Goal: Task Accomplishment & Management: Manage account settings

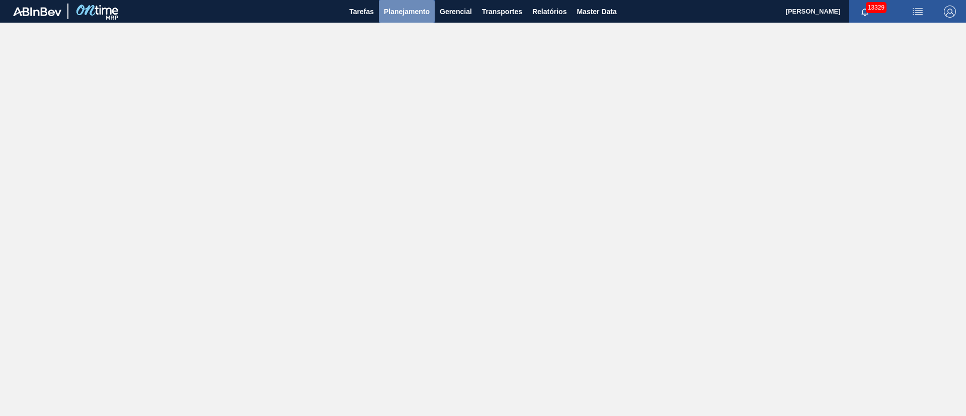
click at [406, 15] on span "Planejamento" at bounding box center [407, 12] width 46 height 12
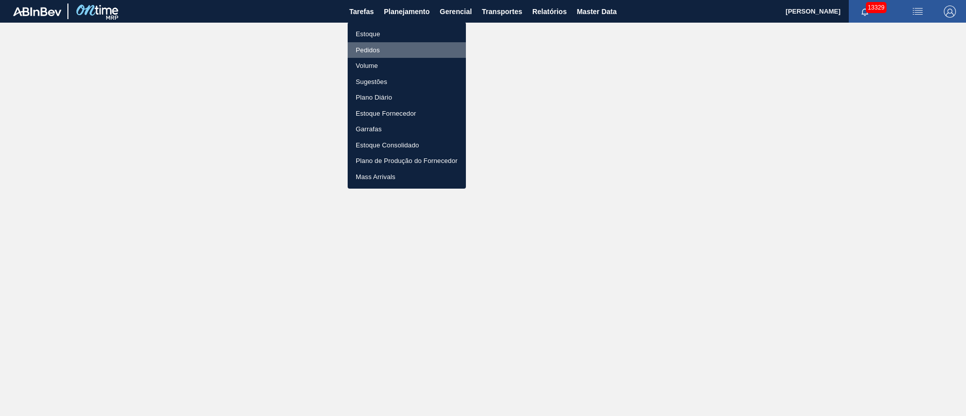
click at [379, 53] on li "Pedidos" at bounding box center [407, 50] width 118 height 16
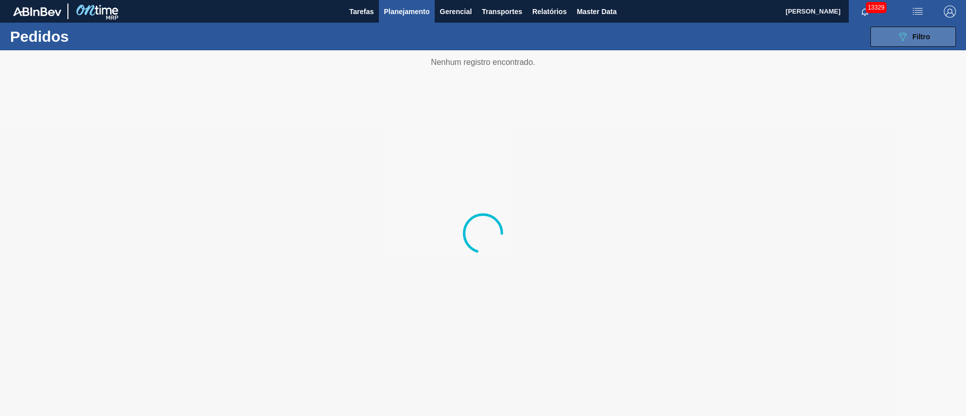
click at [922, 40] on div "089F7B8B-B2A5-4AFE-B5C0-19BA573D28AC Filtro" at bounding box center [914, 37] width 34 height 12
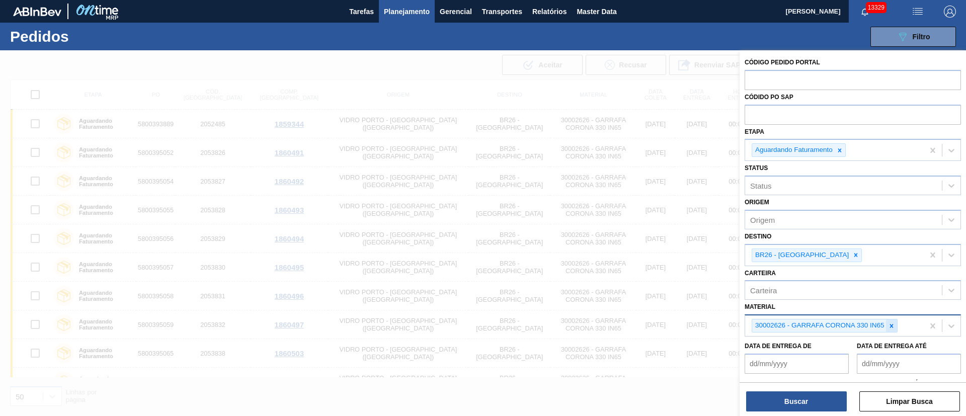
click at [894, 325] on icon at bounding box center [891, 326] width 7 height 7
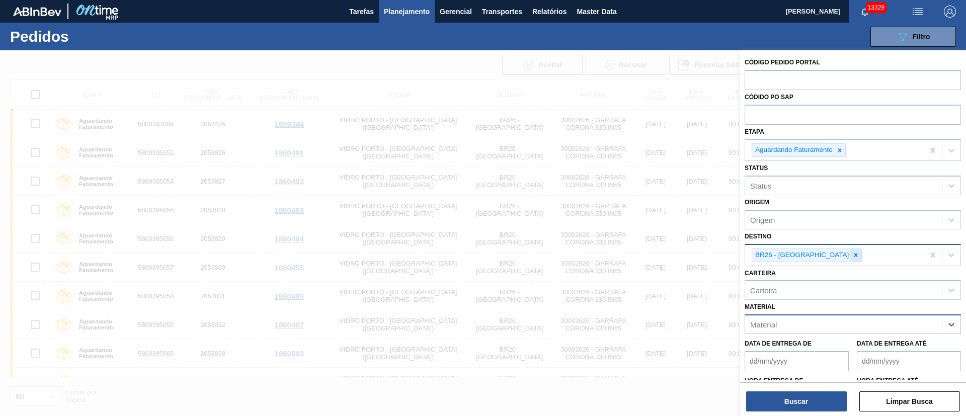
click at [852, 255] on icon at bounding box center [855, 255] width 7 height 7
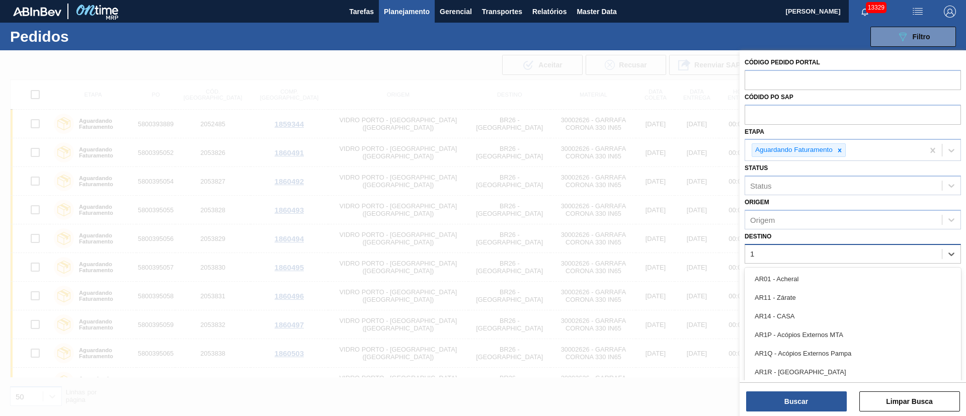
type input "19"
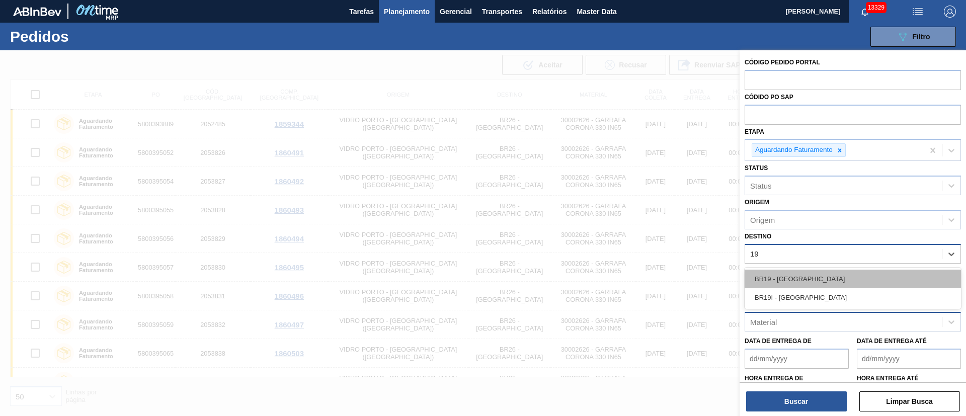
click at [791, 276] on div "BR19 - [GEOGRAPHIC_DATA]" at bounding box center [853, 279] width 216 height 19
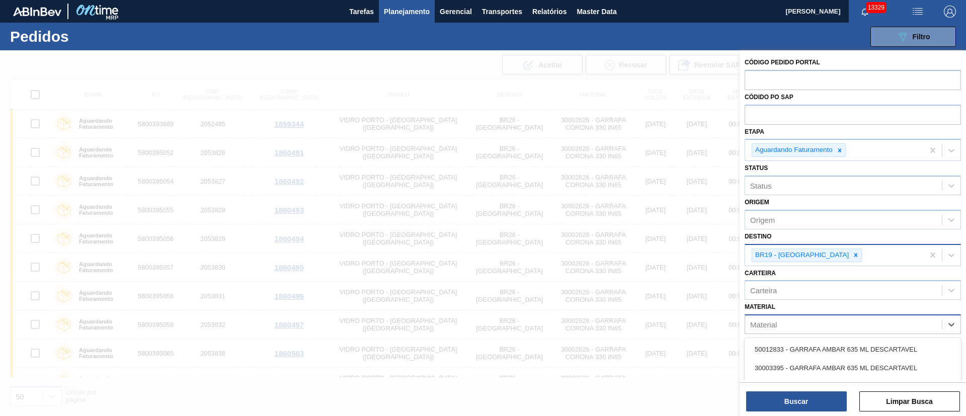
click at [769, 325] on div "Material" at bounding box center [763, 324] width 27 height 9
type input "3"
type input "20004599"
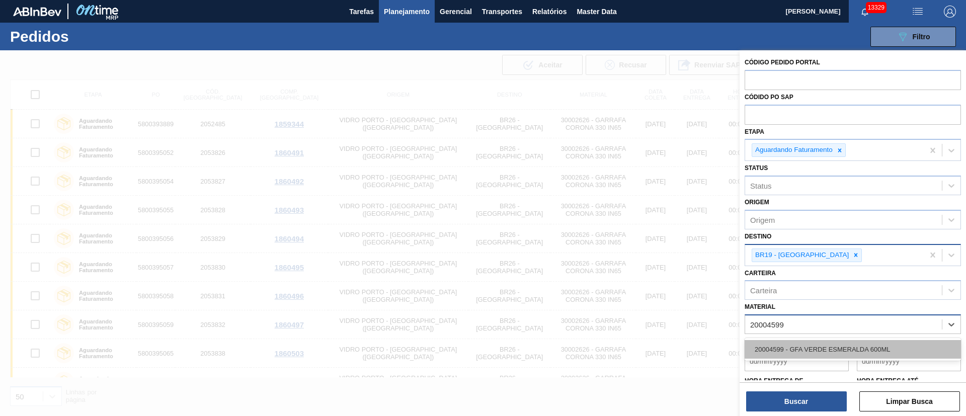
click at [801, 350] on div "20004599 - GFA VERDE ESMERALDA 600ML" at bounding box center [853, 349] width 216 height 19
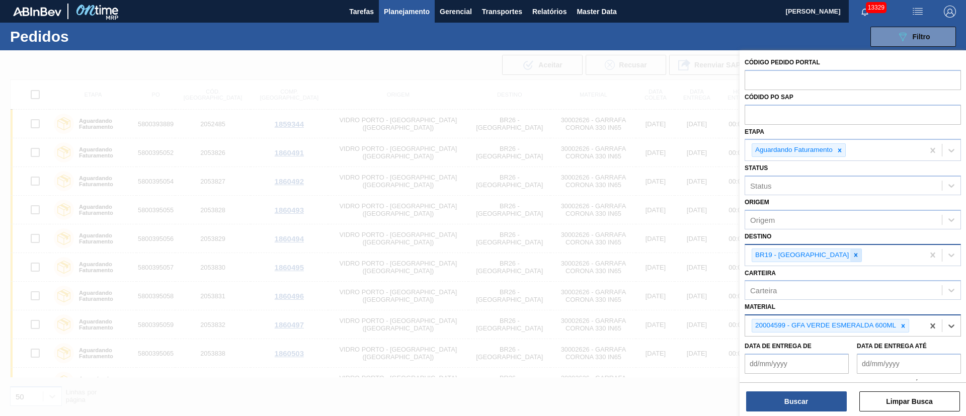
click at [854, 253] on icon at bounding box center [856, 255] width 4 height 4
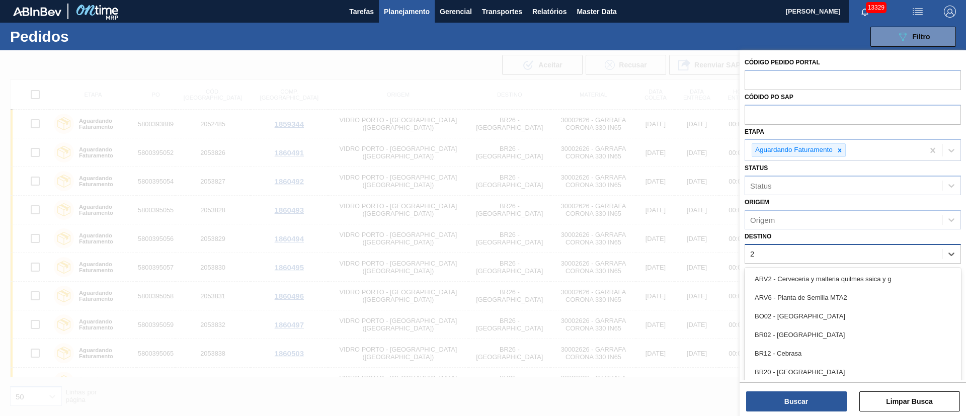
type input "23"
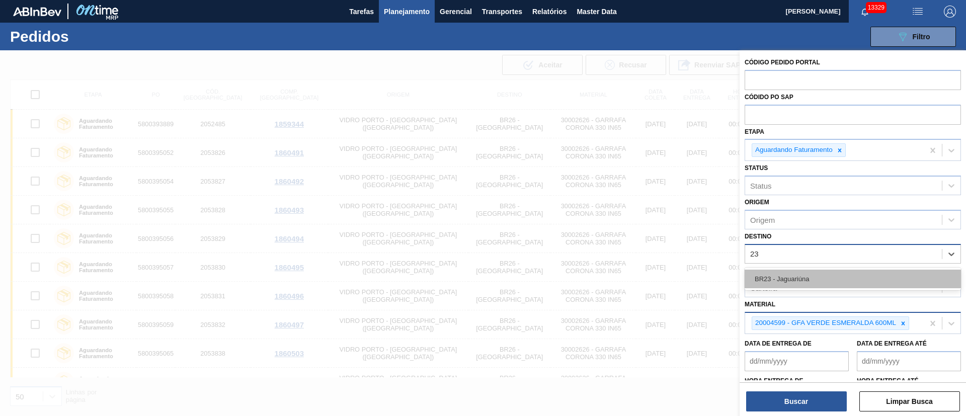
click at [791, 277] on div "BR23 - Jaguariúna" at bounding box center [853, 279] width 216 height 19
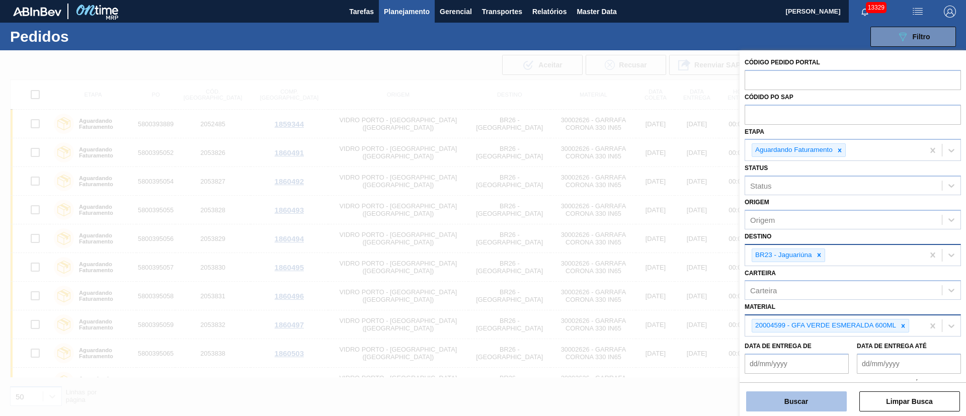
click at [797, 408] on button "Buscar" at bounding box center [796, 401] width 101 height 20
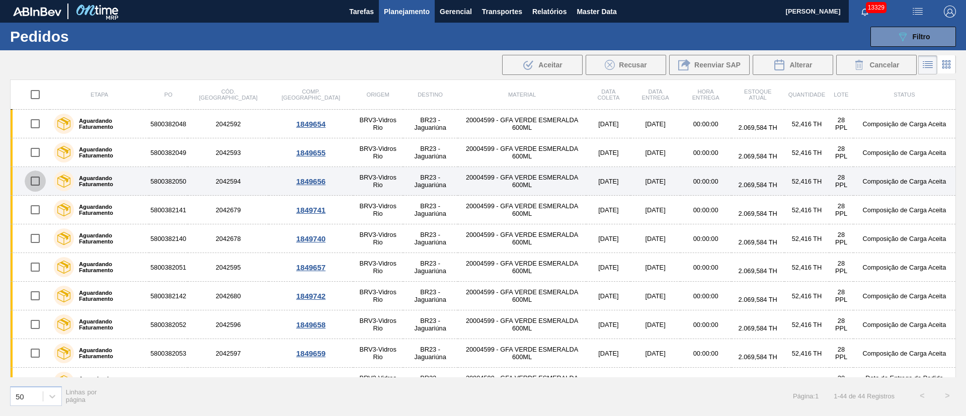
click at [36, 179] on input "checkbox" at bounding box center [35, 181] width 21 height 21
checkbox input "true"
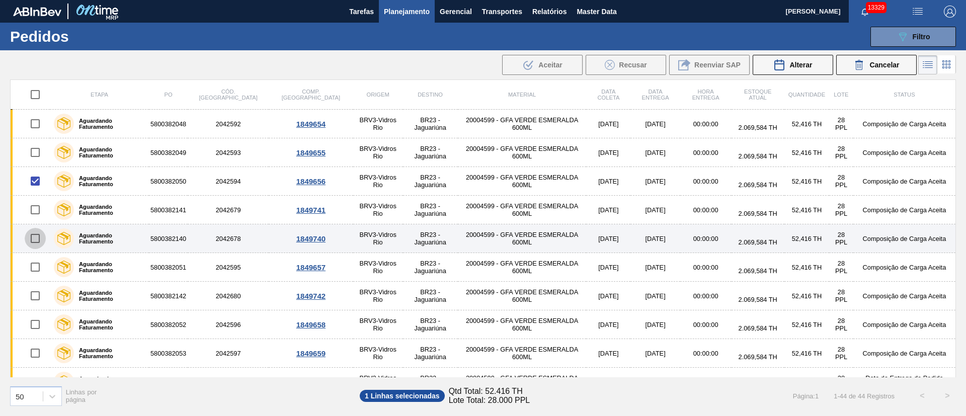
click at [37, 237] on input "checkbox" at bounding box center [35, 238] width 21 height 21
checkbox input "true"
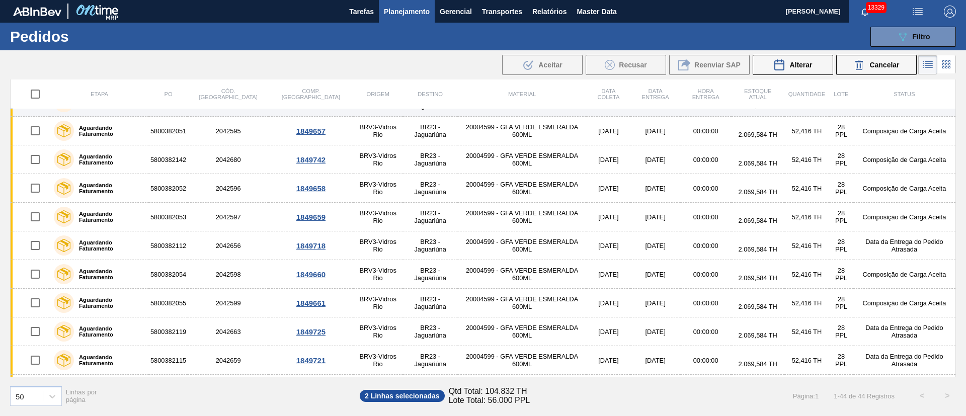
scroll to position [151, 0]
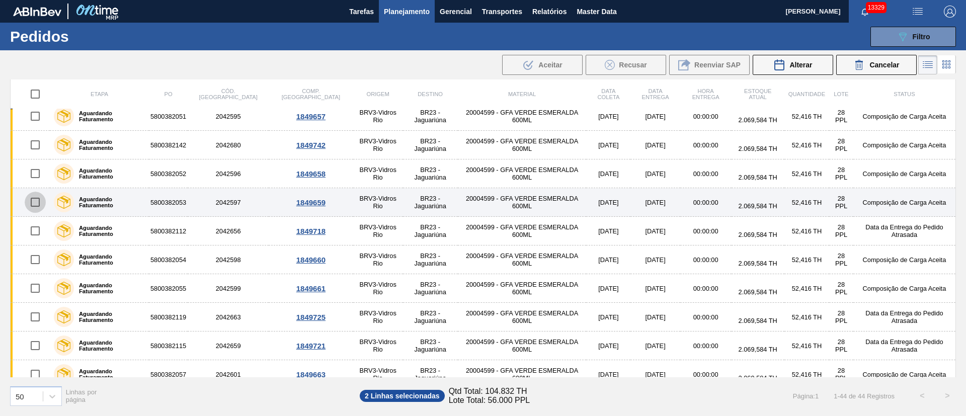
click at [37, 202] on input "checkbox" at bounding box center [35, 202] width 21 height 21
checkbox input "true"
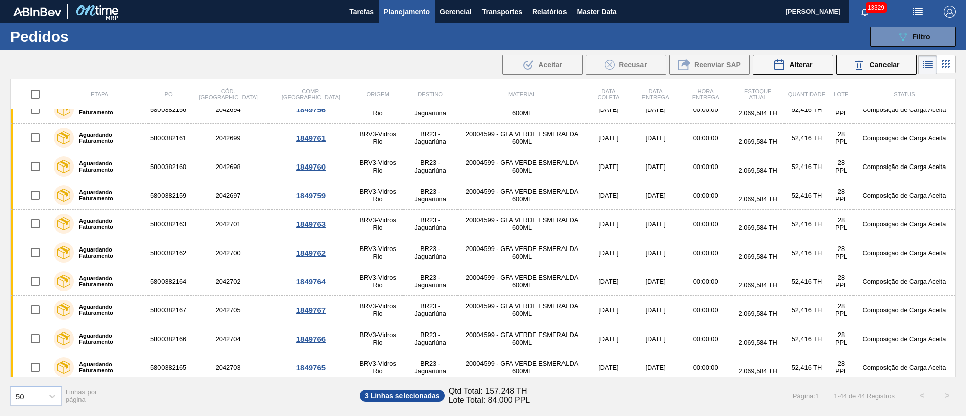
scroll to position [994, 0]
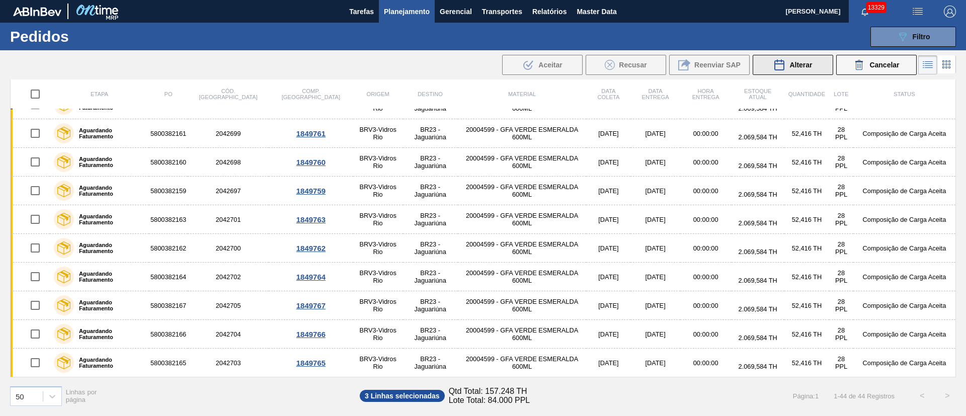
click at [815, 63] on button "Alterar" at bounding box center [793, 65] width 80 height 20
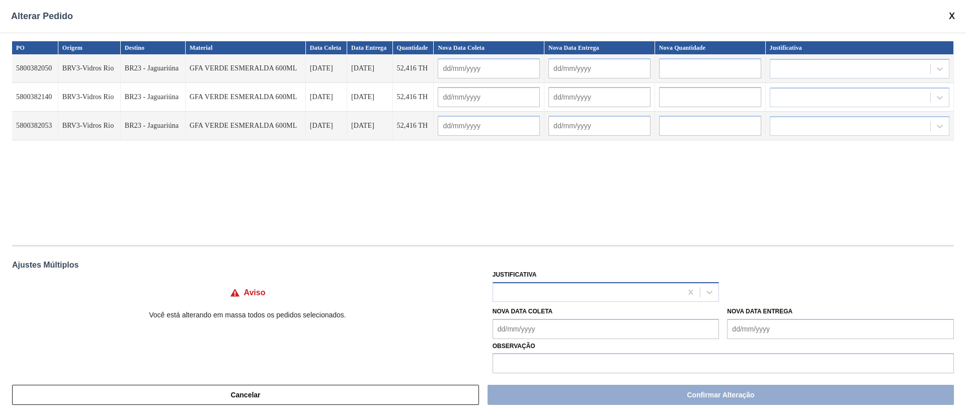
click at [538, 292] on div at bounding box center [587, 292] width 189 height 15
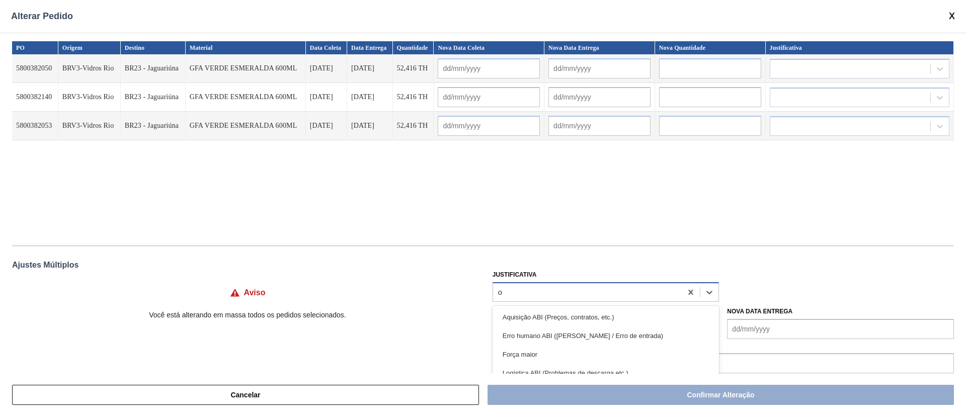
type input "ou"
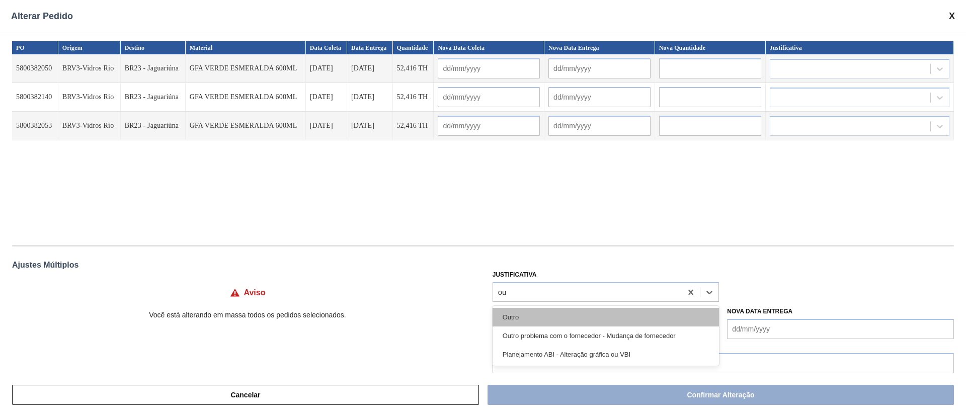
click at [516, 317] on div "Outro" at bounding box center [606, 317] width 227 height 19
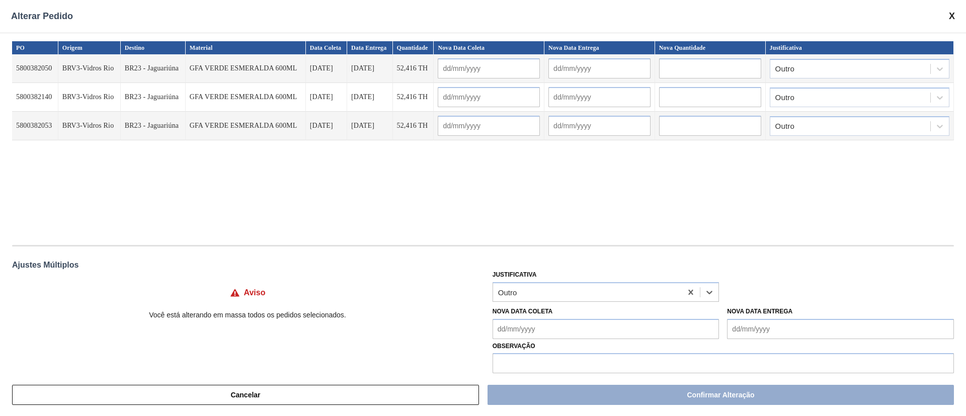
click at [517, 325] on Coleta "Nova Data Coleta" at bounding box center [606, 329] width 227 height 20
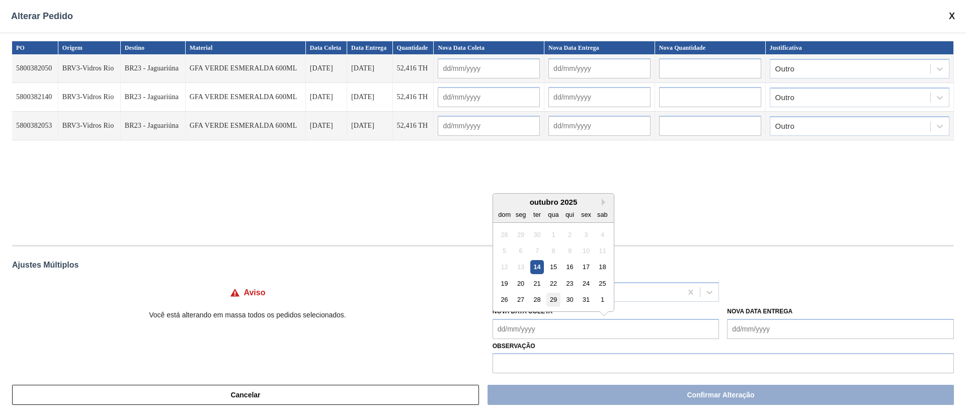
click at [554, 299] on div "29" at bounding box center [553, 300] width 14 height 14
type Coleta "[DATE]"
type input "[DATE]"
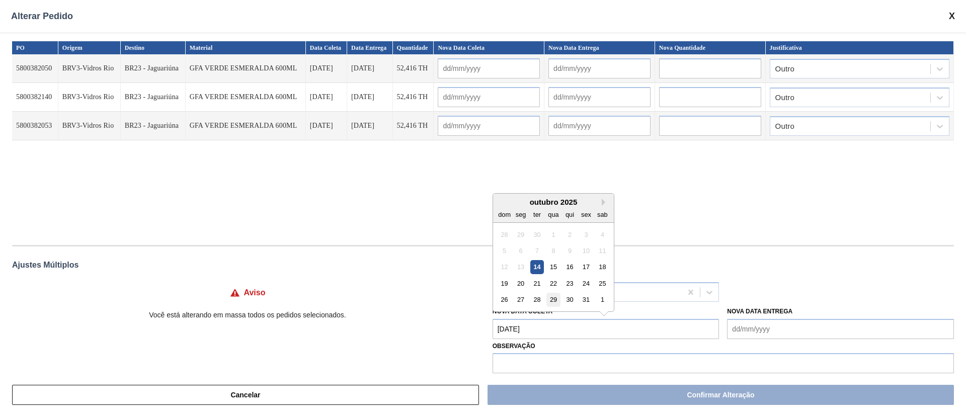
type input "[DATE]"
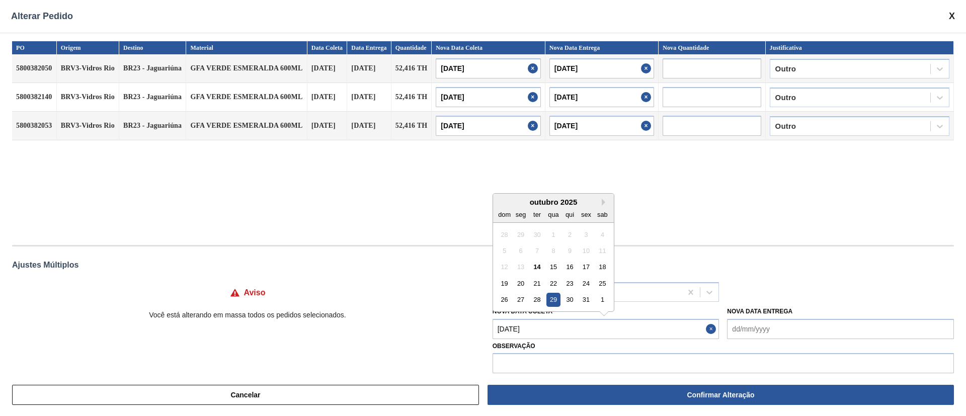
click at [554, 334] on Coleta "[DATE]" at bounding box center [606, 329] width 227 height 20
click at [585, 297] on div "31" at bounding box center [586, 300] width 14 height 14
type Coleta "[DATE]"
type input "[DATE]"
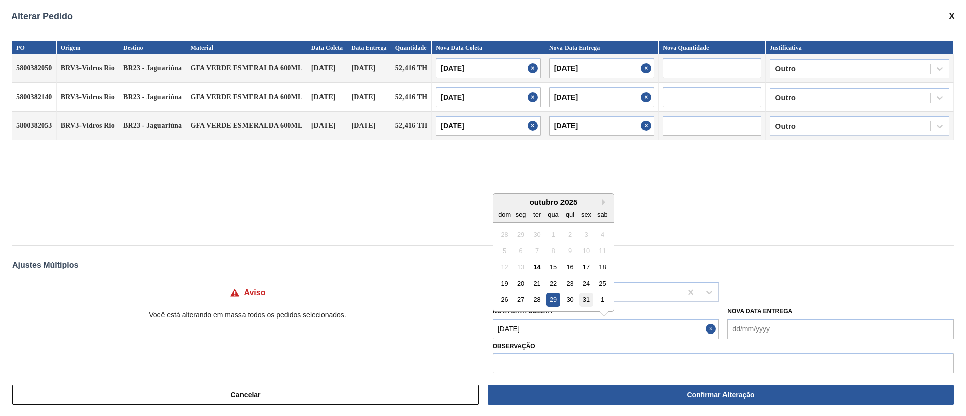
type input "[DATE]"
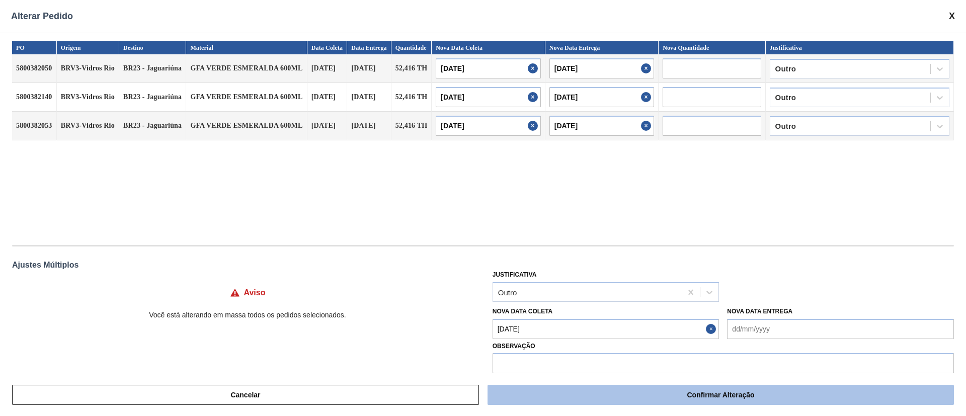
click at [672, 395] on button "Confirmar Alteração" at bounding box center [721, 395] width 466 height 20
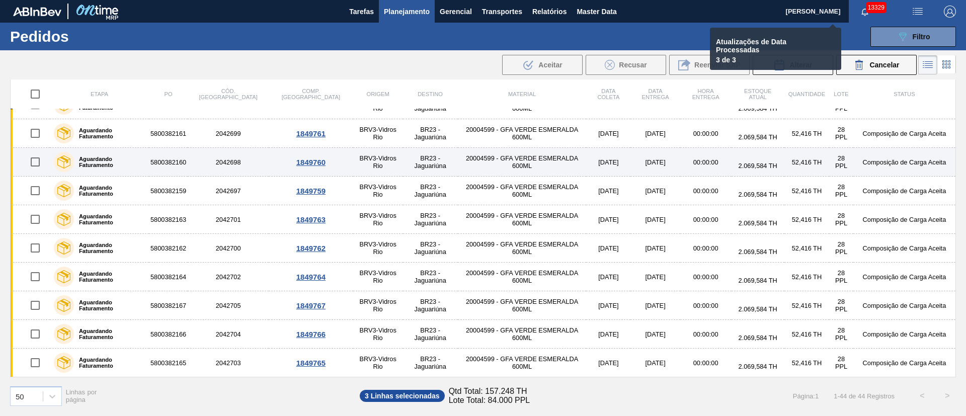
checkbox input "false"
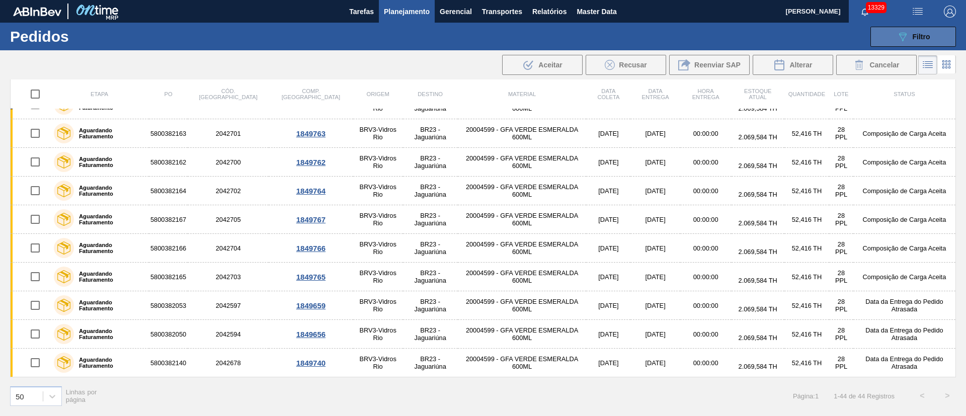
click at [916, 31] on div "089F7B8B-B2A5-4AFE-B5C0-19BA573D28AC Filtro" at bounding box center [914, 37] width 34 height 12
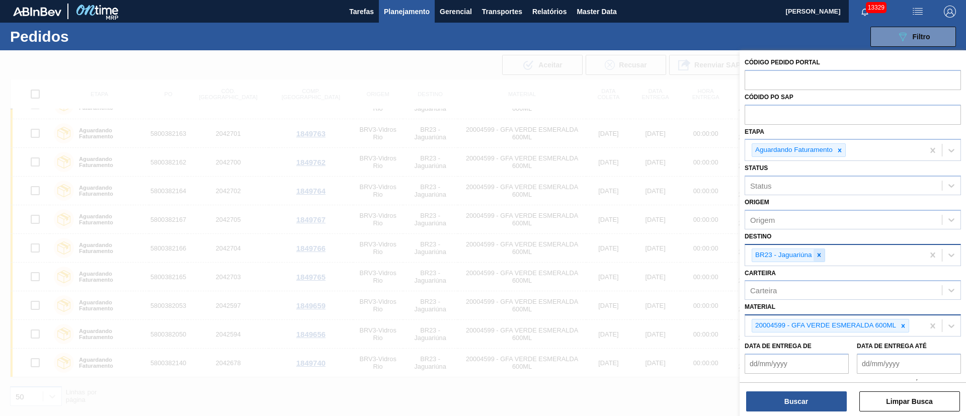
click at [821, 259] on div at bounding box center [819, 255] width 11 height 13
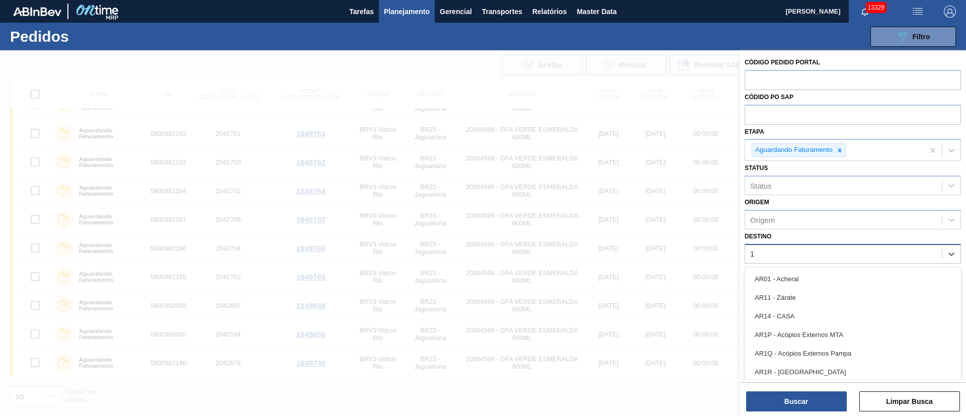
type input "13"
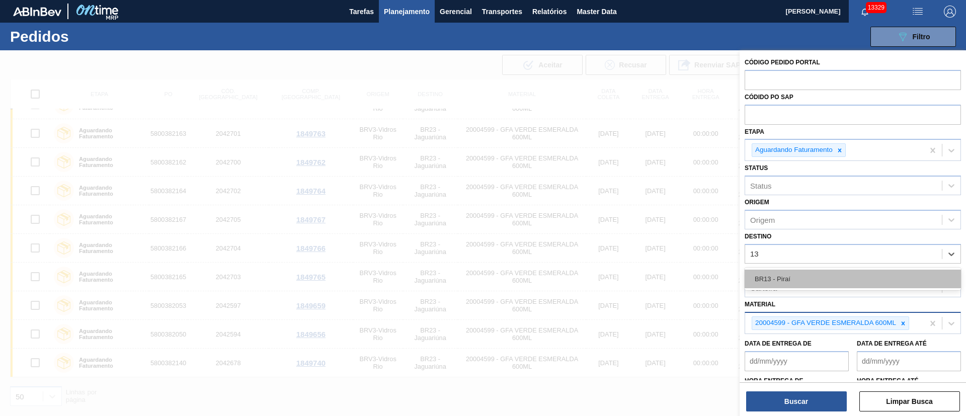
click at [808, 273] on div "BR13 - Piraí" at bounding box center [853, 279] width 216 height 19
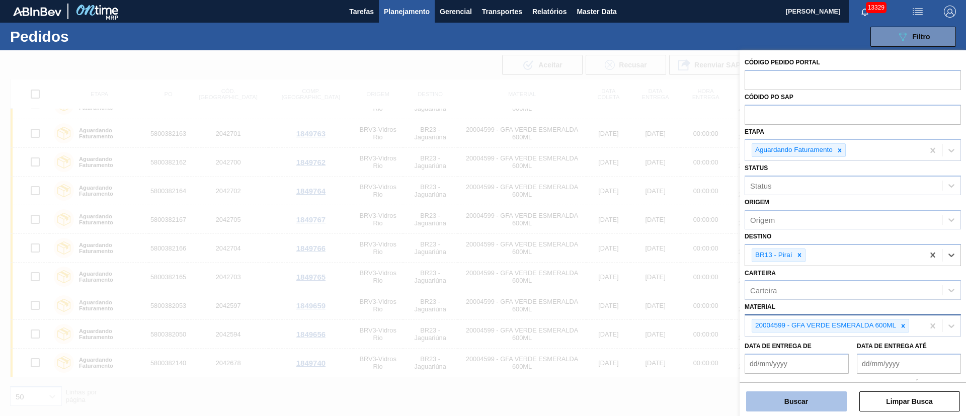
click at [794, 403] on button "Buscar" at bounding box center [796, 401] width 101 height 20
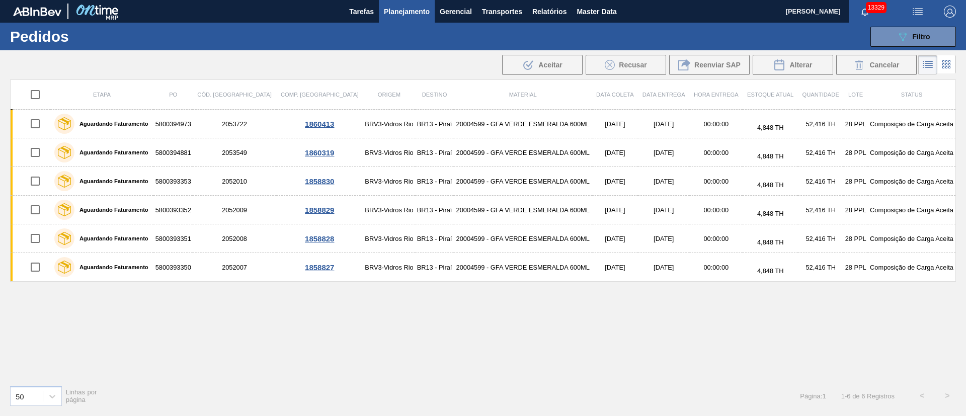
scroll to position [0, 0]
click at [918, 35] on span "Filtro" at bounding box center [922, 37] width 18 height 8
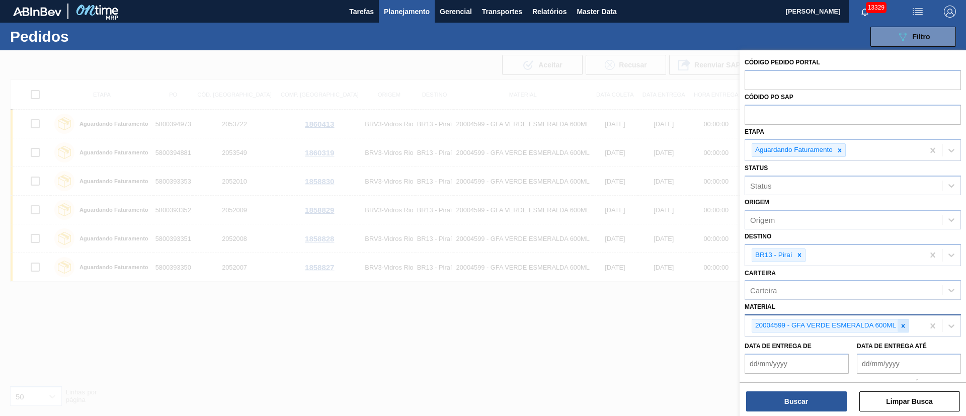
click at [905, 327] on icon at bounding box center [903, 326] width 7 height 7
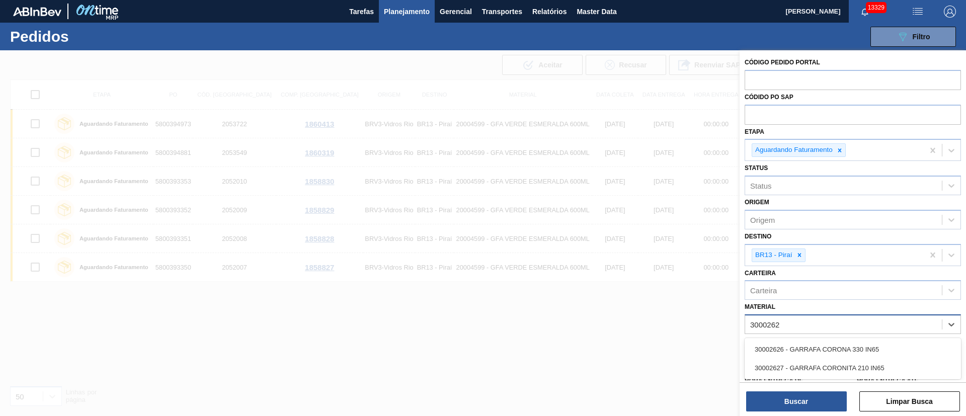
type input "30002626"
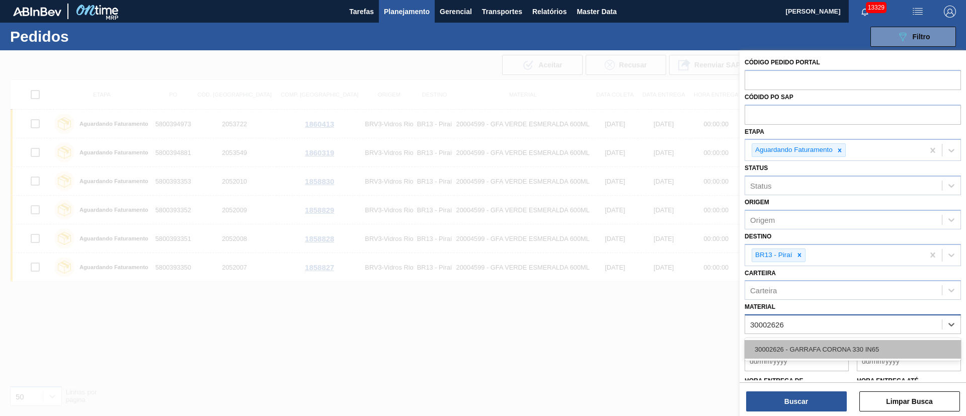
click at [877, 343] on div "30002626 - GARRAFA CORONA 330 IN65" at bounding box center [853, 349] width 216 height 19
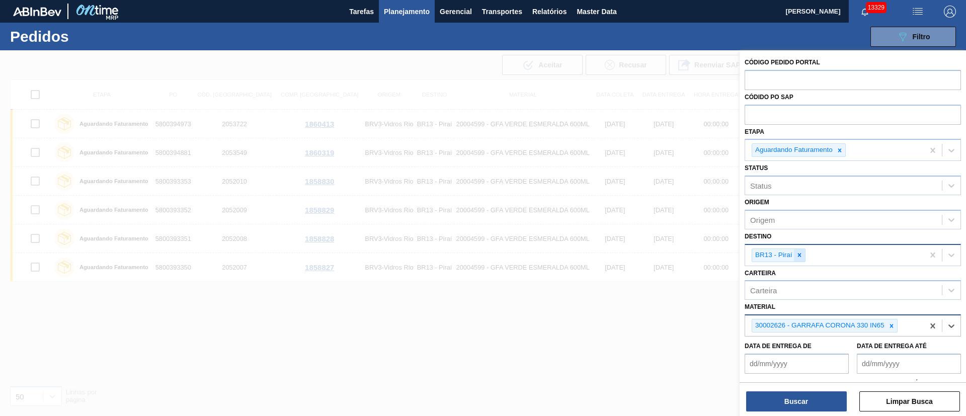
click at [797, 258] on icon at bounding box center [799, 255] width 7 height 7
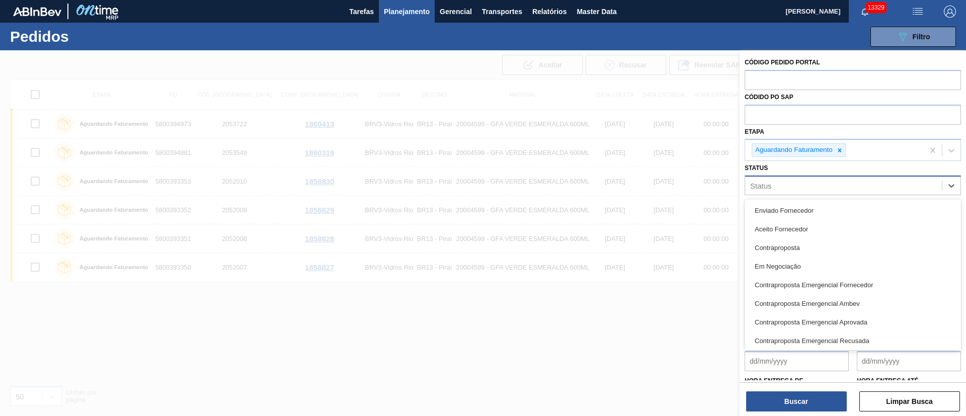
click at [787, 180] on div "Status" at bounding box center [843, 186] width 197 height 15
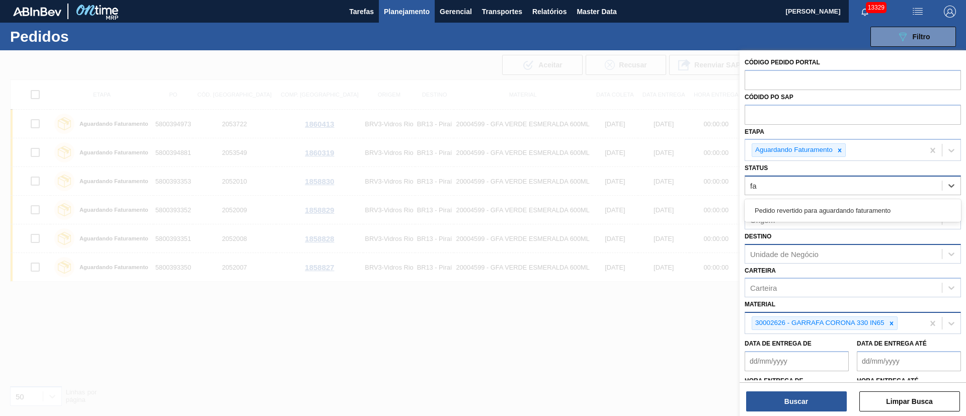
type input "f"
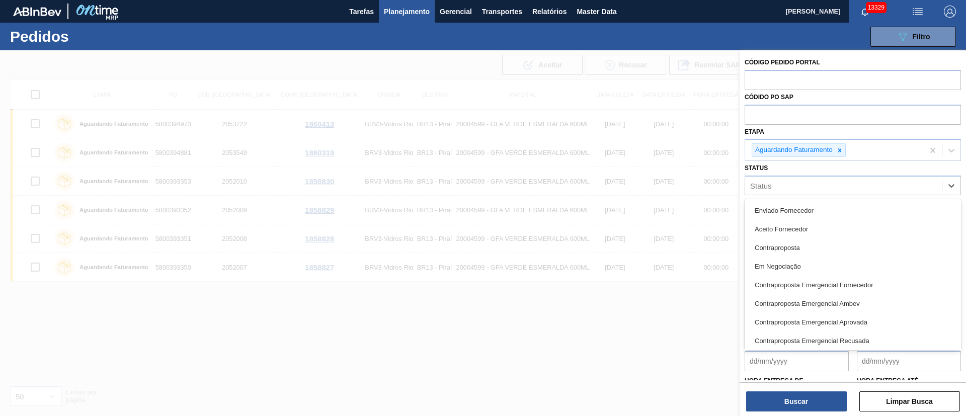
click at [787, 171] on div "Status option , deselected. option Enviado Fornecedor focused, 1 of 74. 74 resu…" at bounding box center [853, 178] width 216 height 34
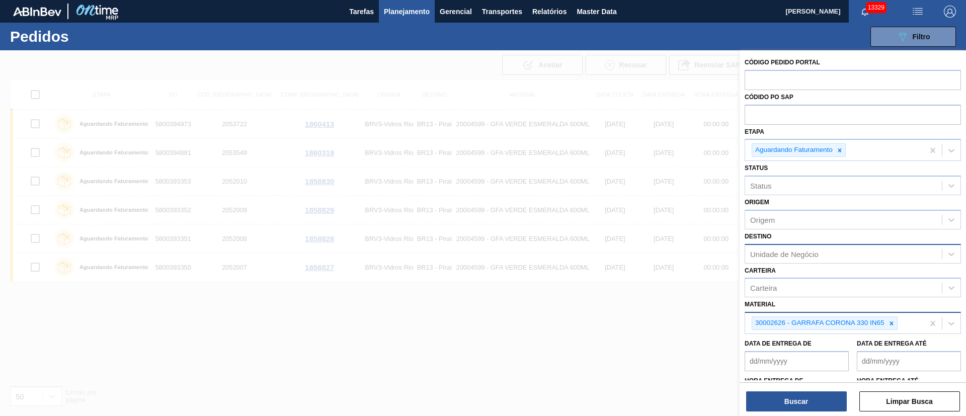
click at [806, 253] on div "Unidade de Negócio" at bounding box center [784, 254] width 68 height 9
type input "2"
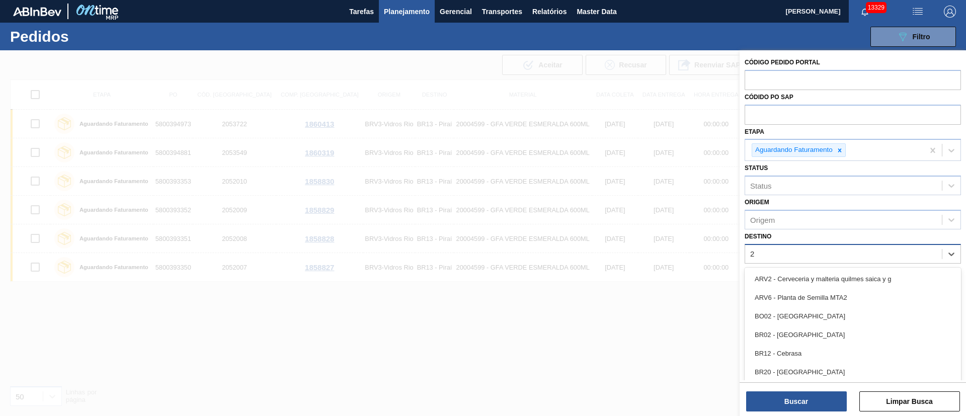
type input "21"
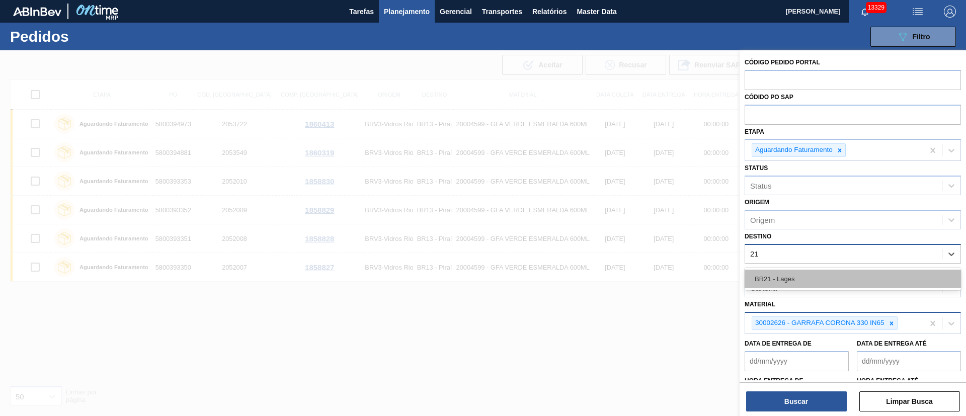
click at [806, 274] on div "BR21 - Lages" at bounding box center [853, 279] width 216 height 19
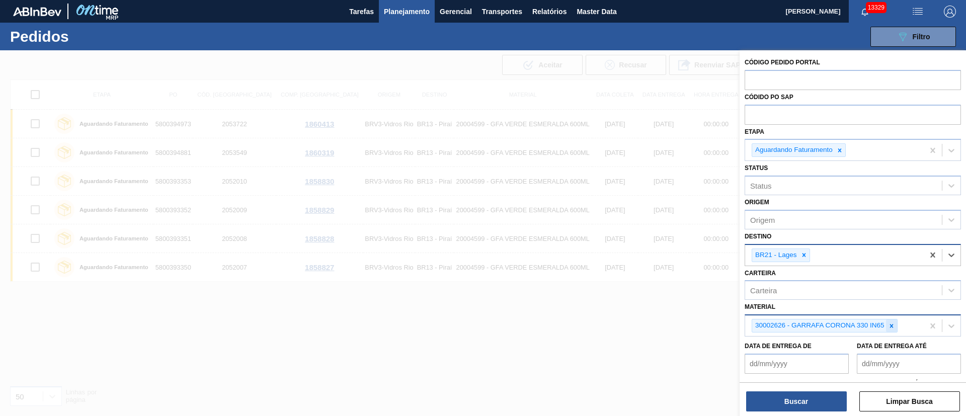
click at [891, 325] on icon at bounding box center [892, 326] width 4 height 4
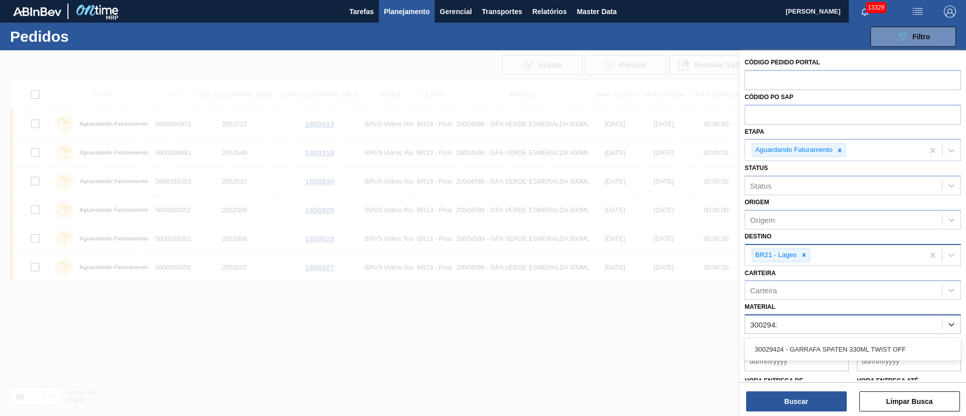
type input "30029424"
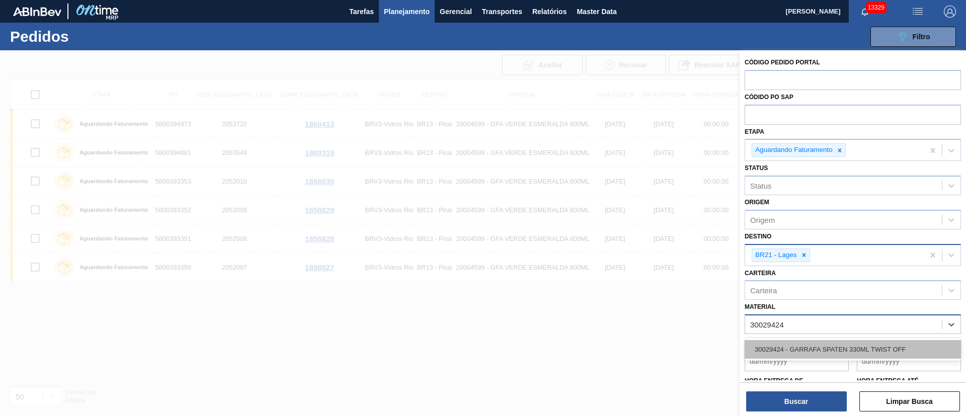
click at [868, 351] on div "30029424 - GARRAFA SPATEN 330ML TWIST OFF" at bounding box center [853, 349] width 216 height 19
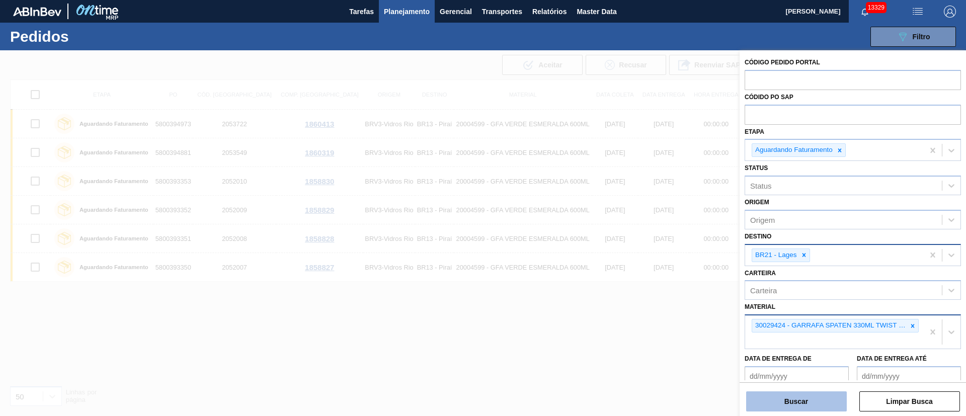
click at [809, 397] on button "Buscar" at bounding box center [796, 401] width 101 height 20
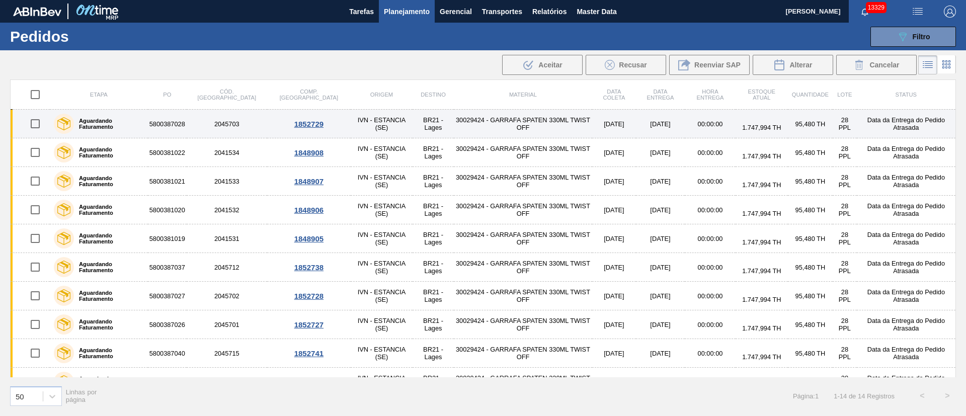
click at [34, 118] on input "checkbox" at bounding box center [35, 123] width 21 height 21
click at [36, 126] on input "checkbox" at bounding box center [35, 123] width 21 height 21
checkbox input "false"
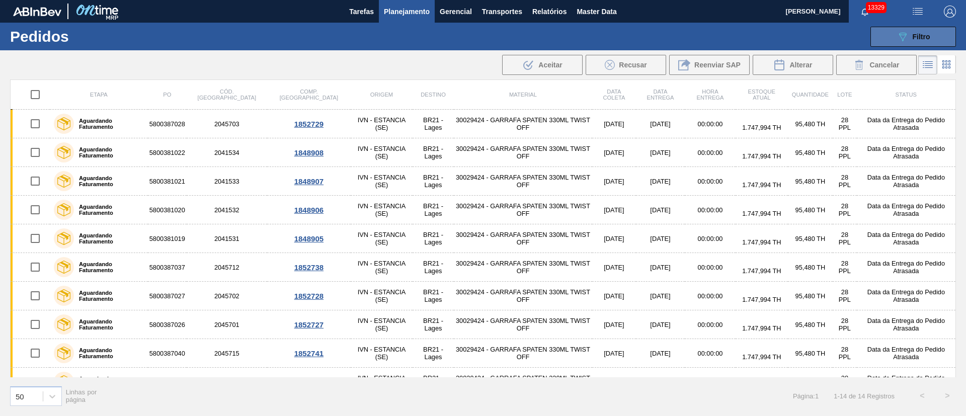
click at [911, 38] on div "089F7B8B-B2A5-4AFE-B5C0-19BA573D28AC Filtro" at bounding box center [914, 37] width 34 height 12
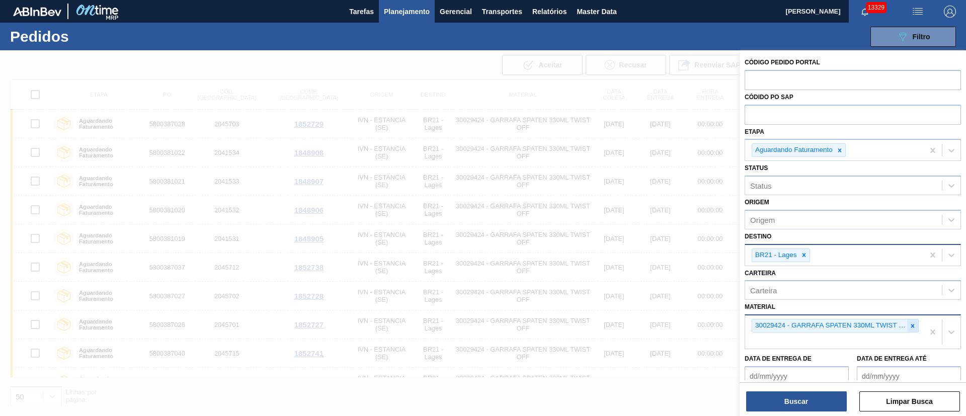
click at [907, 323] on div at bounding box center [912, 325] width 11 height 13
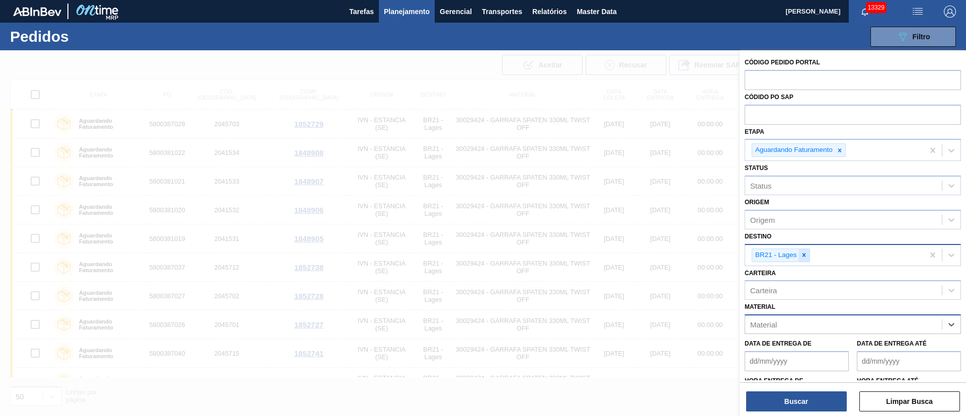
click at [802, 255] on icon at bounding box center [803, 255] width 7 height 7
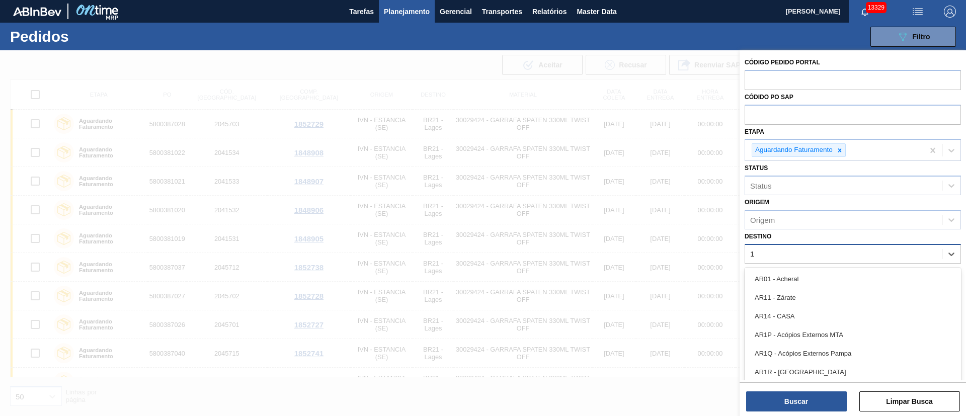
type input "19"
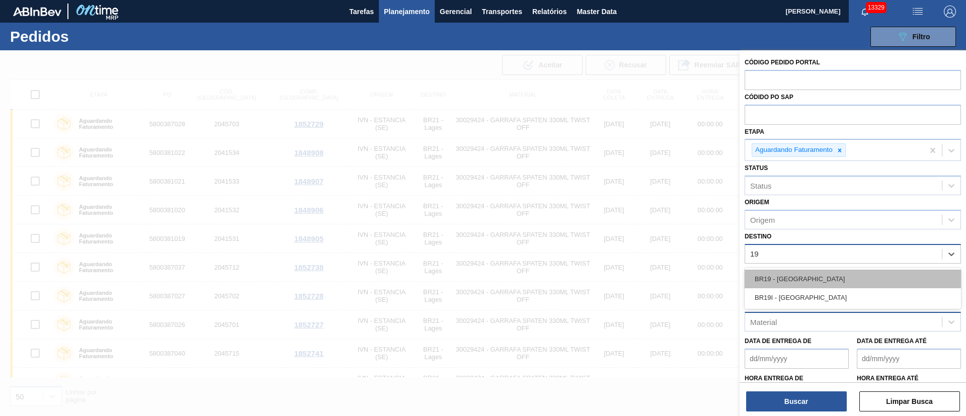
click at [791, 271] on div "BR19 - [GEOGRAPHIC_DATA]" at bounding box center [853, 279] width 216 height 19
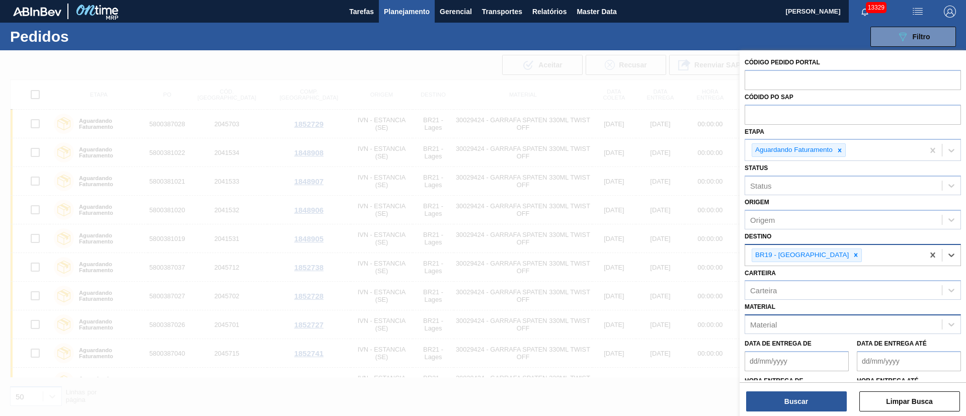
click at [761, 322] on div "Material" at bounding box center [763, 324] width 27 height 9
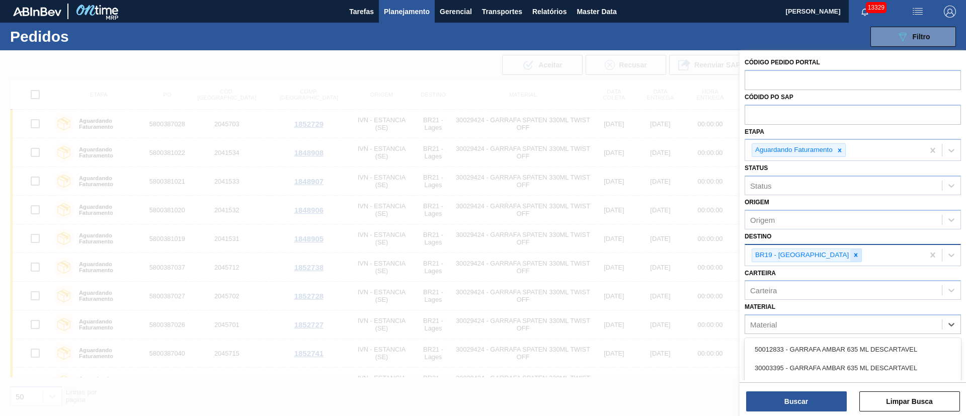
click at [852, 257] on icon at bounding box center [855, 255] width 7 height 7
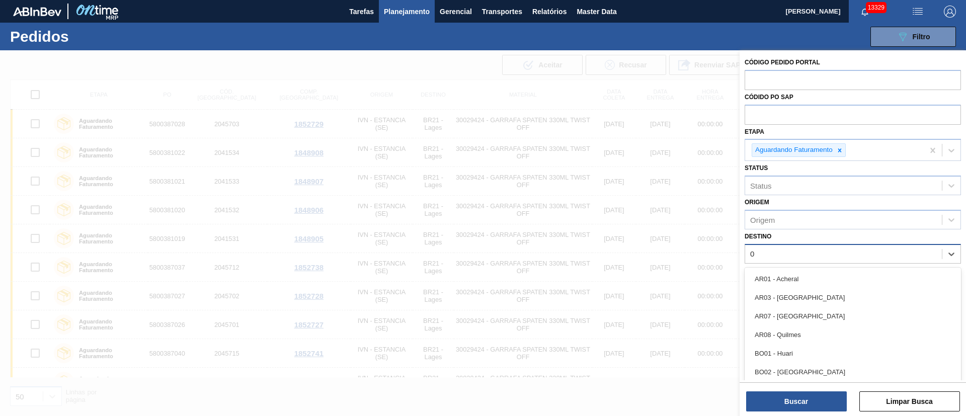
type input "03"
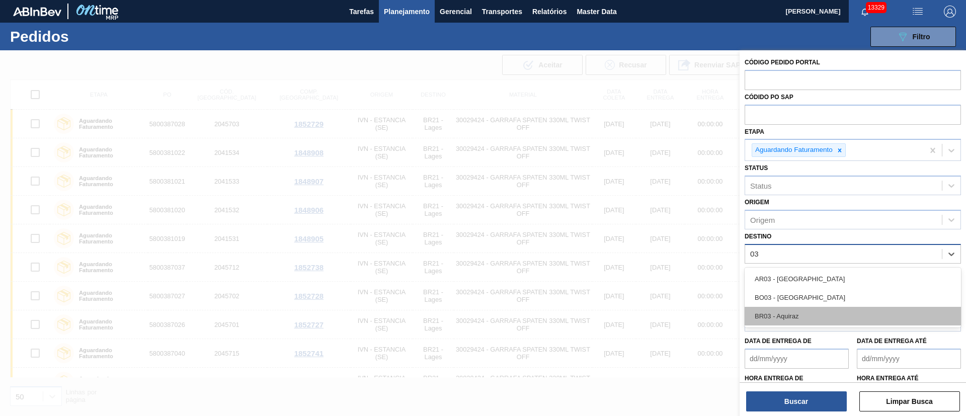
click at [784, 311] on div "BR03 - Aquiraz" at bounding box center [853, 316] width 216 height 19
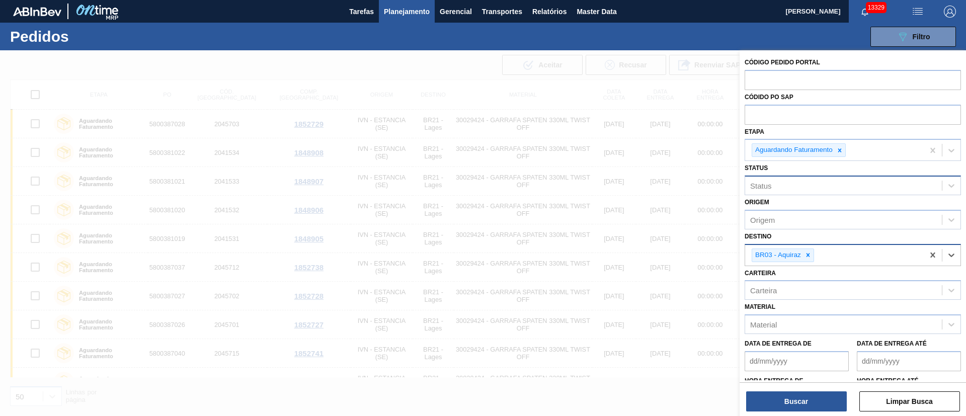
click at [792, 186] on div "Status" at bounding box center [843, 186] width 197 height 15
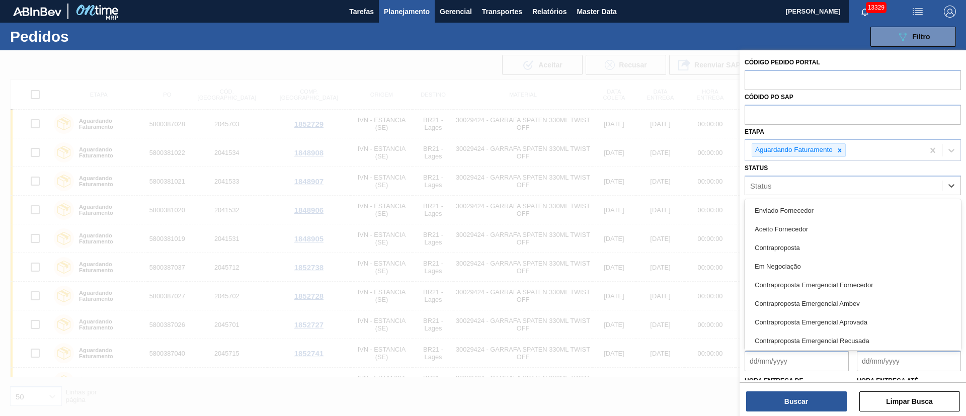
click at [790, 169] on div "Status option , deselected. option Enviado Fornecedor focused, 1 of 74. 74 resu…" at bounding box center [853, 178] width 216 height 34
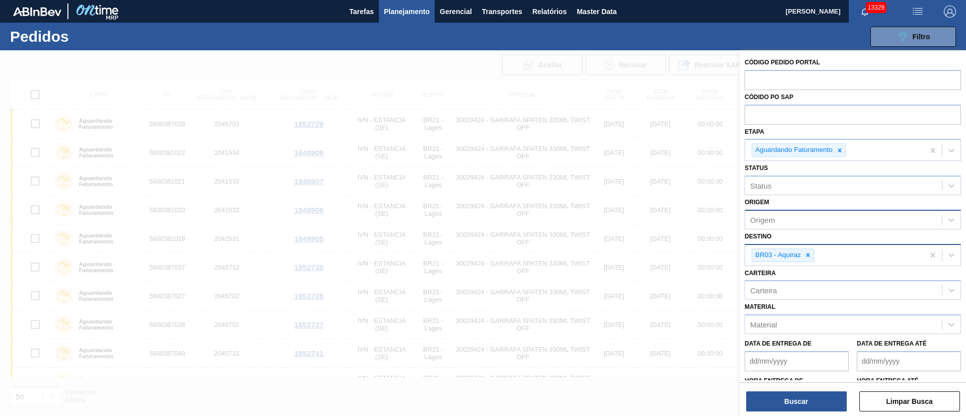
click at [784, 215] on div "Origem" at bounding box center [843, 219] width 197 height 15
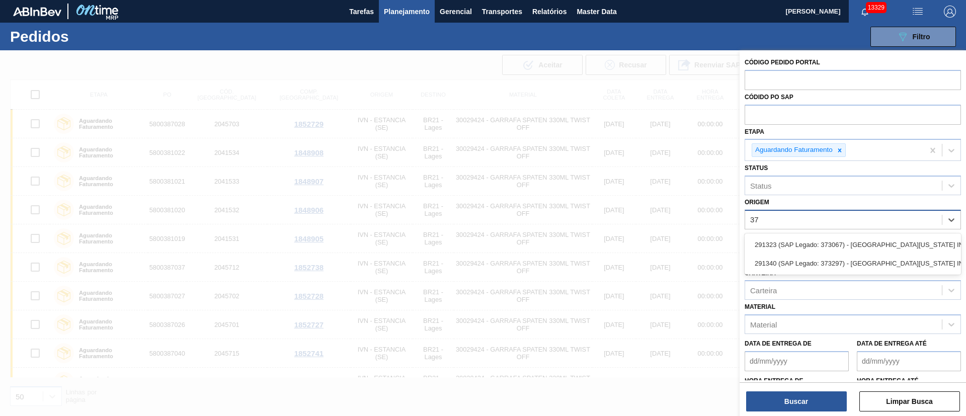
type input "3"
type input "3078"
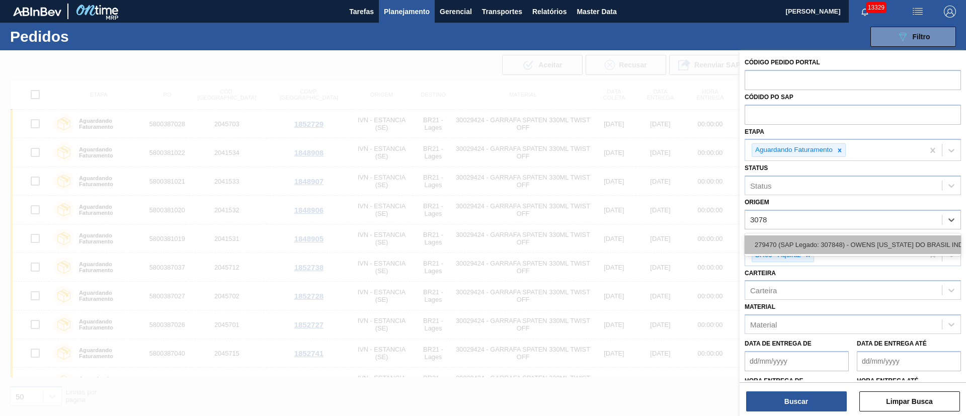
click at [825, 236] on div "279470 (SAP Legado: 307848) - OWENS [US_STATE] DO BRASIL INDUSTRIA" at bounding box center [853, 244] width 216 height 19
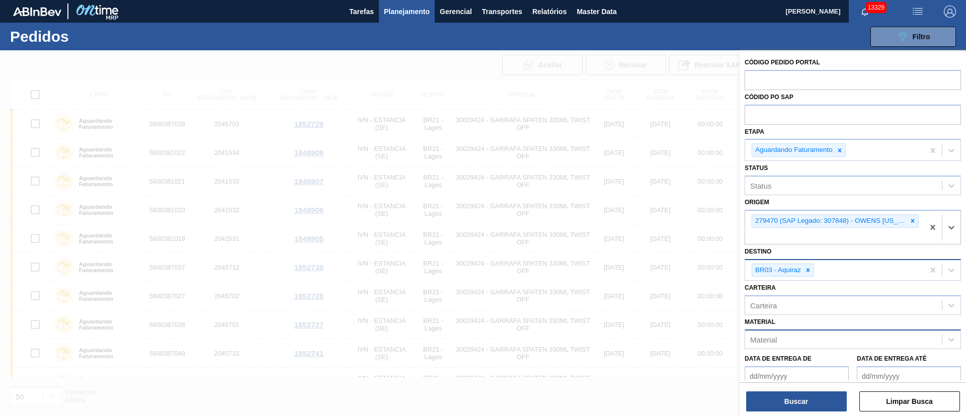
click at [773, 342] on div "Material" at bounding box center [763, 340] width 27 height 9
type input "CORONA"
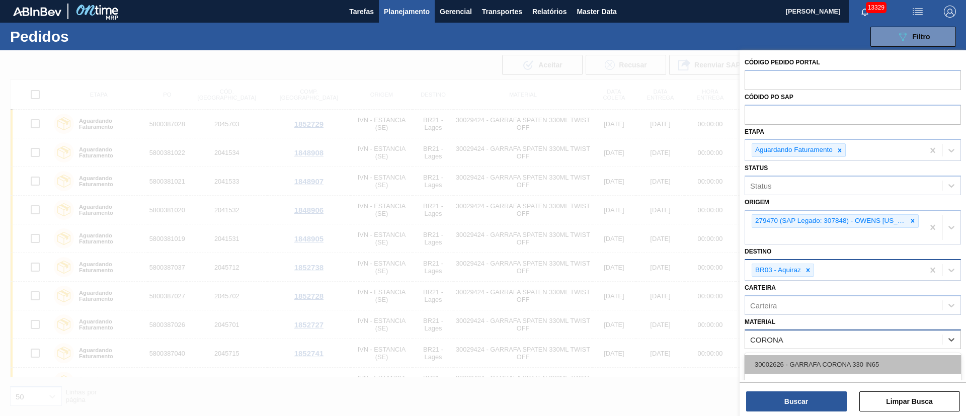
click at [778, 363] on div "30002626 - GARRAFA CORONA 330 IN65" at bounding box center [853, 364] width 216 height 19
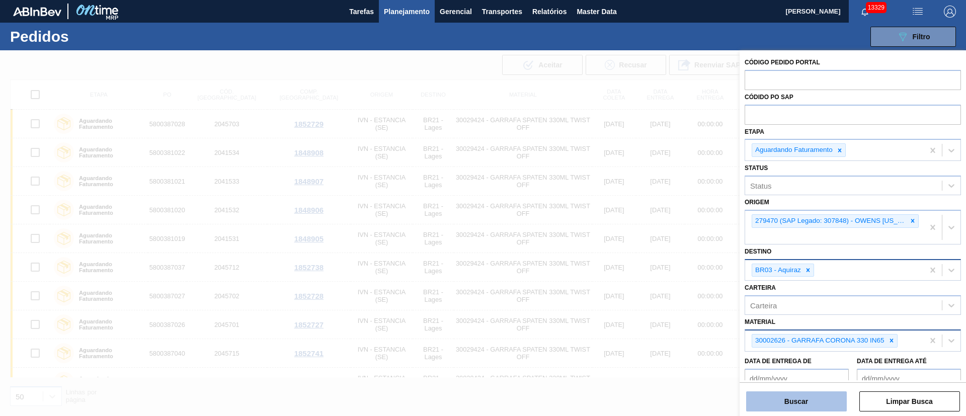
click at [786, 401] on button "Buscar" at bounding box center [796, 401] width 101 height 20
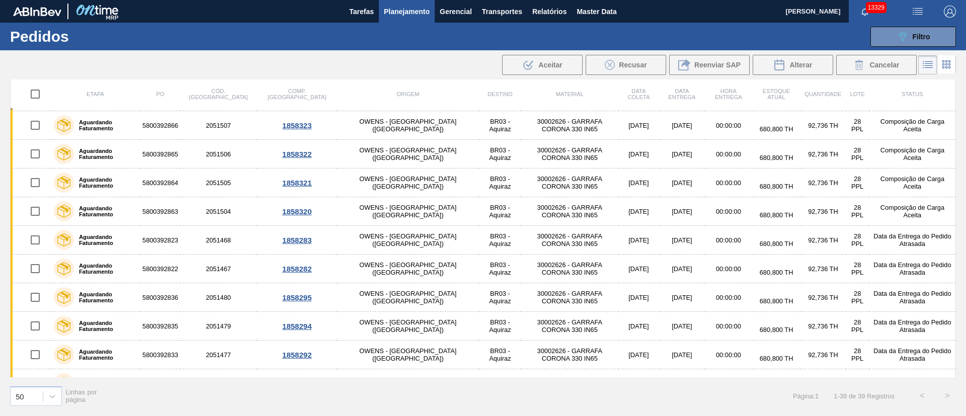
scroll to position [851, 0]
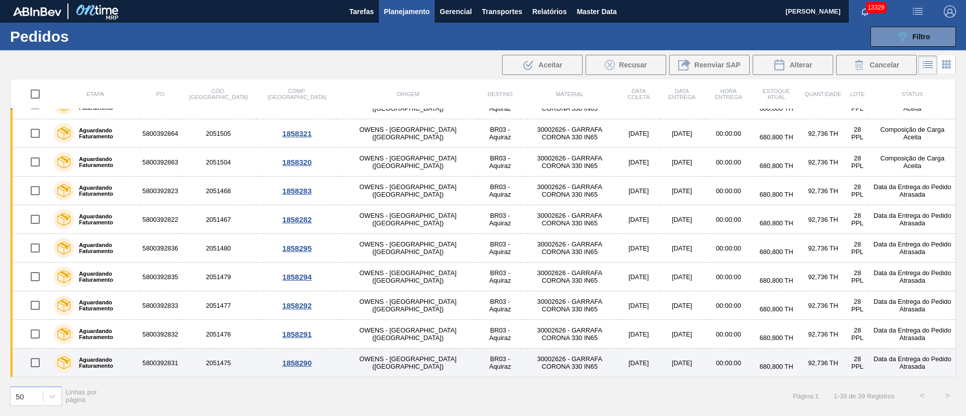
click at [535, 359] on td "30002626 - GARRAFA CORONA 330 IN65" at bounding box center [569, 363] width 97 height 29
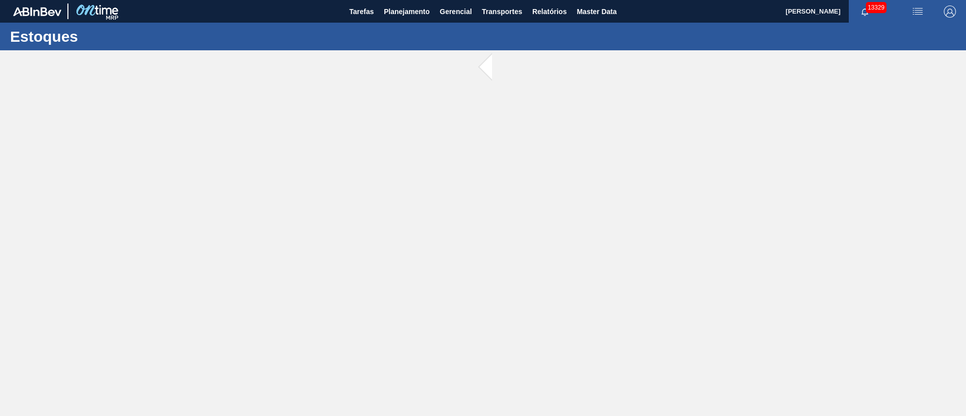
click at [535, 359] on main "Tarefas Planejamento Gerencial Transportes Relatórios Master Data [PERSON_NAME]…" at bounding box center [483, 208] width 966 height 416
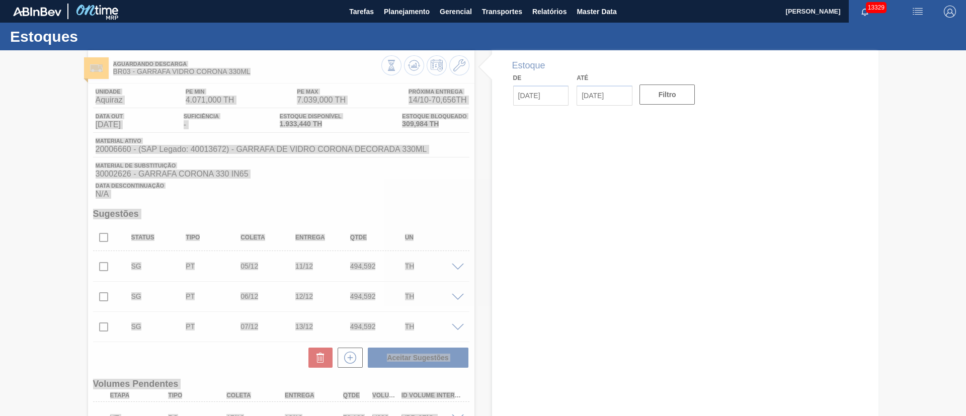
type input "[DATE]"
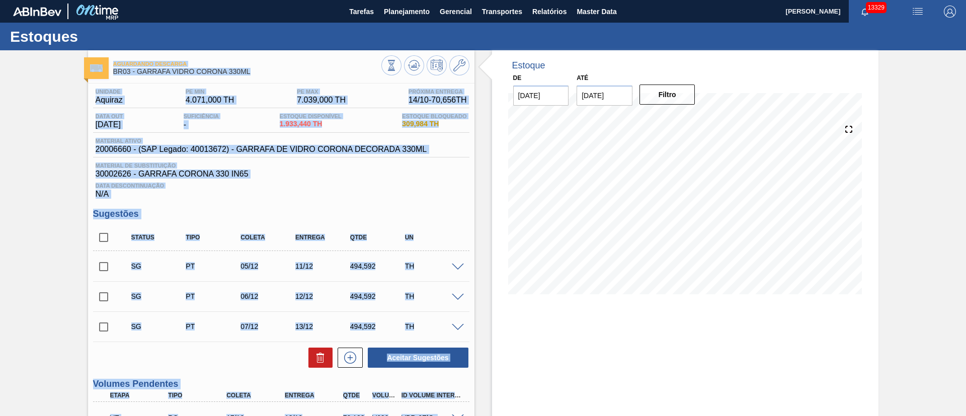
click at [234, 196] on div "Data Descontinuação N/A" at bounding box center [281, 189] width 376 height 20
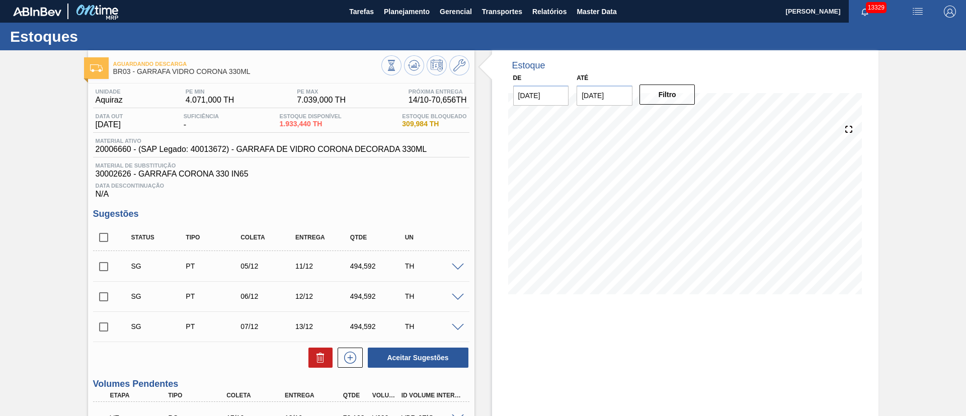
click at [97, 270] on input "checkbox" at bounding box center [103, 266] width 21 height 21
checkbox input "true"
click at [101, 298] on input "checkbox" at bounding box center [103, 296] width 21 height 21
checkbox input "true"
click at [103, 321] on input "checkbox" at bounding box center [103, 326] width 21 height 21
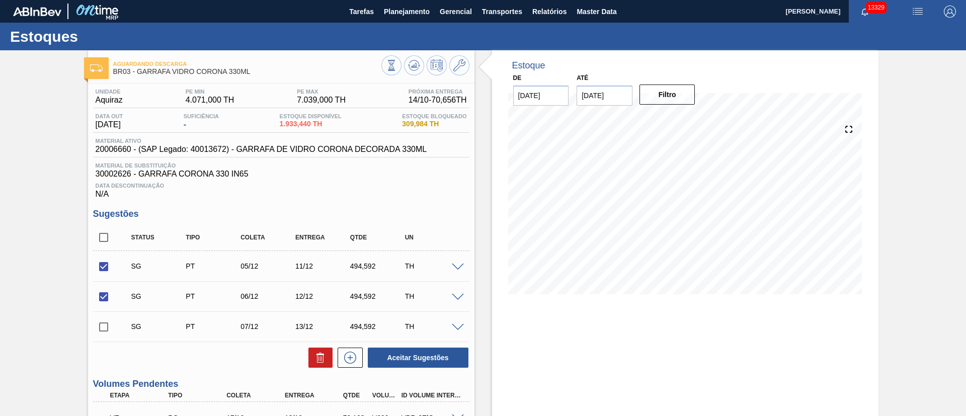
checkbox input "true"
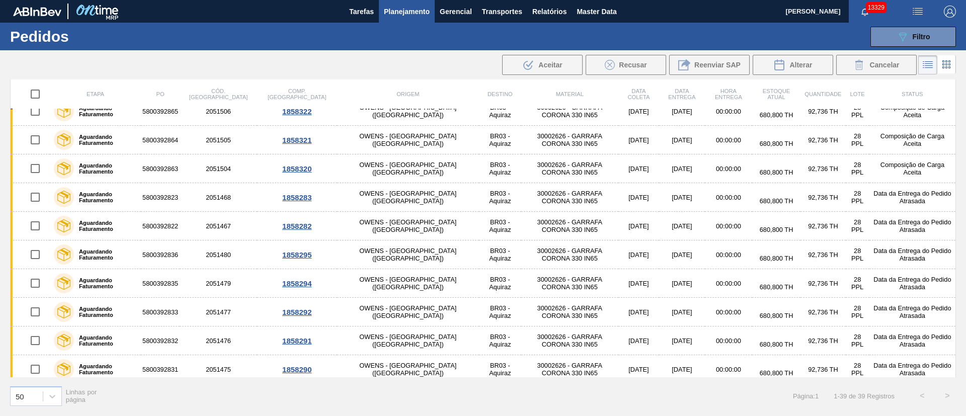
scroll to position [851, 0]
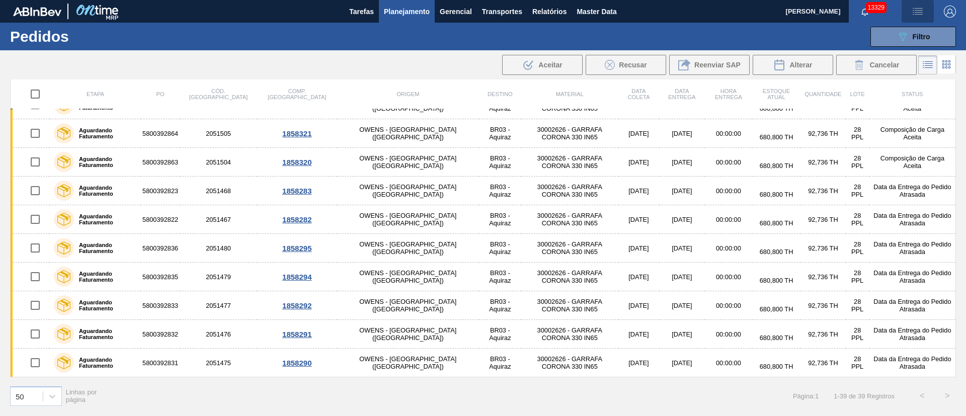
click at [920, 17] on img "button" at bounding box center [918, 12] width 12 height 12
click at [899, 33] on li "Upload de Volumes" at bounding box center [914, 36] width 87 height 18
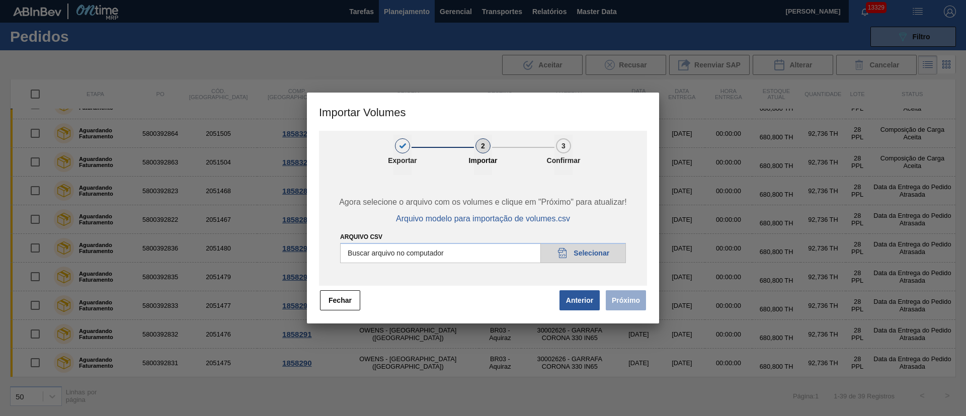
click at [588, 270] on div "Agora selecione o arquivo com os volumes e clique em "Próximo" para atualizar! …" at bounding box center [483, 230] width 328 height 111
click at [344, 294] on button "Fechar" at bounding box center [340, 300] width 40 height 20
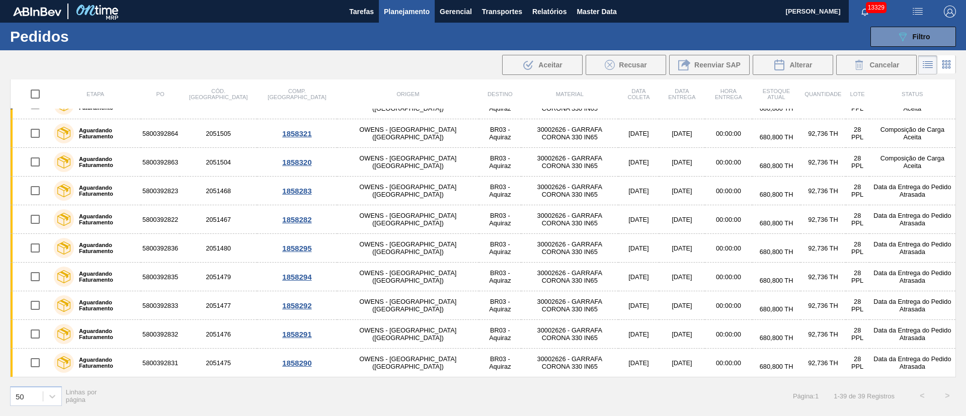
click at [917, 12] on img "button" at bounding box center [918, 12] width 12 height 12
click at [918, 27] on li "Upload de Volumes" at bounding box center [914, 36] width 87 height 18
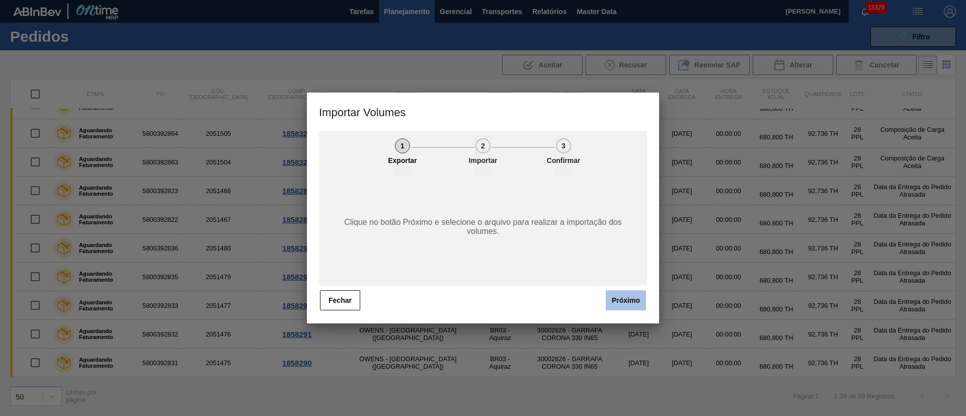
click at [618, 304] on button "Próximo" at bounding box center [626, 300] width 40 height 20
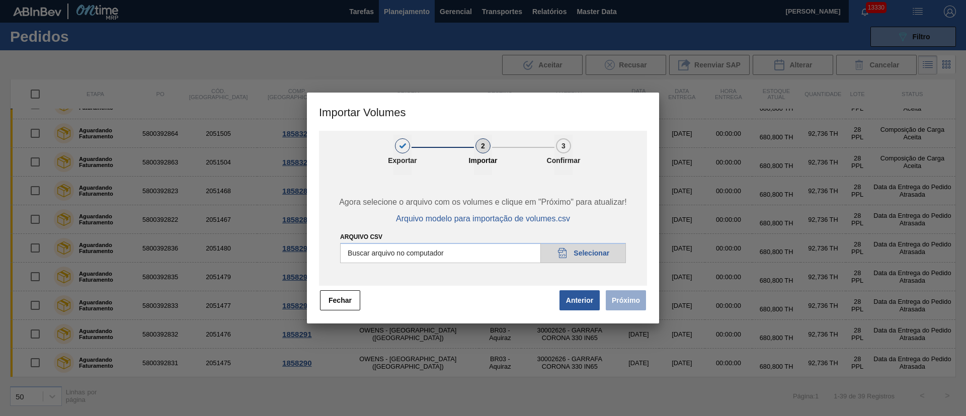
click at [587, 255] on input "Arquivo csv" at bounding box center [483, 253] width 286 height 20
type input "C:\fakepath\PedidoVolumeModeloImportacao (83).csv"
click at [623, 303] on button "Próximo" at bounding box center [626, 300] width 40 height 20
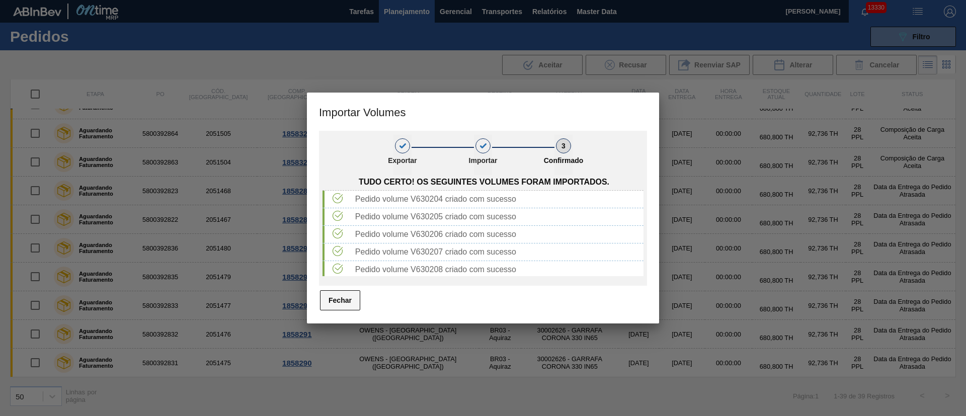
click at [343, 304] on button "Fechar" at bounding box center [340, 300] width 40 height 20
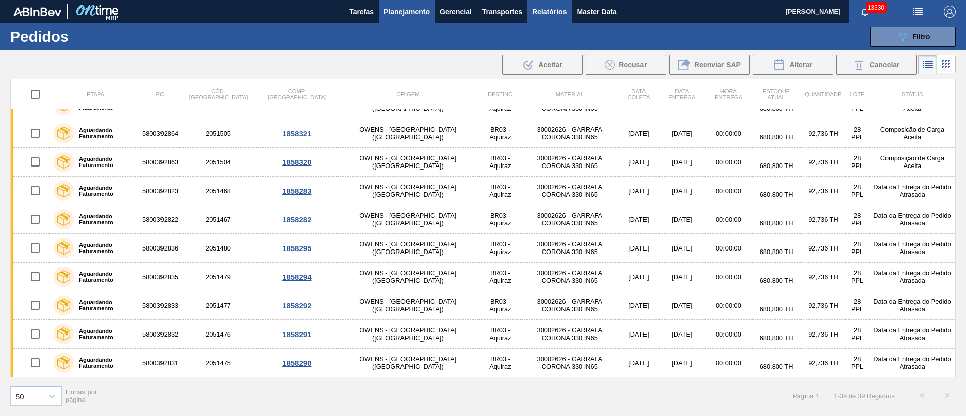
click at [567, 13] on button "Relatórios" at bounding box center [549, 11] width 44 height 23
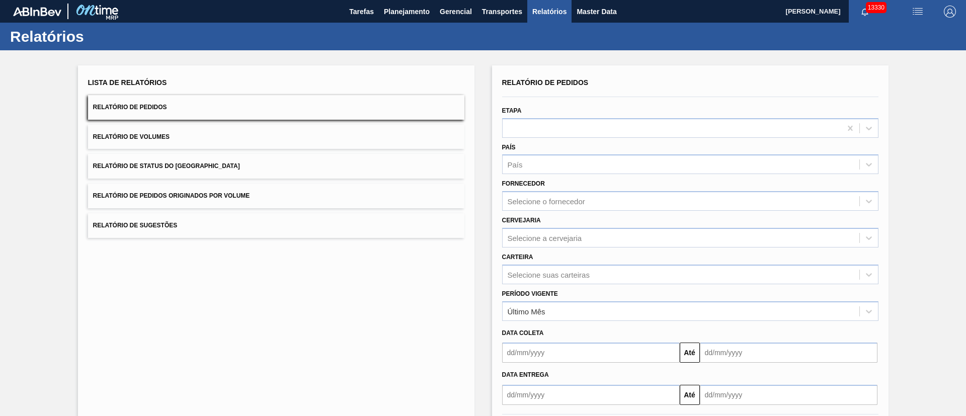
click at [221, 205] on button "Relatório de Pedidos Originados por Volume" at bounding box center [276, 196] width 376 height 25
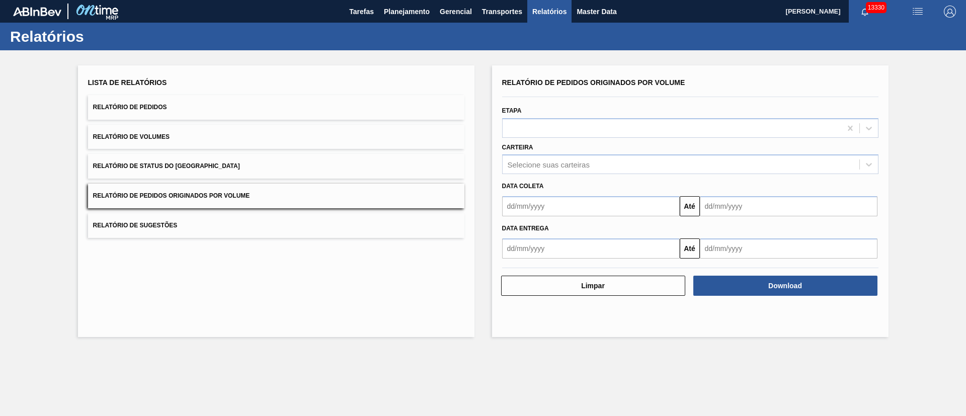
click at [524, 208] on input "text" at bounding box center [591, 206] width 178 height 20
click at [561, 261] on div "1" at bounding box center [563, 263] width 14 height 14
type input "[DATE]"
click at [738, 209] on input "text" at bounding box center [789, 206] width 178 height 20
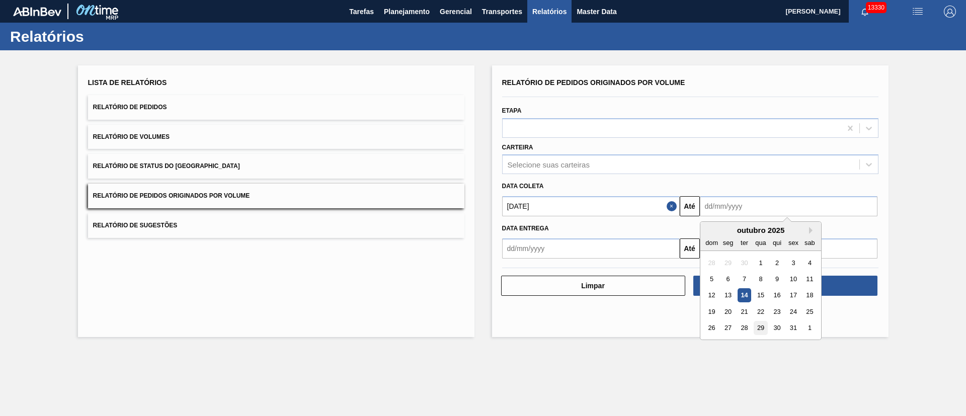
click at [759, 331] on div "29" at bounding box center [761, 328] width 14 height 14
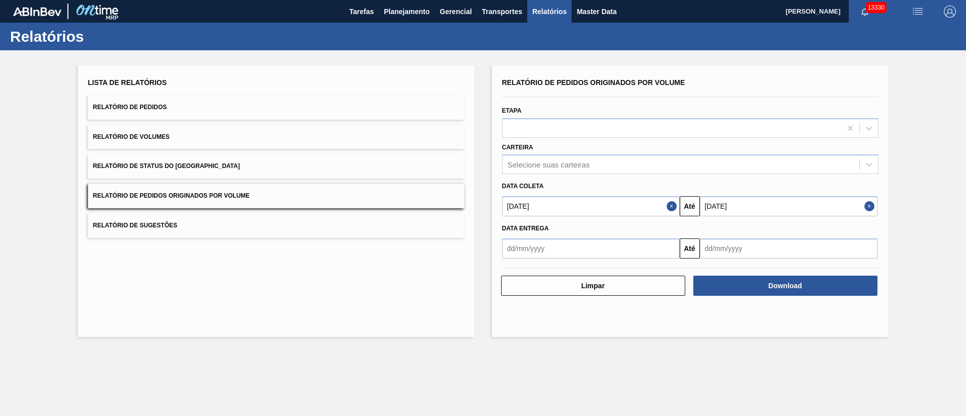
click at [771, 210] on input "[DATE]" at bounding box center [789, 206] width 178 height 20
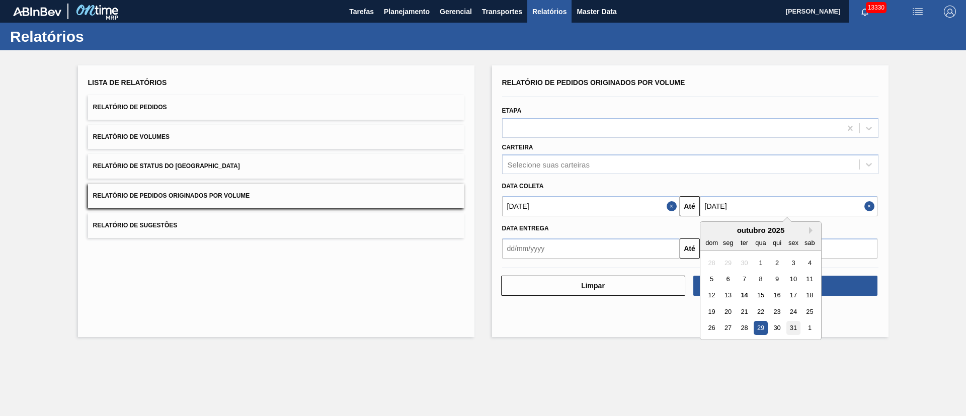
click at [790, 327] on div "31" at bounding box center [793, 328] width 14 height 14
type input "[DATE]"
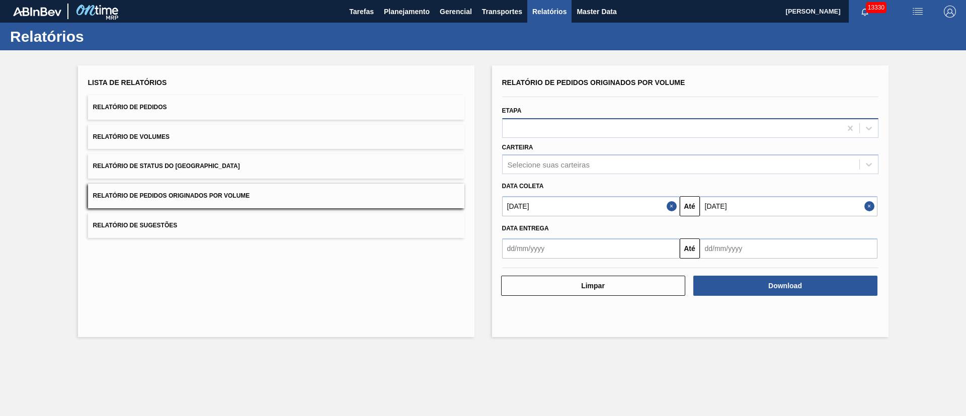
click at [624, 125] on div at bounding box center [672, 128] width 339 height 15
type input "A"
click at [579, 215] on input "[DATE]" at bounding box center [591, 206] width 178 height 20
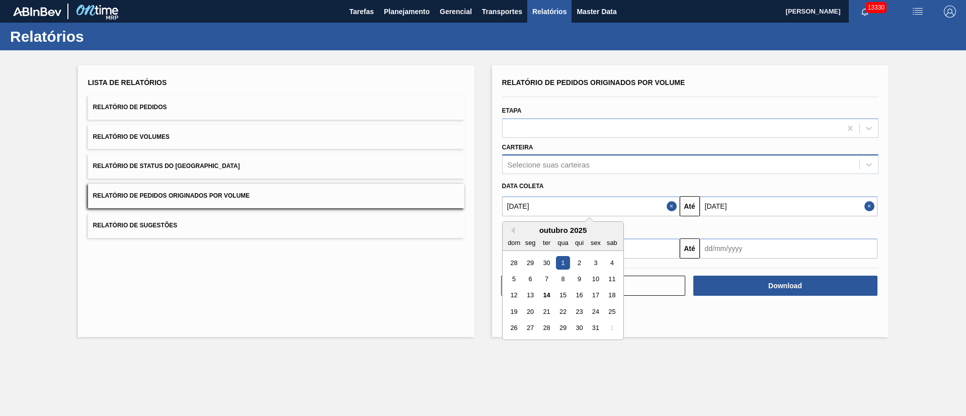
click at [569, 161] on div "Selecione suas carteiras" at bounding box center [549, 164] width 82 height 9
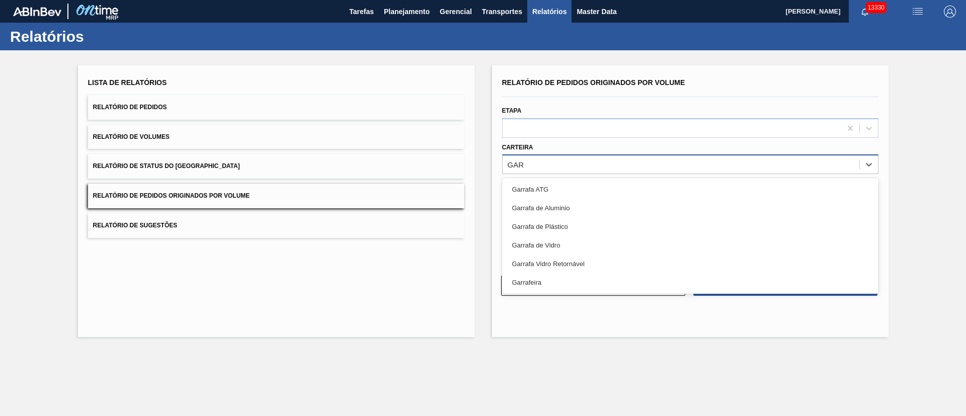
type input "GARR"
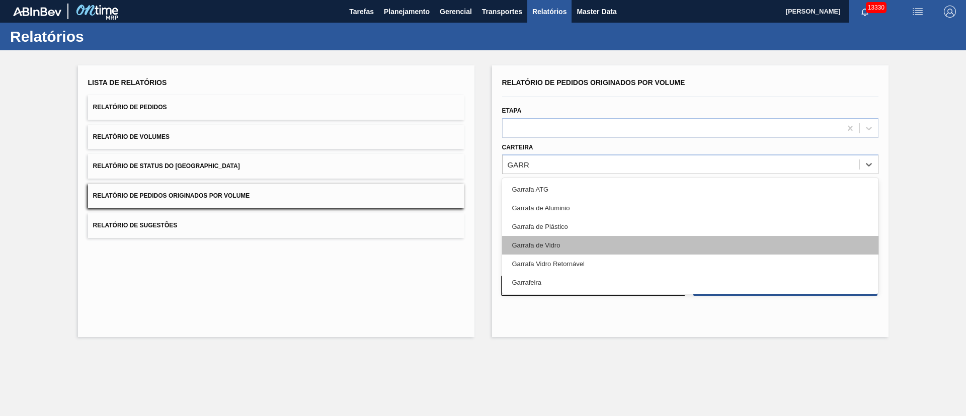
click at [560, 248] on div "Garrafa de Vidro" at bounding box center [690, 245] width 376 height 19
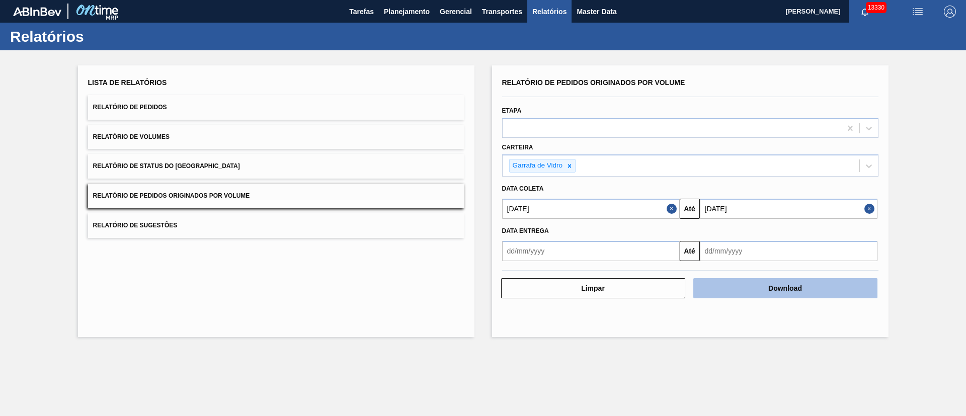
click at [780, 289] on button "Download" at bounding box center [785, 288] width 184 height 20
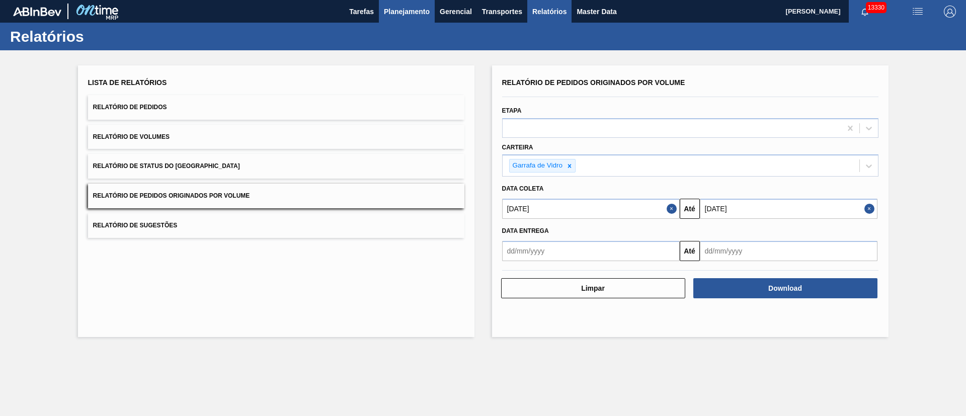
click at [406, 15] on span "Planejamento" at bounding box center [407, 12] width 46 height 12
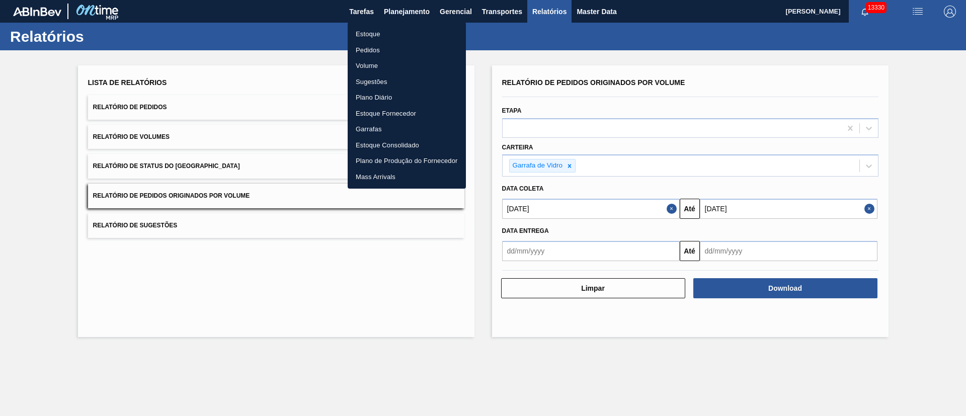
click at [377, 47] on li "Pedidos" at bounding box center [407, 50] width 118 height 16
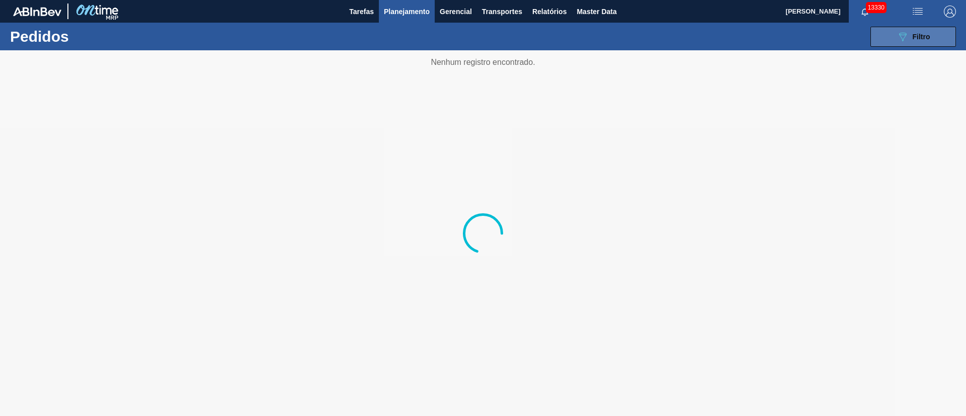
click at [937, 32] on button "089F7B8B-B2A5-4AFE-B5C0-19BA573D28AC Filtro" at bounding box center [913, 37] width 86 height 20
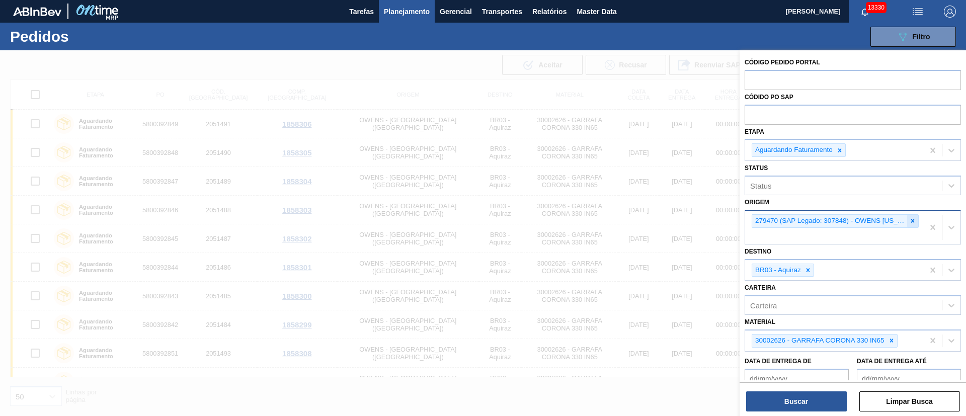
click at [907, 220] on div at bounding box center [912, 221] width 11 height 13
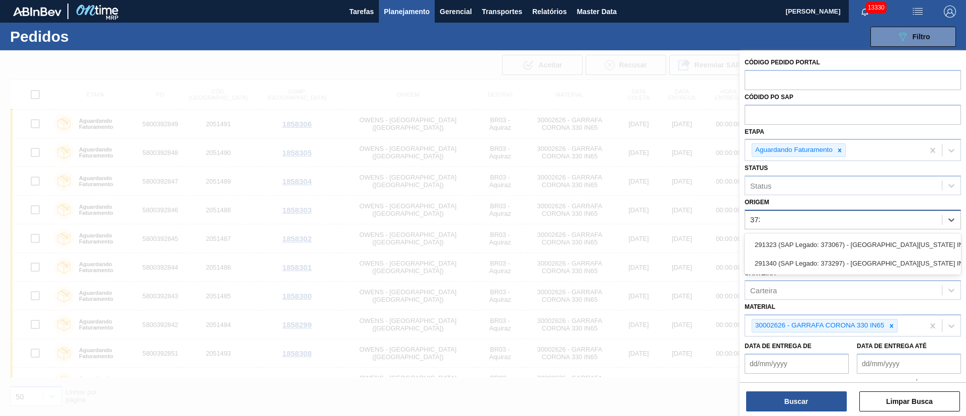
type input "3730"
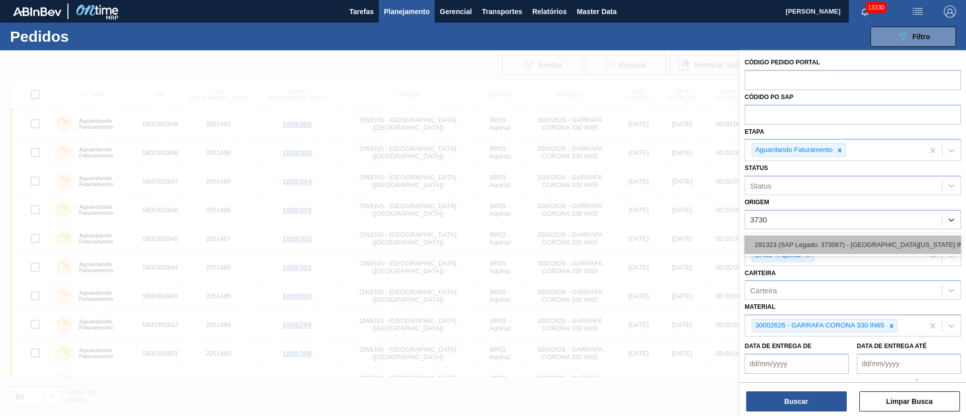
click at [876, 246] on div "291323 (SAP Legado: 373067) - [GEOGRAPHIC_DATA][US_STATE] INDUSTRIA" at bounding box center [853, 244] width 216 height 19
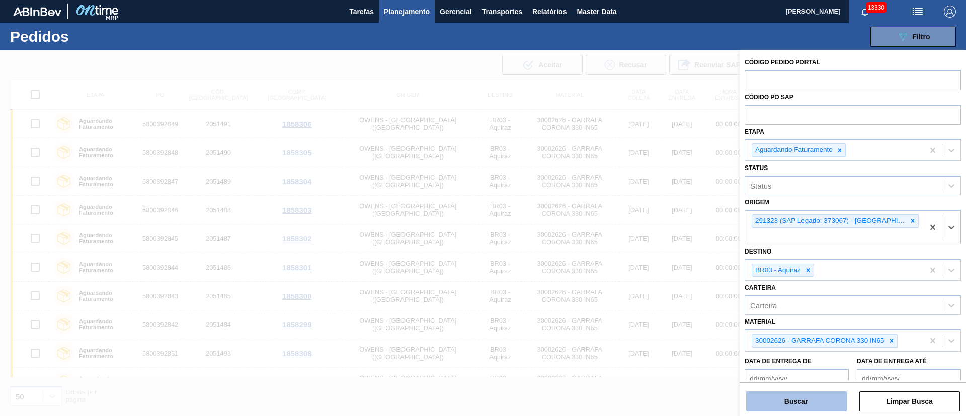
click at [811, 403] on button "Buscar" at bounding box center [796, 401] width 101 height 20
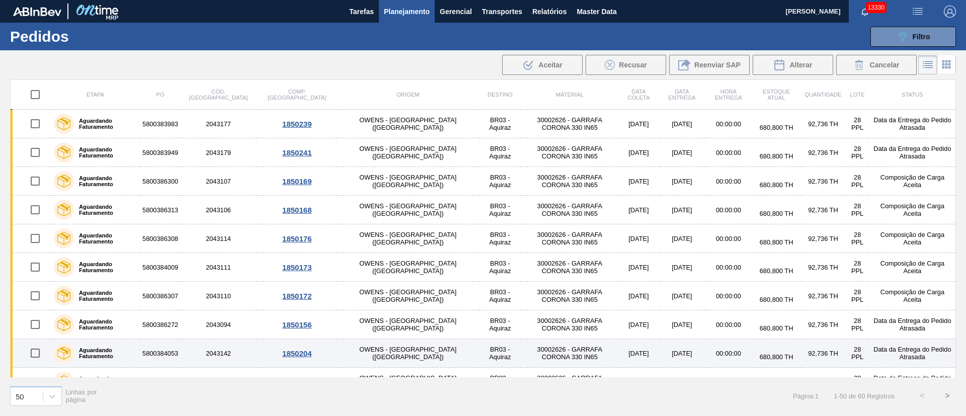
click at [29, 356] on input "checkbox" at bounding box center [35, 353] width 21 height 21
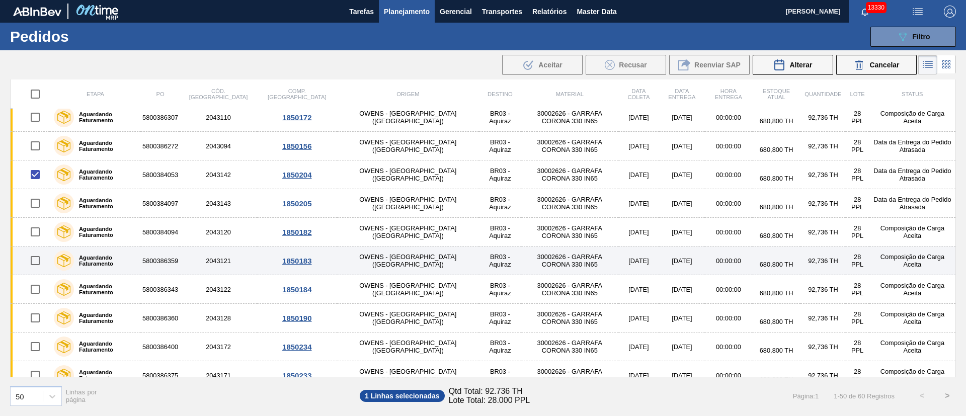
scroll to position [226, 0]
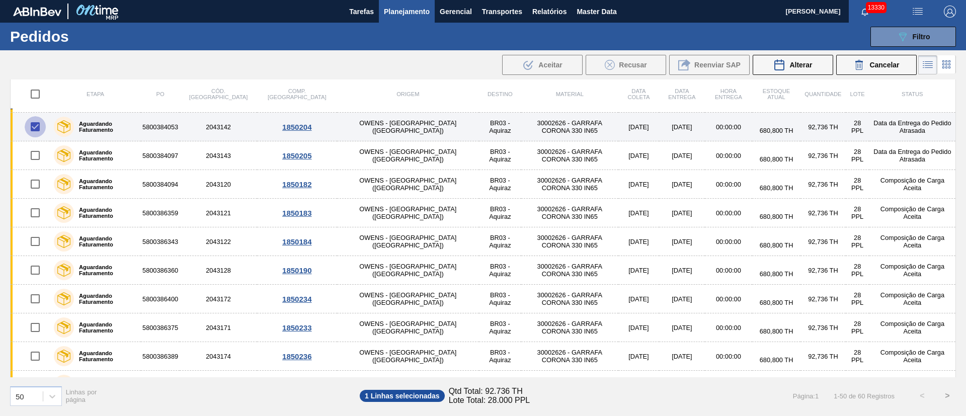
click at [34, 127] on input "checkbox" at bounding box center [35, 126] width 21 height 21
checkbox input "false"
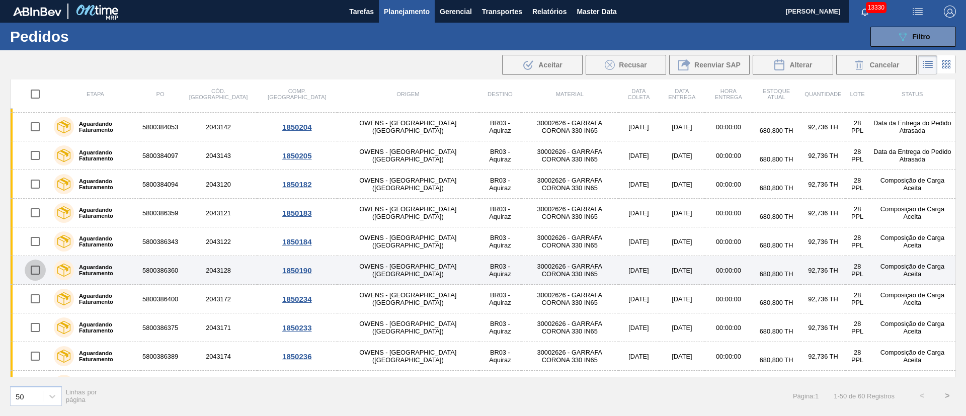
click at [40, 265] on input "checkbox" at bounding box center [35, 270] width 21 height 21
click at [36, 269] on input "checkbox" at bounding box center [35, 270] width 21 height 21
checkbox input "false"
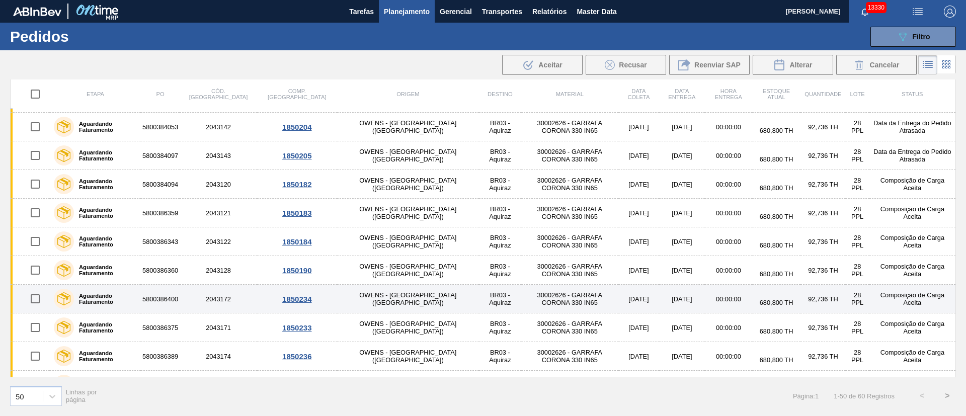
click at [41, 297] on input "checkbox" at bounding box center [35, 298] width 21 height 21
checkbox input "true"
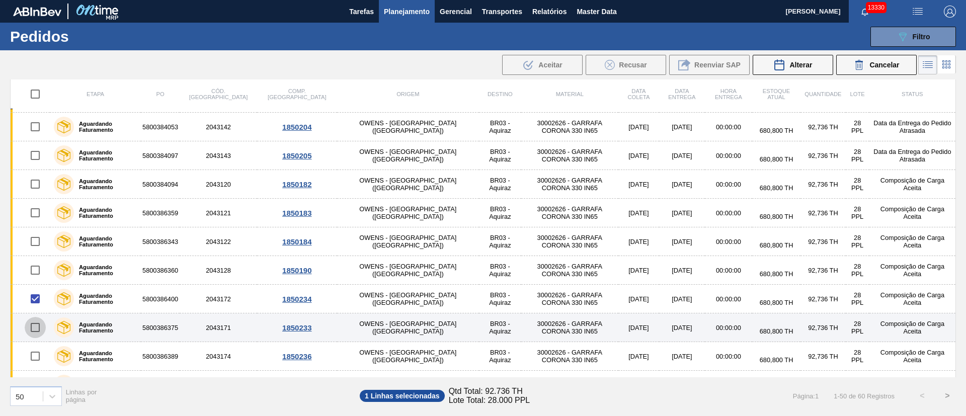
click at [41, 324] on input "checkbox" at bounding box center [35, 327] width 21 height 21
checkbox input "true"
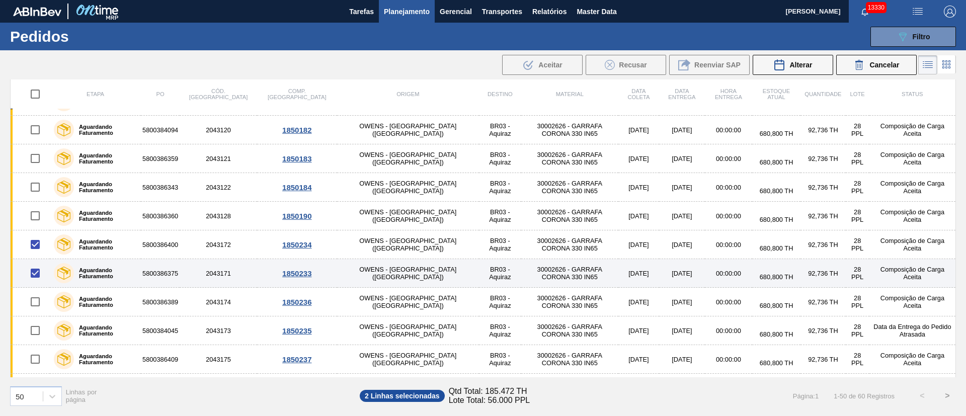
scroll to position [302, 0]
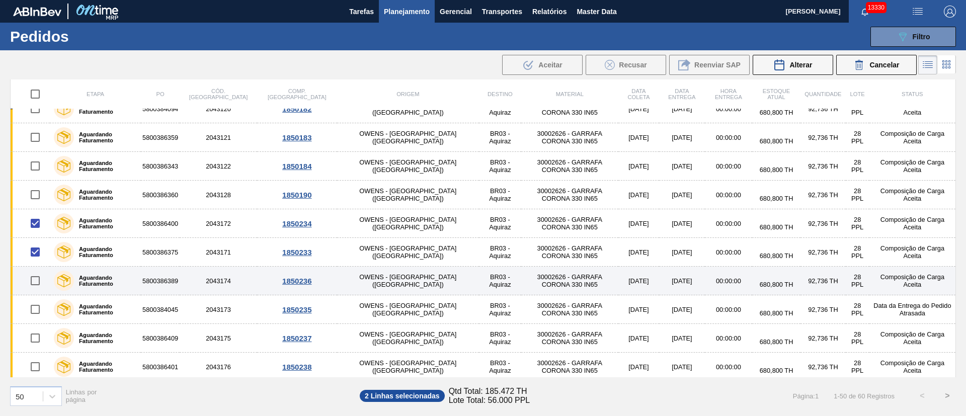
click at [36, 280] on input "checkbox" at bounding box center [35, 280] width 21 height 21
checkbox input "true"
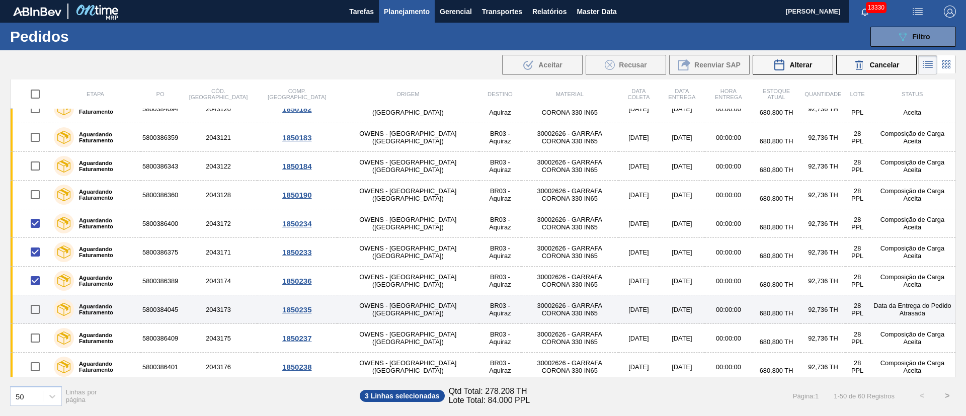
click at [33, 305] on input "checkbox" at bounding box center [35, 309] width 21 height 21
checkbox input "true"
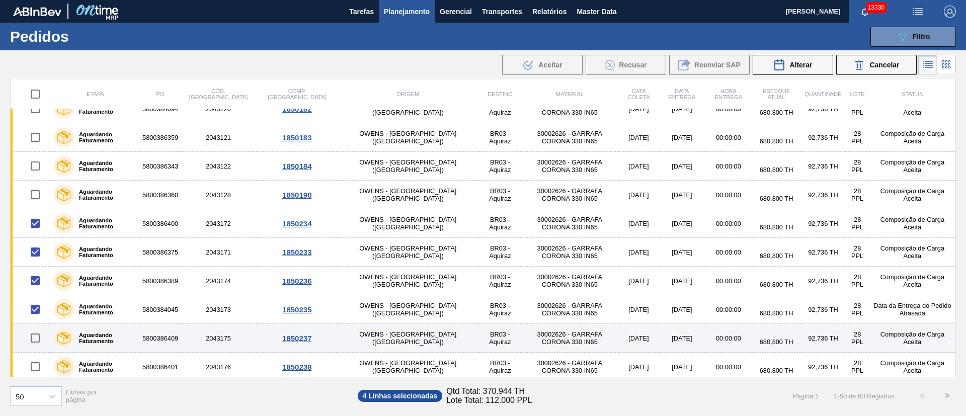
click at [37, 341] on input "checkbox" at bounding box center [35, 338] width 21 height 21
checkbox input "true"
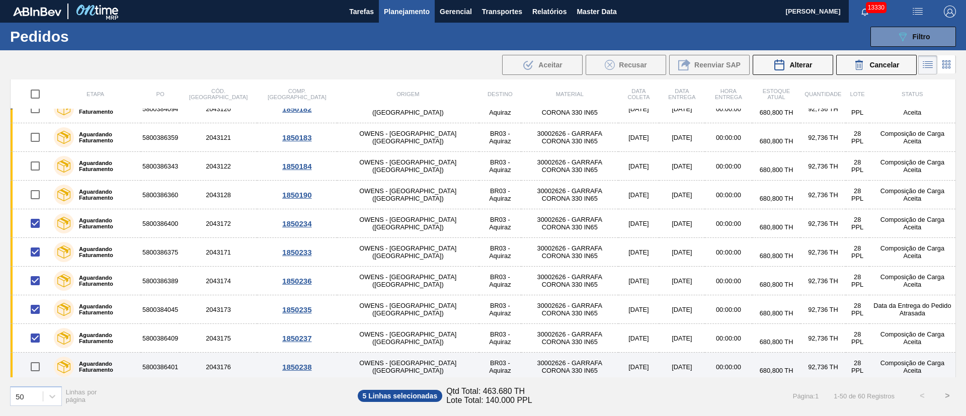
click at [33, 369] on input "checkbox" at bounding box center [35, 366] width 21 height 21
checkbox input "true"
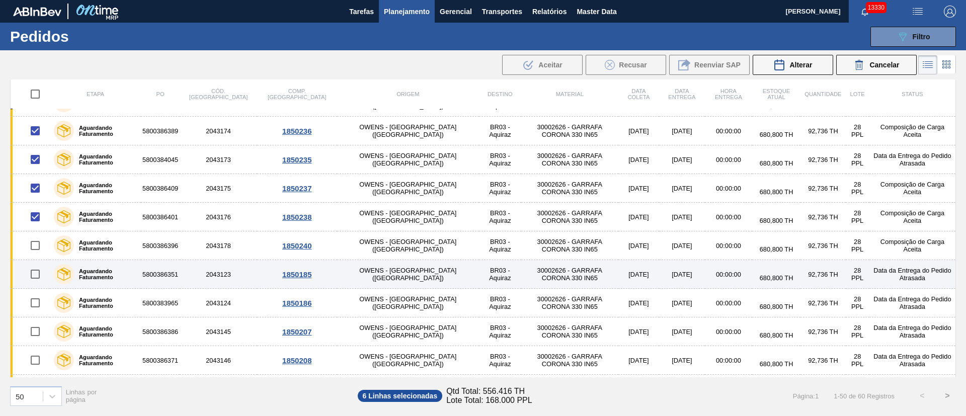
scroll to position [453, 0]
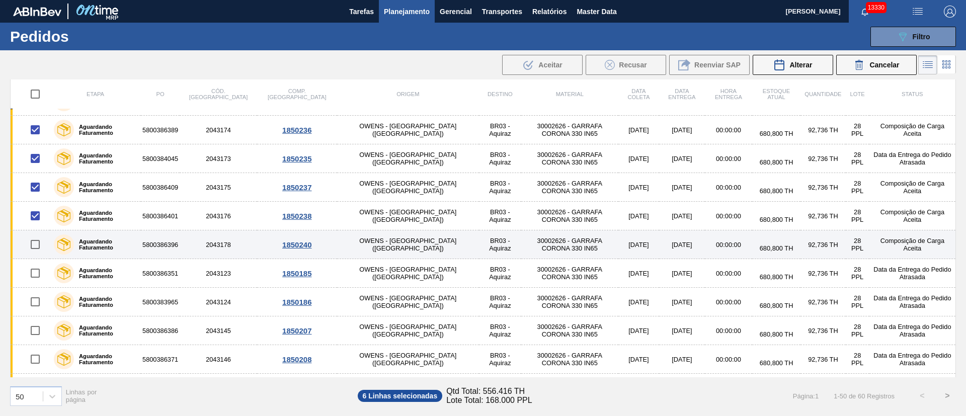
click at [36, 243] on input "checkbox" at bounding box center [35, 244] width 21 height 21
checkbox input "true"
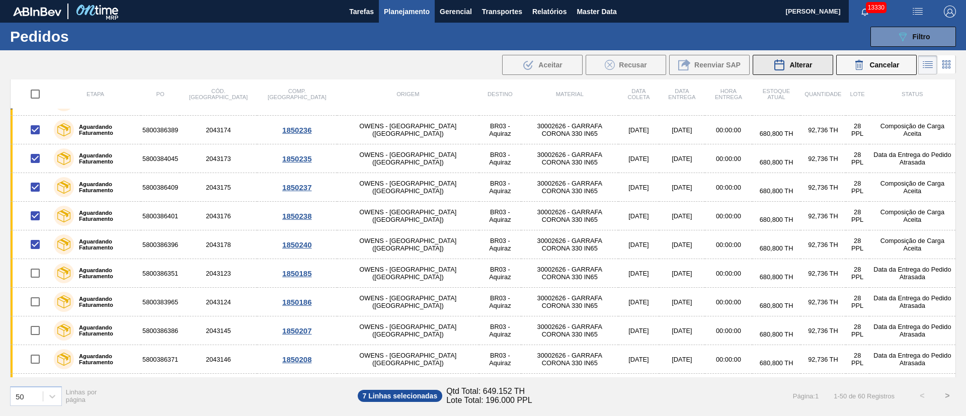
click at [804, 72] on button "Alterar" at bounding box center [793, 65] width 80 height 20
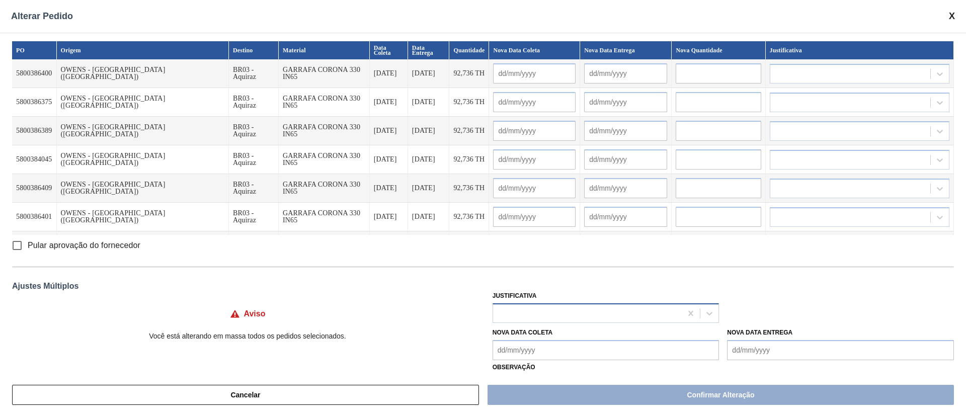
click at [535, 311] on div at bounding box center [587, 313] width 189 height 15
type input "ou"
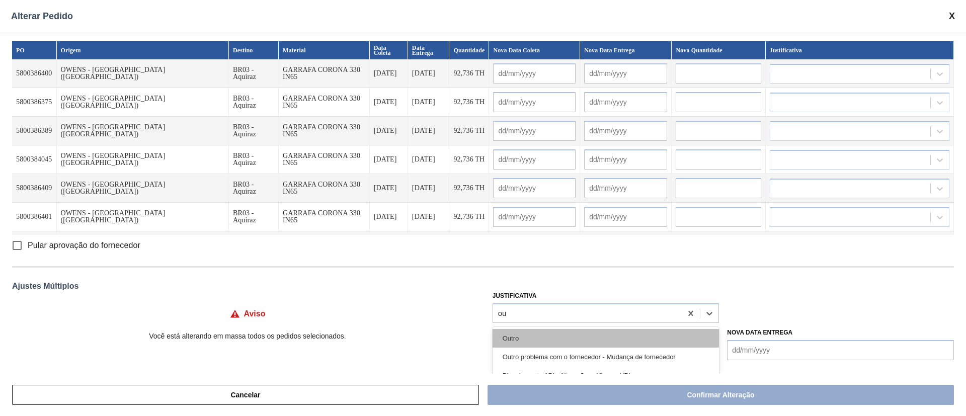
click at [523, 331] on div "Outro" at bounding box center [606, 338] width 227 height 19
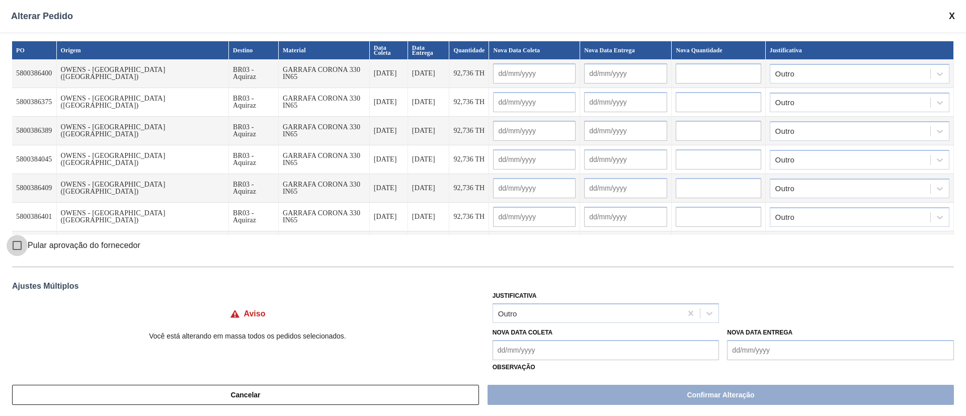
click at [13, 245] on input "Pular aprovação do fornecedor" at bounding box center [17, 245] width 21 height 21
checkbox input "true"
click at [512, 354] on Coleta "Nova Data Coleta" at bounding box center [606, 350] width 227 height 20
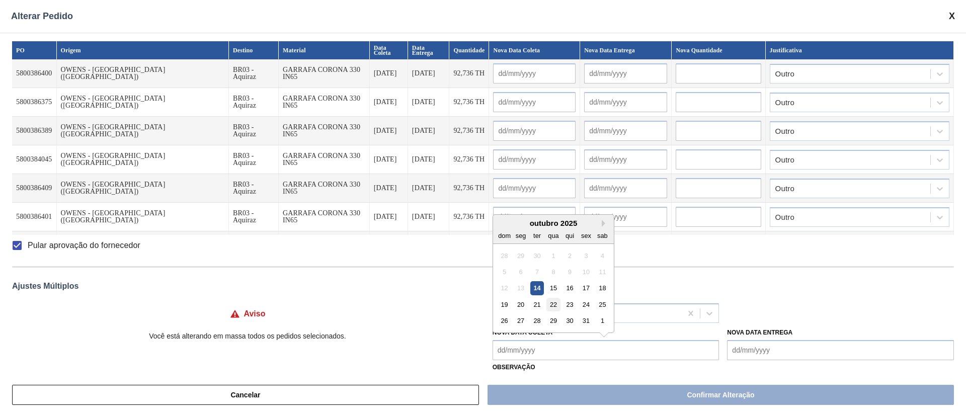
click at [555, 305] on div "22" at bounding box center [553, 305] width 14 height 14
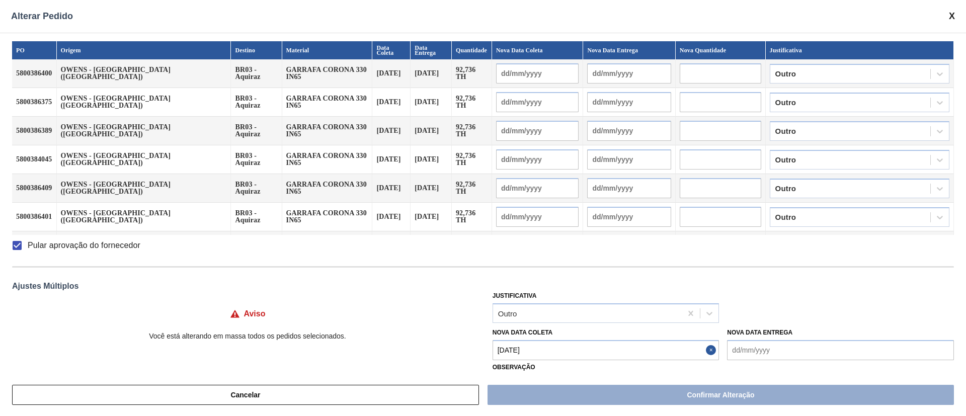
type Coleta "[DATE]"
type input "[DATE]"
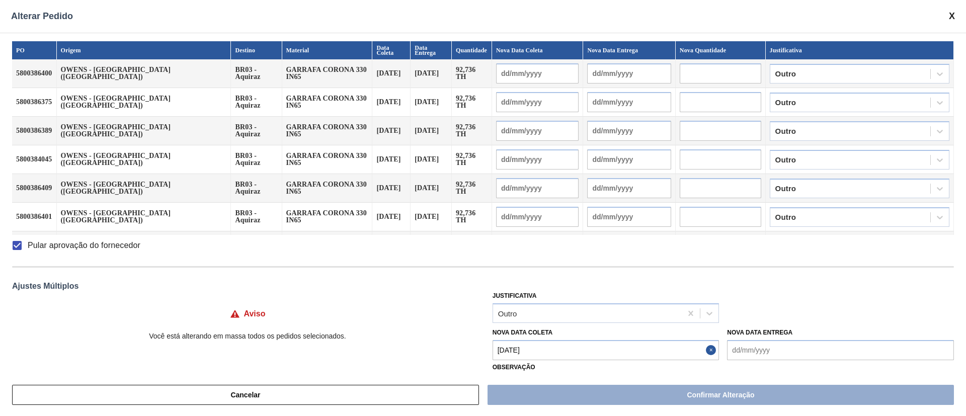
type input "[DATE]"
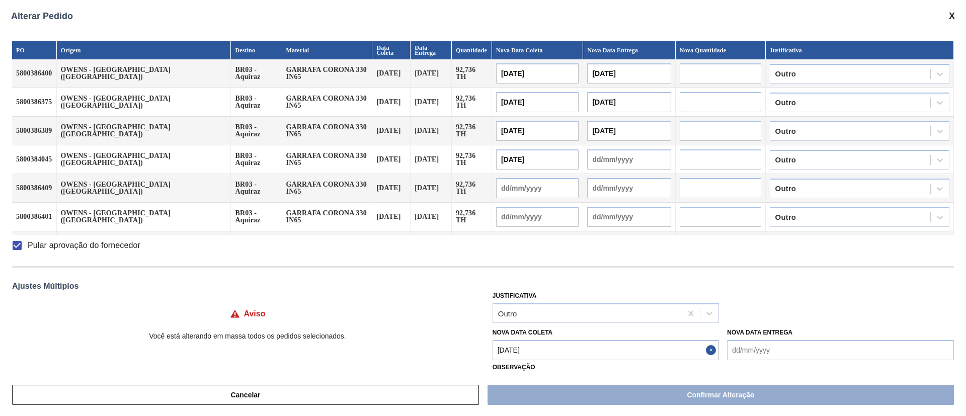
type input "[DATE]"
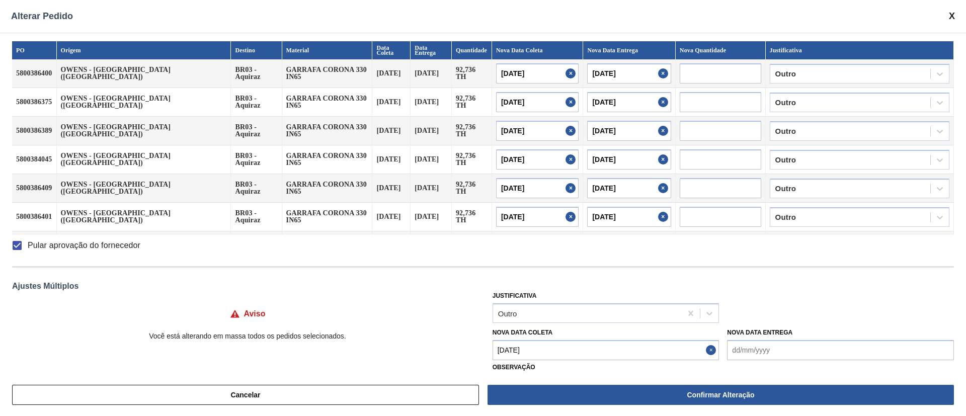
click at [550, 350] on Coleta "[DATE]" at bounding box center [606, 350] width 227 height 20
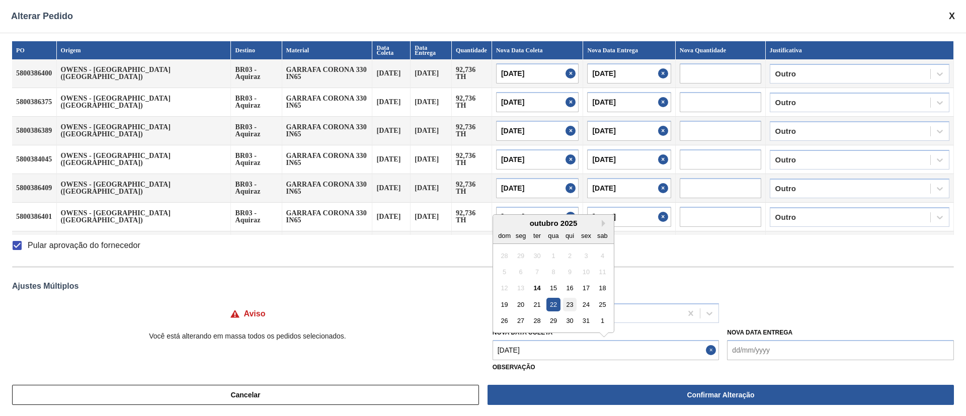
click at [575, 307] on div "23" at bounding box center [570, 305] width 14 height 14
type Coleta "[DATE]"
type input "[DATE]"
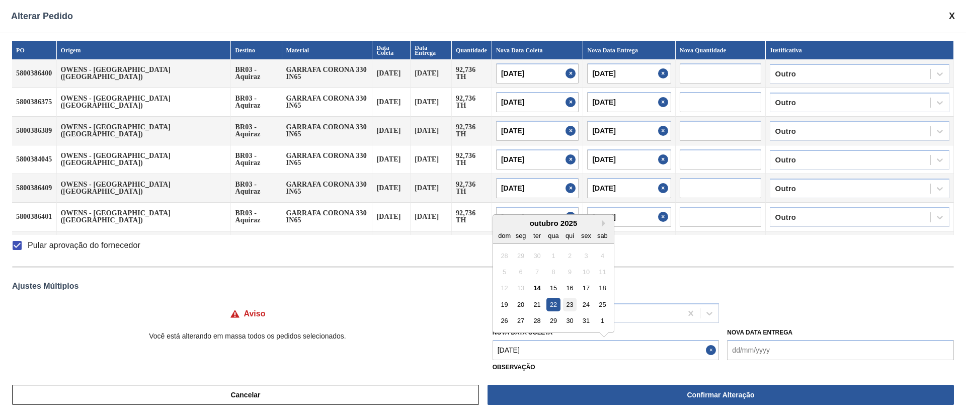
type input "[DATE]"
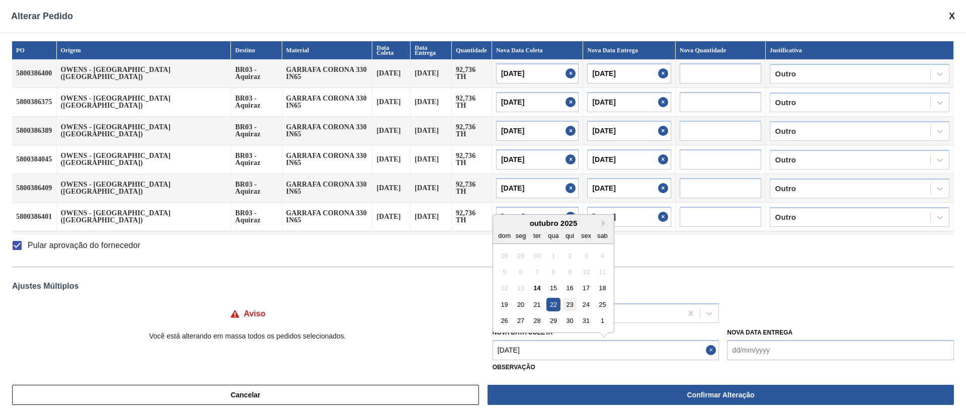
type input "[DATE]"
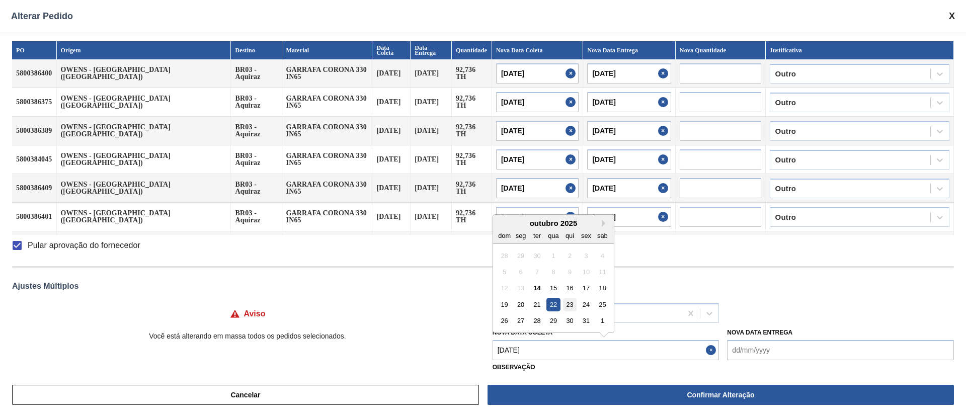
type input "[DATE]"
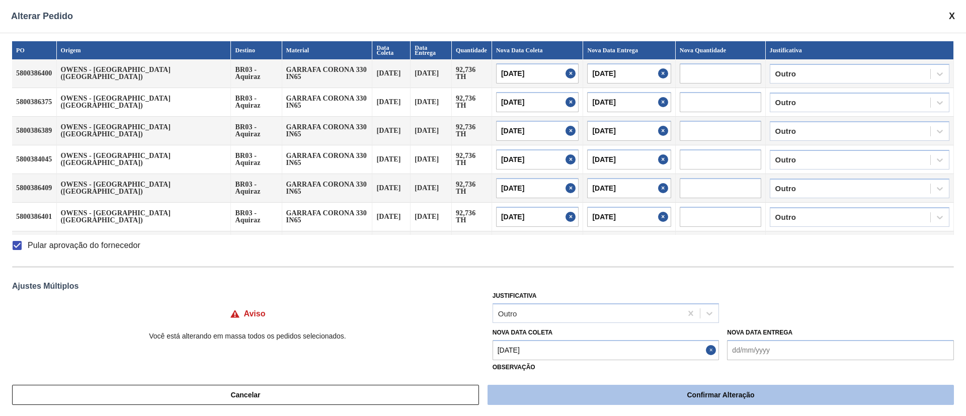
click at [582, 392] on button "Confirmar Alteração" at bounding box center [721, 395] width 466 height 20
checkbox input "false"
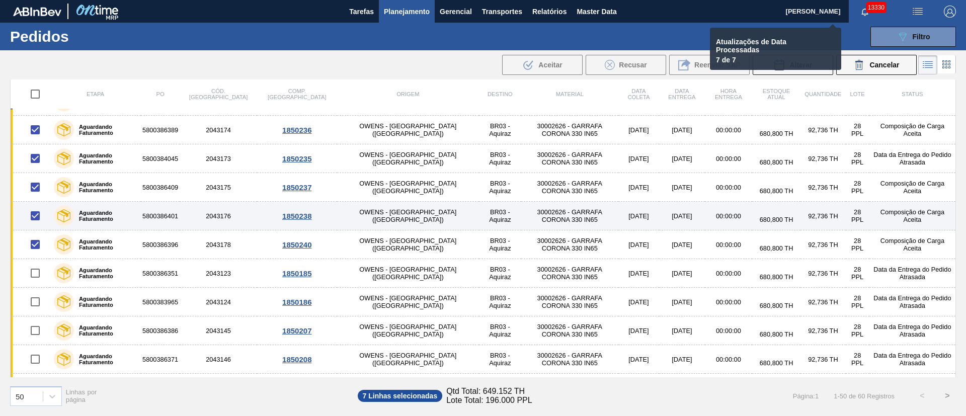
checkbox input "false"
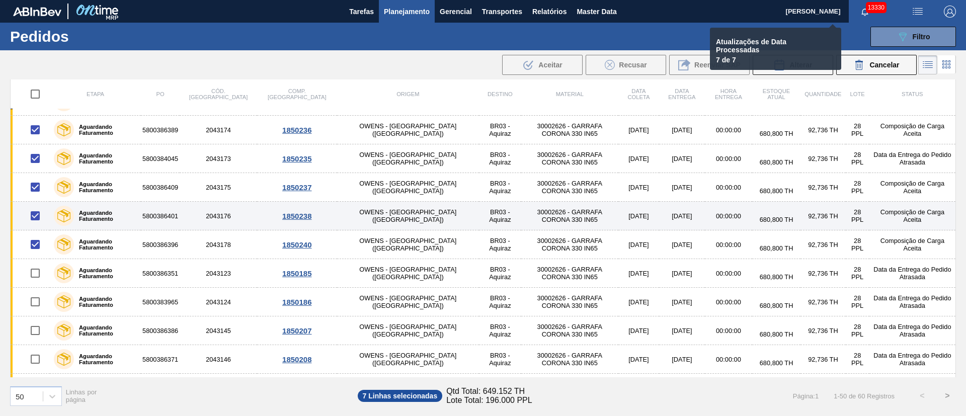
checkbox input "false"
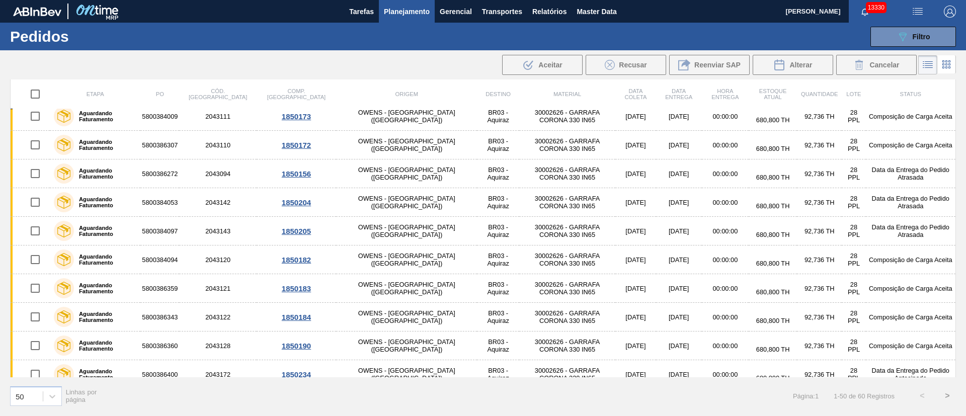
scroll to position [0, 0]
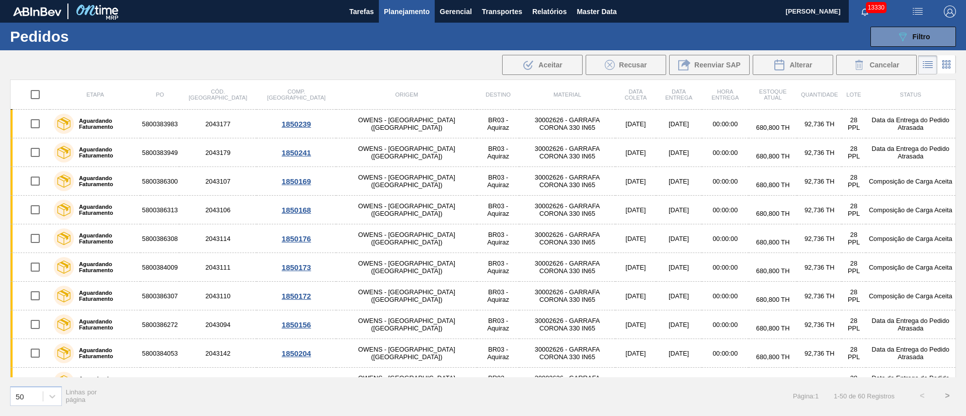
click at [37, 90] on input "checkbox" at bounding box center [35, 94] width 21 height 21
checkbox input "true"
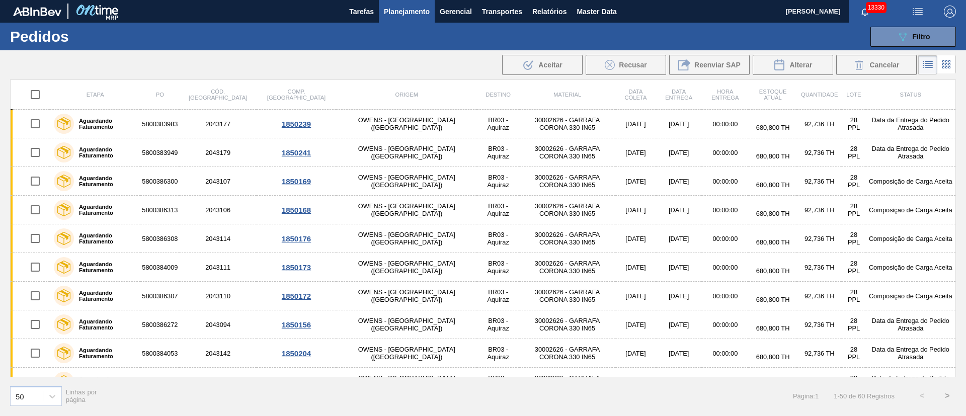
checkbox input "true"
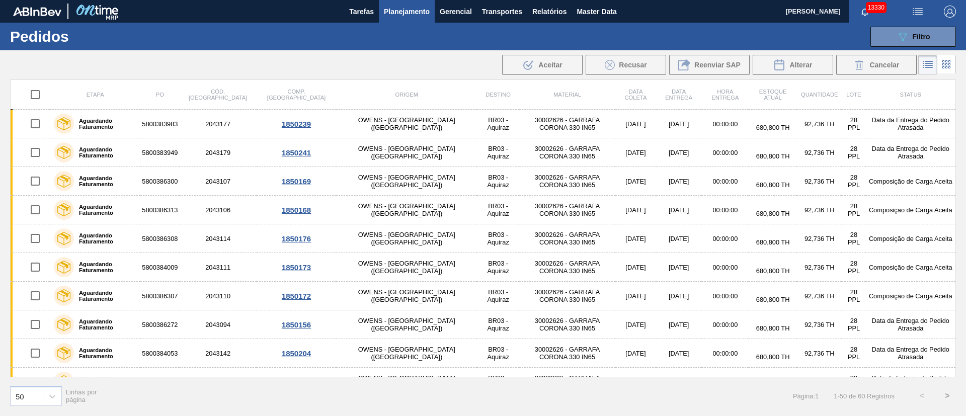
checkbox input "true"
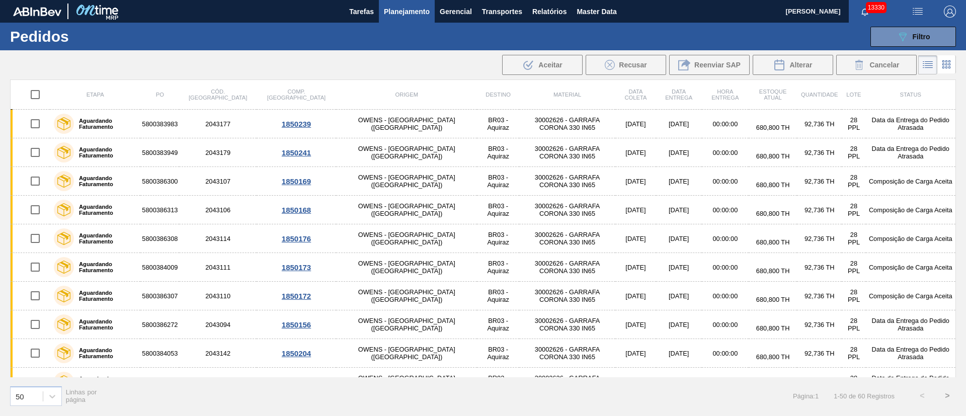
checkbox input "true"
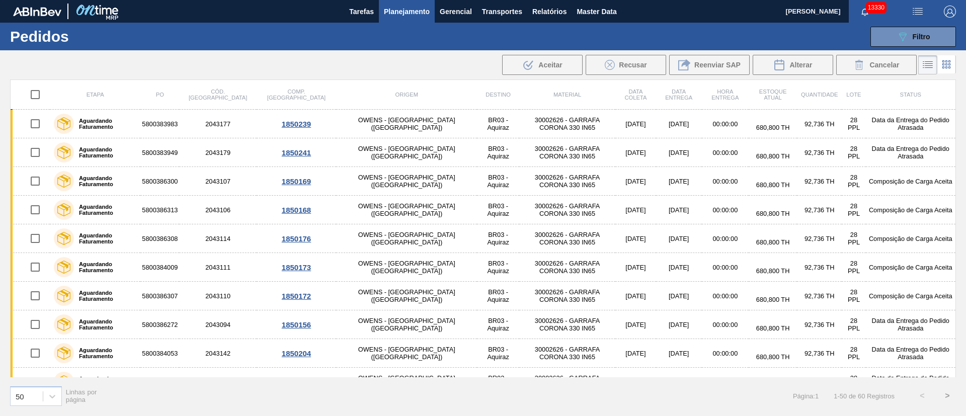
checkbox input "true"
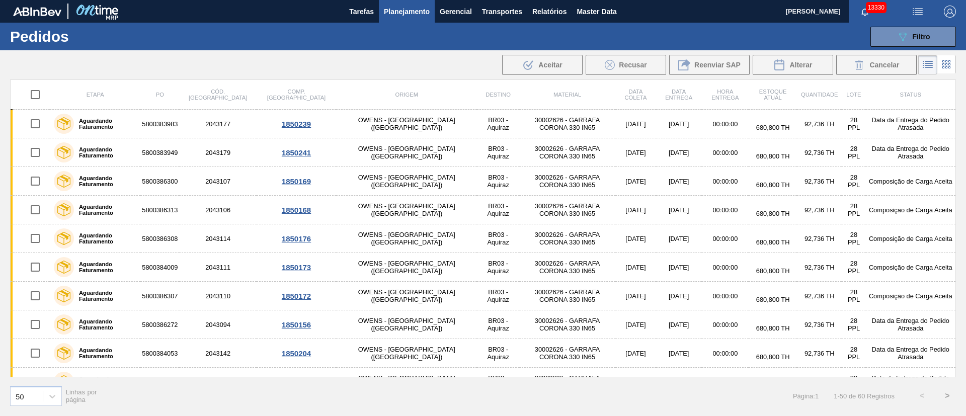
checkbox input "true"
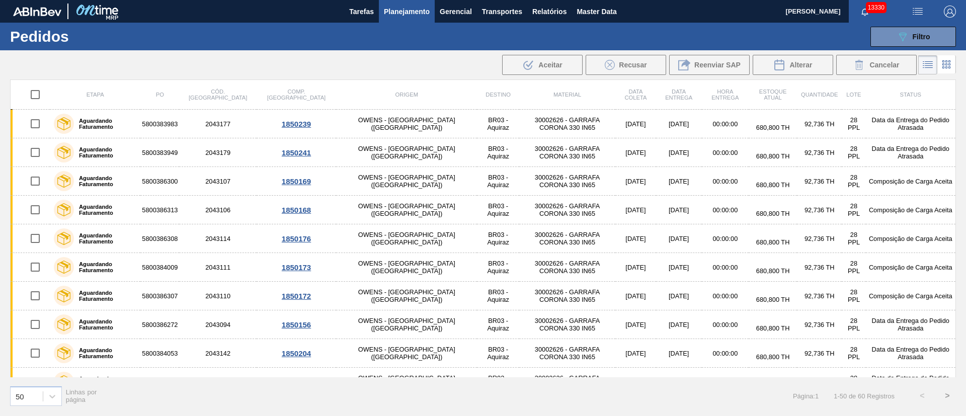
checkbox input "true"
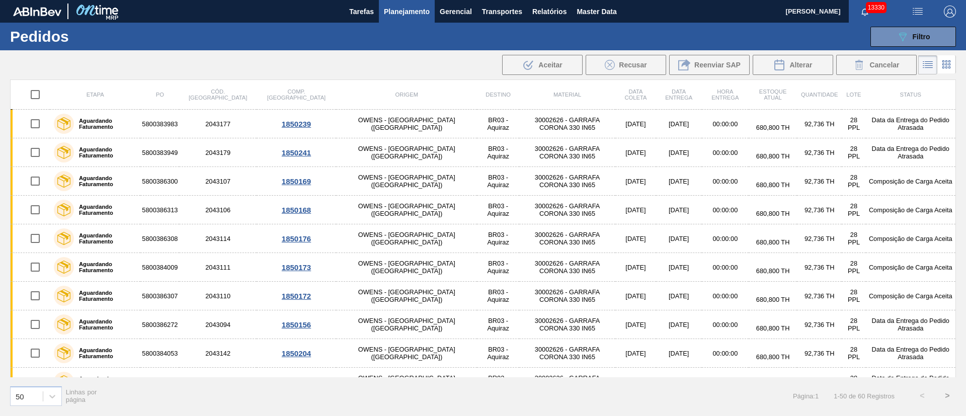
checkbox input "true"
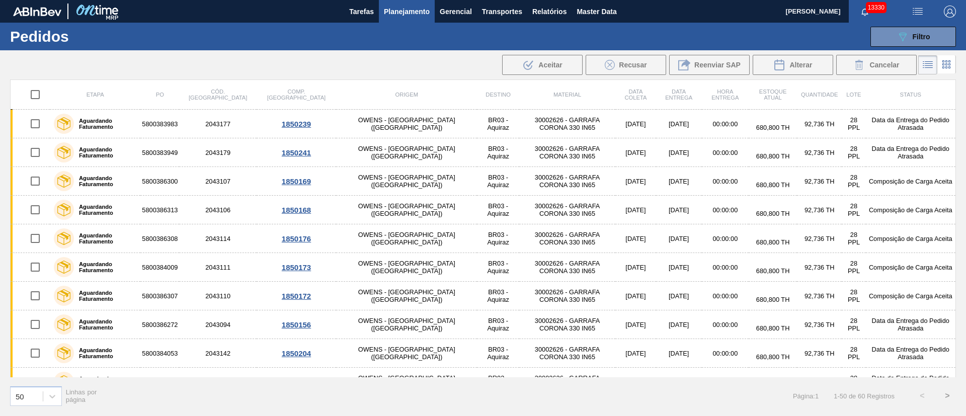
checkbox input "true"
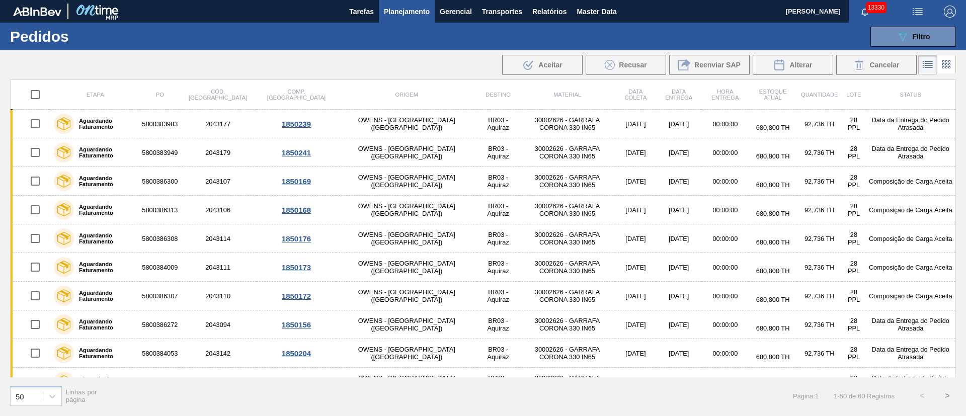
checkbox input "true"
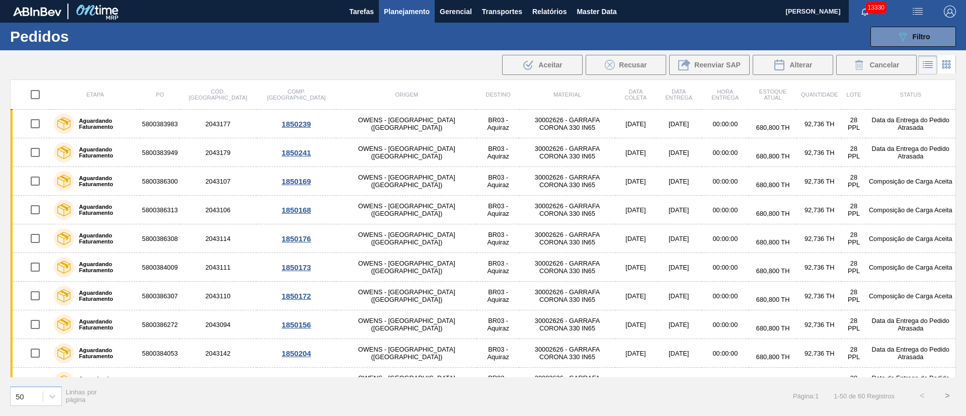
checkbox input "true"
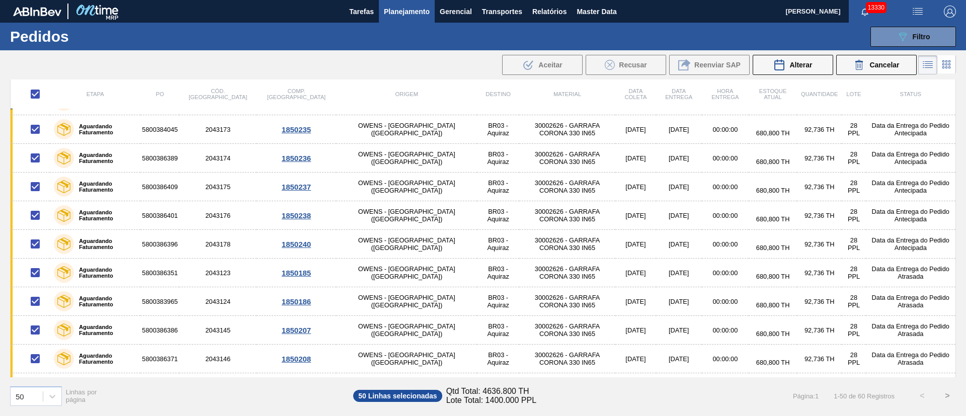
scroll to position [453, 0]
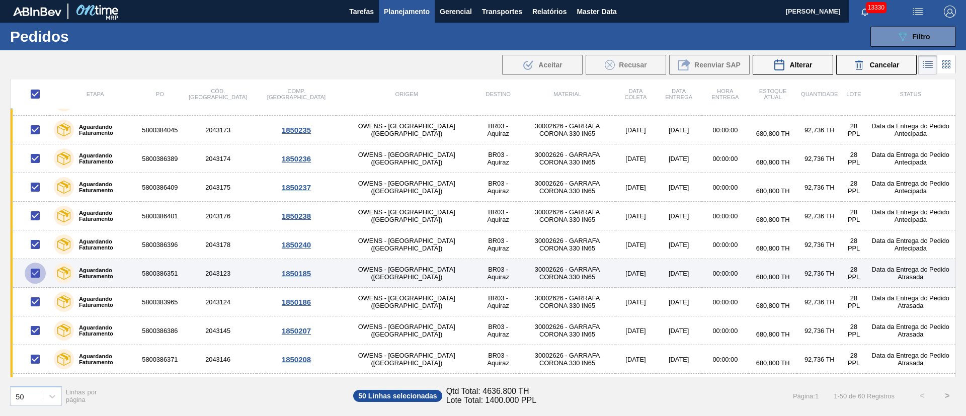
click at [34, 272] on input "checkbox" at bounding box center [35, 273] width 21 height 21
checkbox input "false"
click at [34, 277] on input "checkbox" at bounding box center [35, 273] width 21 height 21
checkbox input "true"
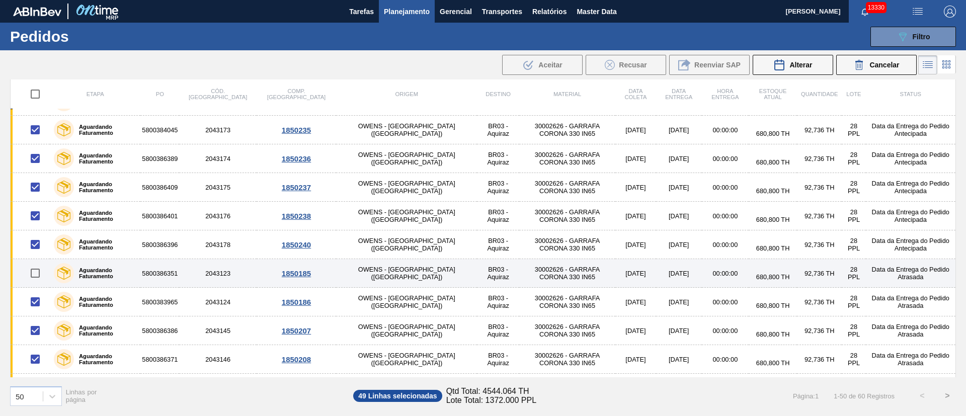
checkbox input "true"
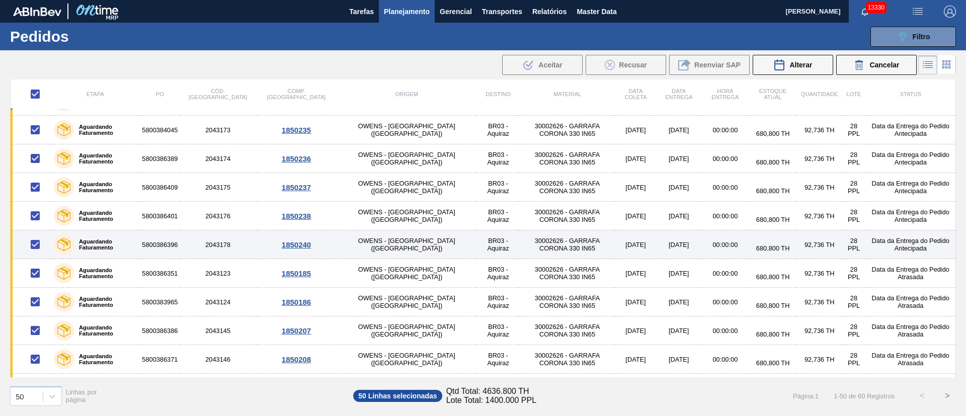
click at [33, 244] on input "checkbox" at bounding box center [35, 244] width 21 height 21
checkbox input "false"
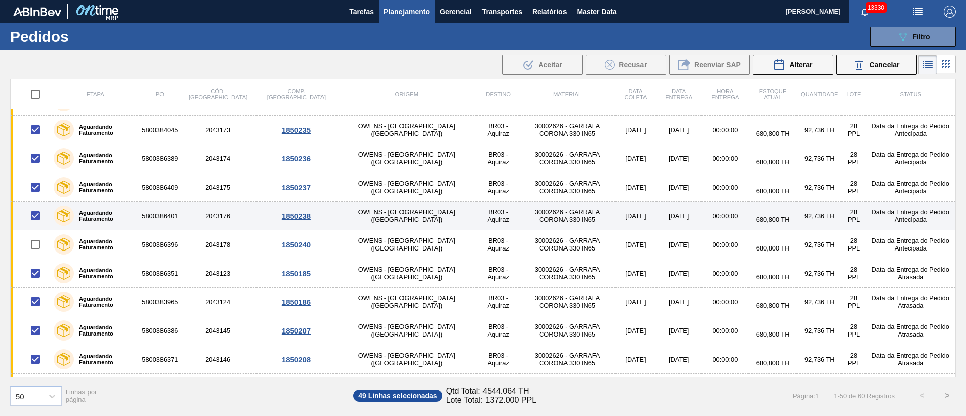
click at [37, 220] on input "checkbox" at bounding box center [35, 215] width 21 height 21
checkbox input "false"
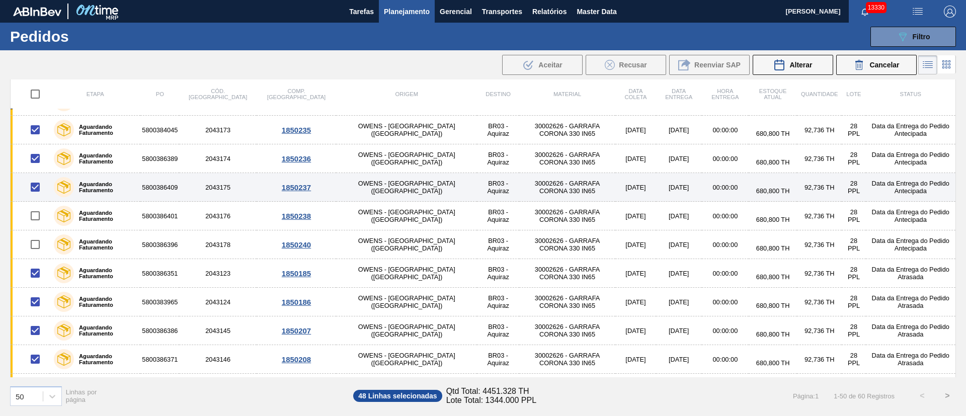
click at [38, 181] on input "checkbox" at bounding box center [35, 187] width 21 height 21
checkbox input "false"
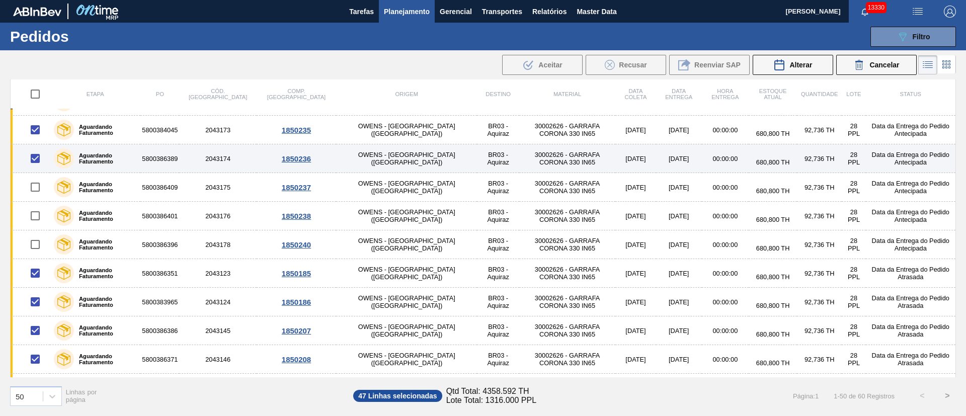
click at [38, 160] on input "checkbox" at bounding box center [35, 158] width 21 height 21
checkbox input "false"
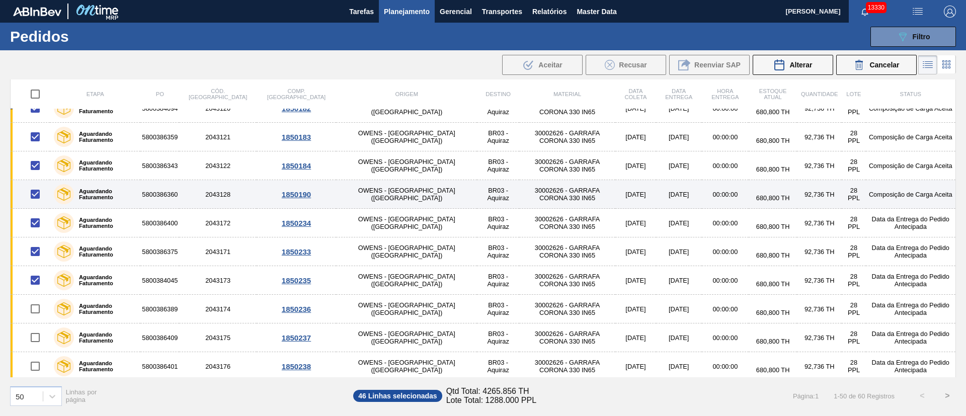
scroll to position [302, 0]
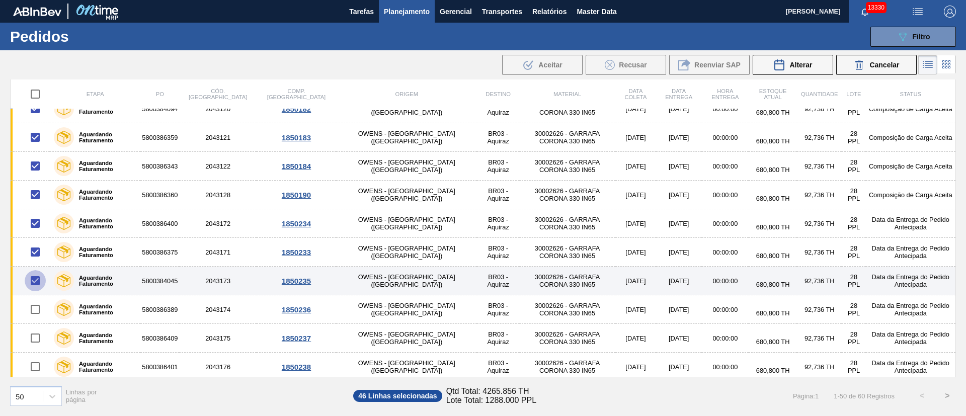
click at [32, 275] on input "checkbox" at bounding box center [35, 280] width 21 height 21
checkbox input "false"
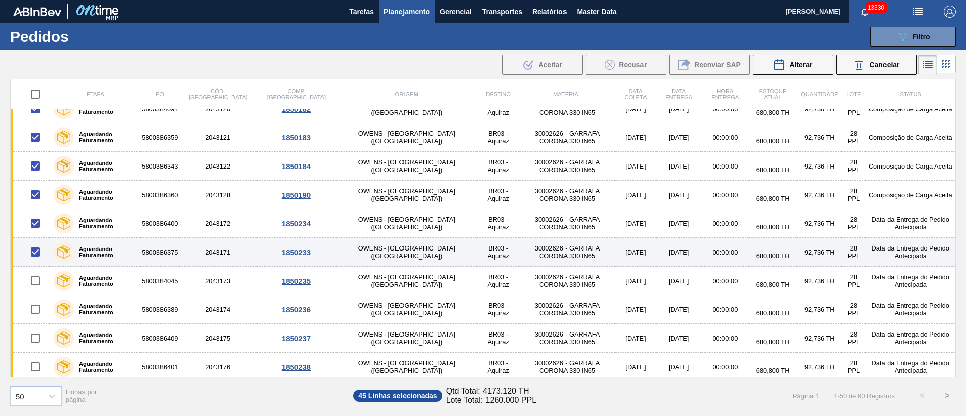
click at [36, 250] on input "checkbox" at bounding box center [35, 252] width 21 height 21
checkbox input "false"
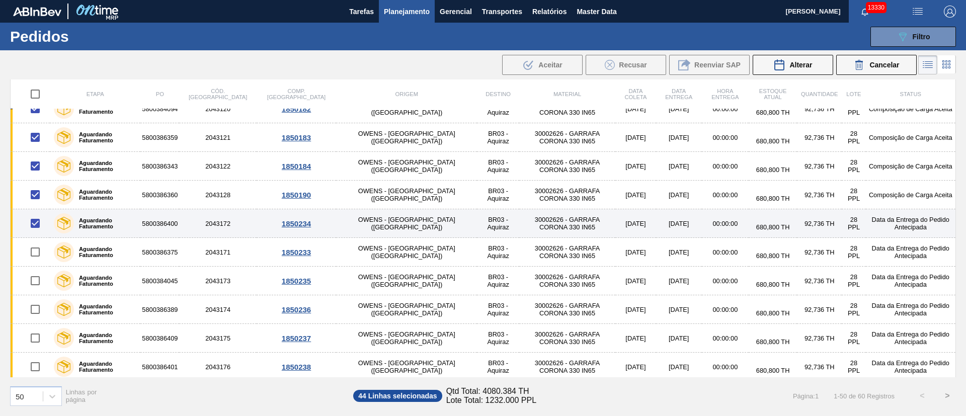
click at [34, 217] on input "checkbox" at bounding box center [35, 223] width 21 height 21
checkbox input "false"
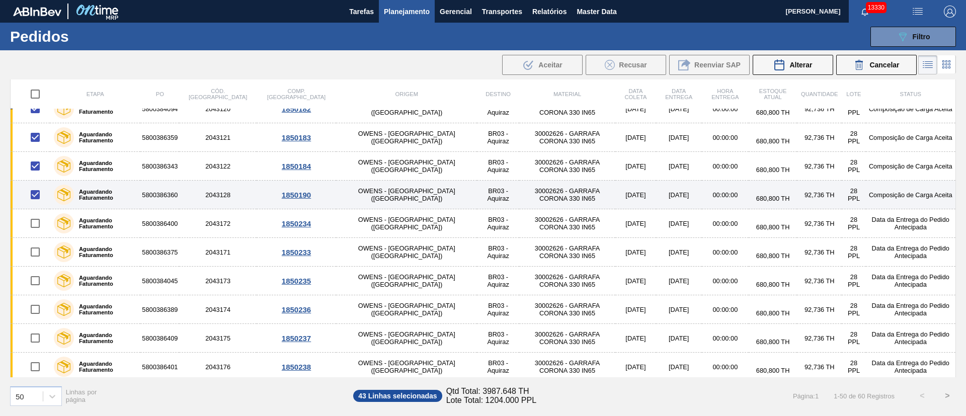
click at [34, 191] on input "checkbox" at bounding box center [35, 194] width 21 height 21
checkbox input "false"
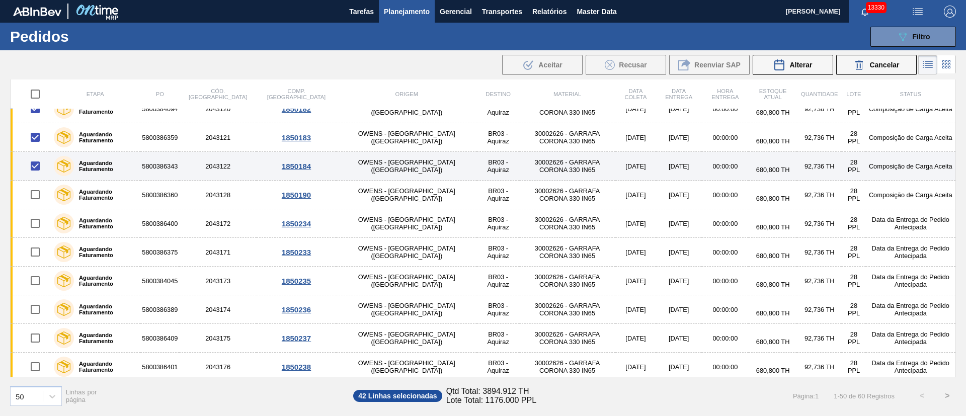
click at [36, 157] on input "checkbox" at bounding box center [35, 165] width 21 height 21
checkbox input "false"
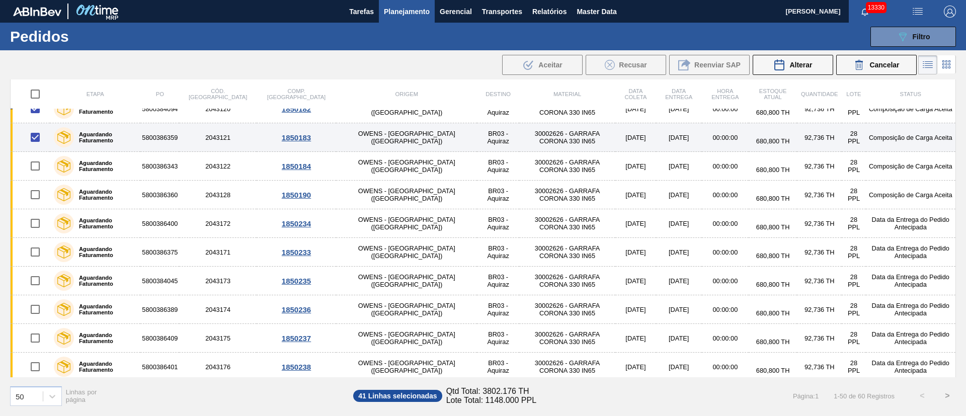
click at [35, 140] on input "checkbox" at bounding box center [35, 137] width 21 height 21
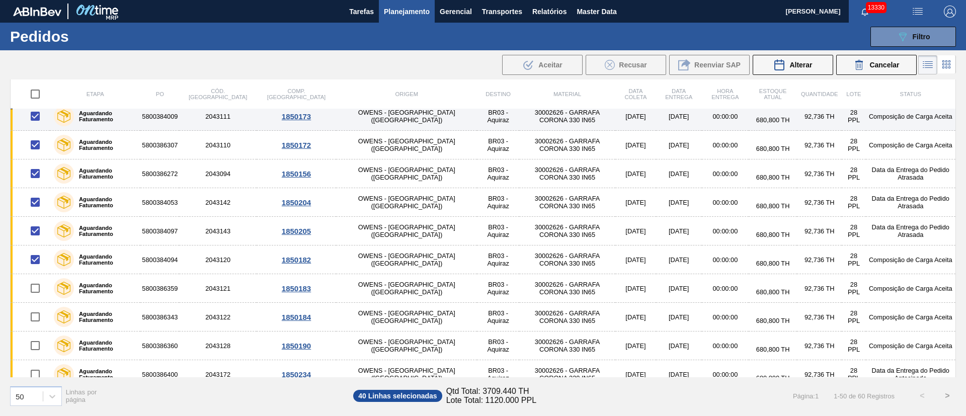
click at [41, 121] on input "checkbox" at bounding box center [35, 116] width 21 height 21
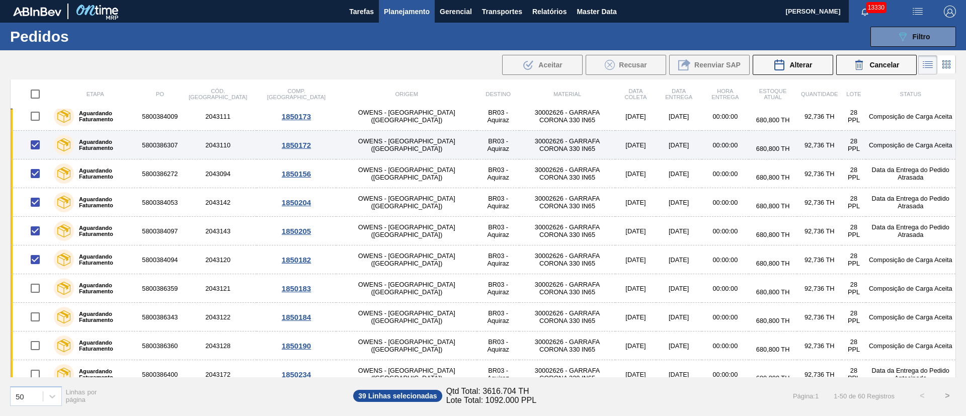
click at [35, 147] on input "checkbox" at bounding box center [35, 144] width 21 height 21
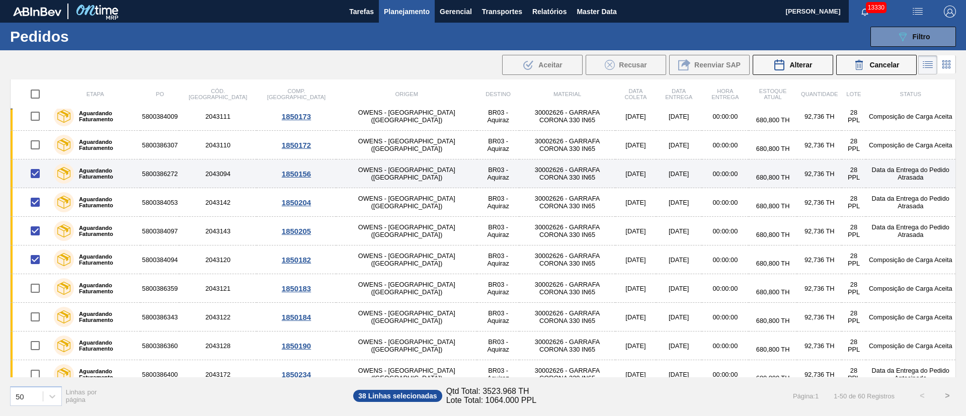
click at [33, 179] on input "checkbox" at bounding box center [35, 173] width 21 height 21
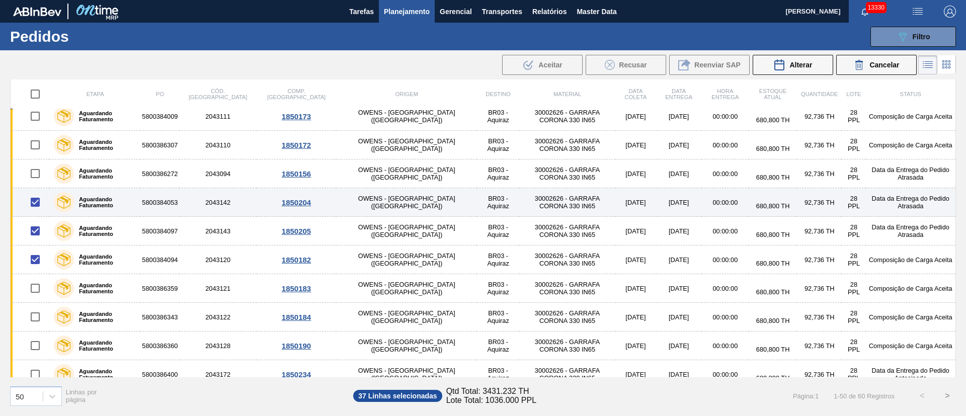
click at [37, 205] on input "checkbox" at bounding box center [35, 202] width 21 height 21
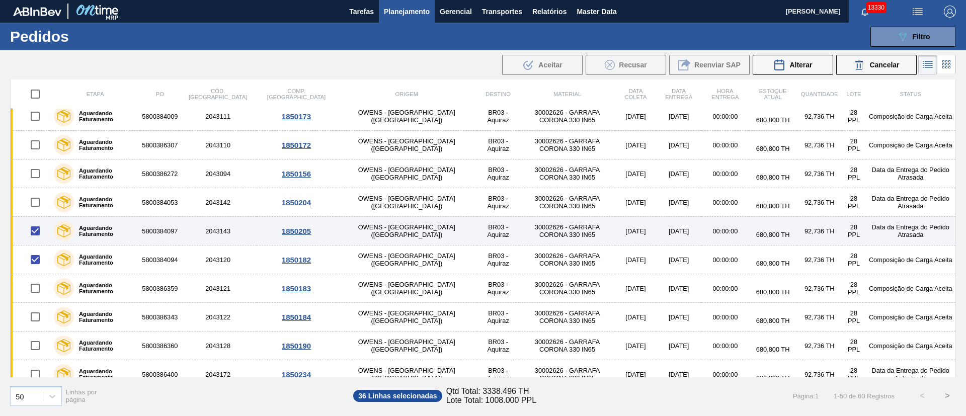
click at [37, 228] on input "checkbox" at bounding box center [35, 230] width 21 height 21
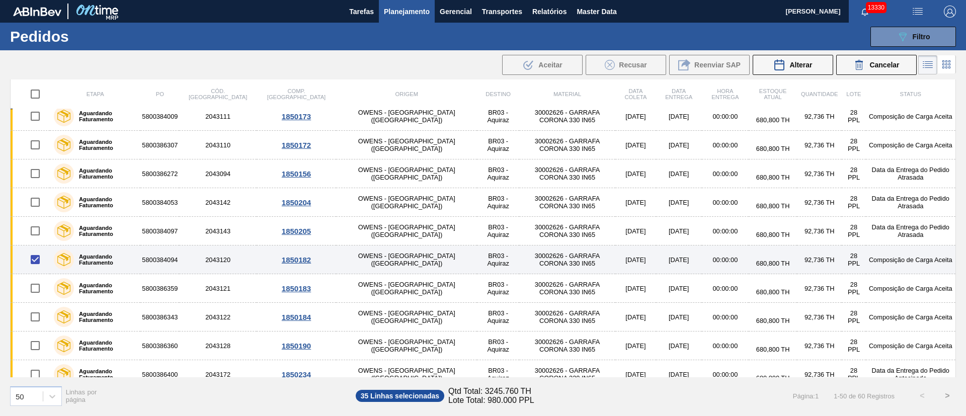
click at [35, 258] on input "checkbox" at bounding box center [35, 259] width 21 height 21
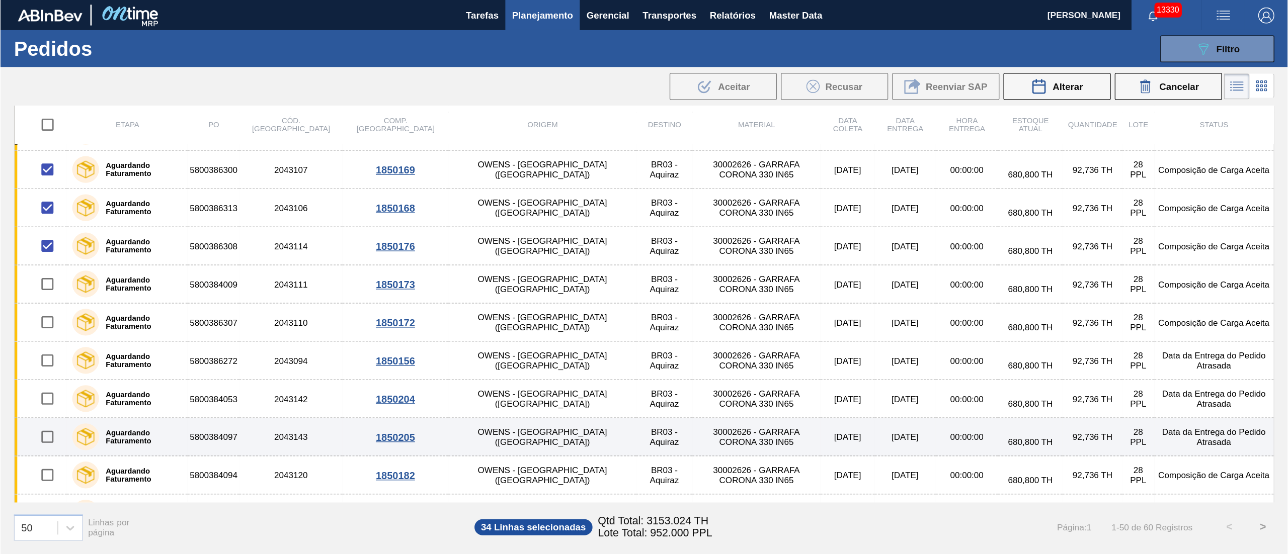
scroll to position [0, 0]
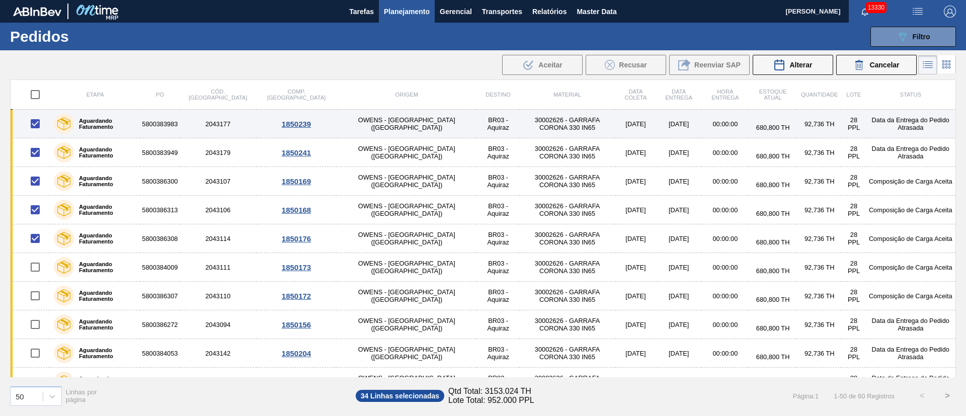
click at [34, 122] on input "checkbox" at bounding box center [35, 123] width 21 height 21
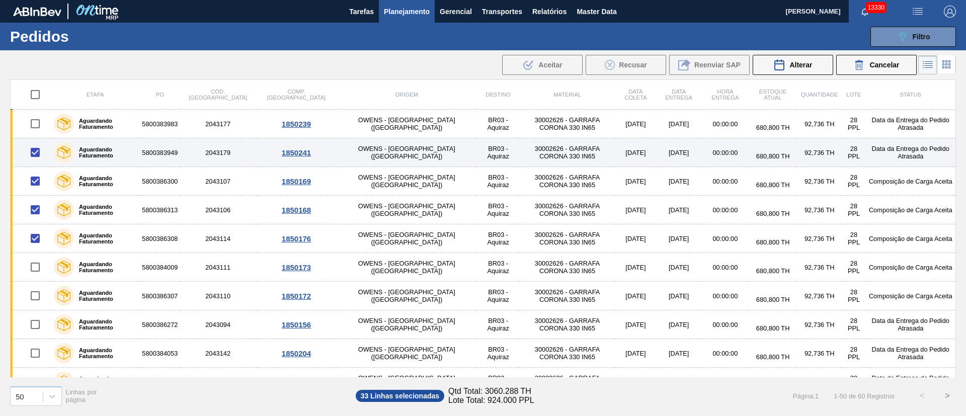
click at [34, 152] on input "checkbox" at bounding box center [35, 152] width 21 height 21
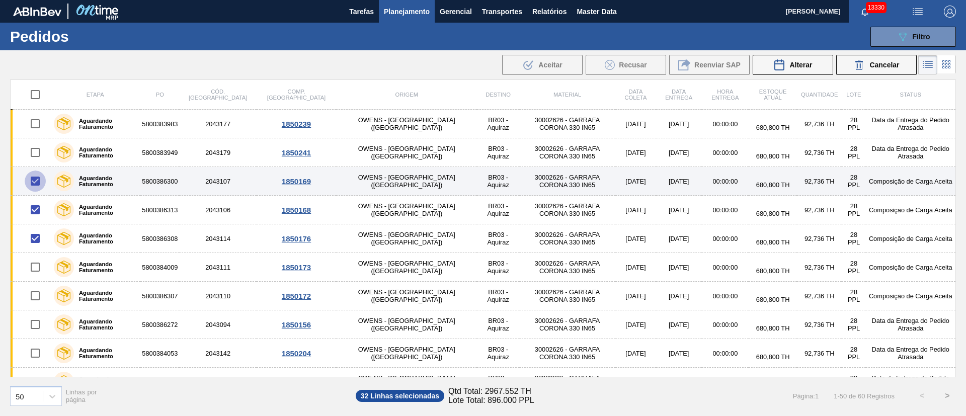
click at [35, 178] on input "checkbox" at bounding box center [35, 181] width 21 height 21
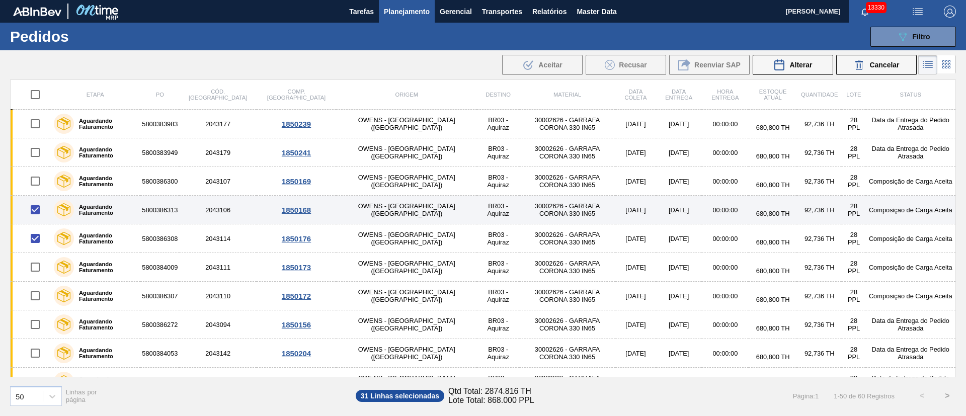
click at [33, 203] on input "checkbox" at bounding box center [35, 209] width 21 height 21
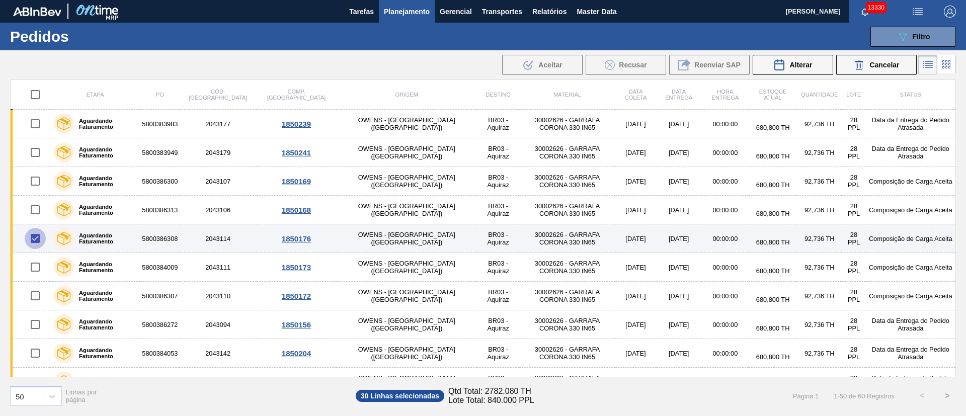
click at [33, 235] on input "checkbox" at bounding box center [35, 238] width 21 height 21
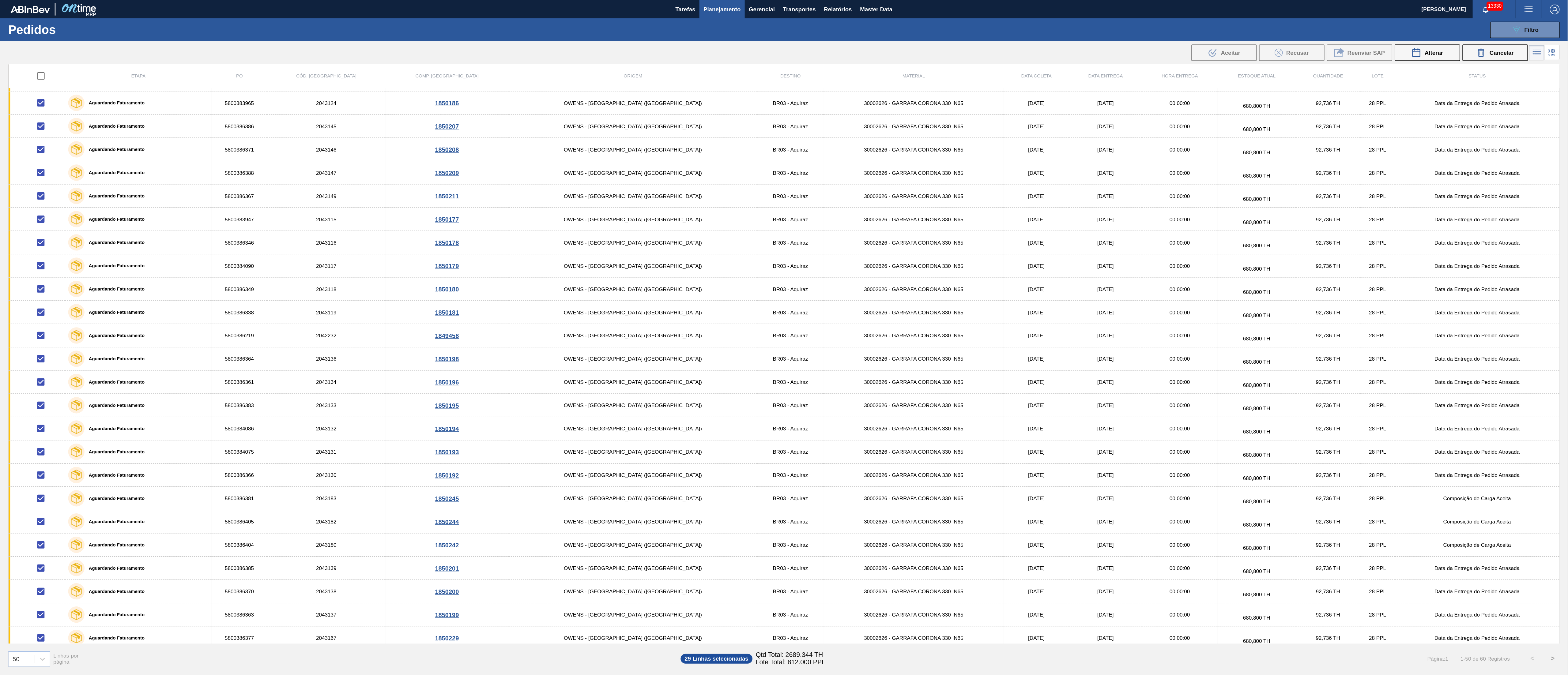
scroll to position [472, 0]
click at [587, 42] on div "Cancelar" at bounding box center [1121, 40] width 28 height 7
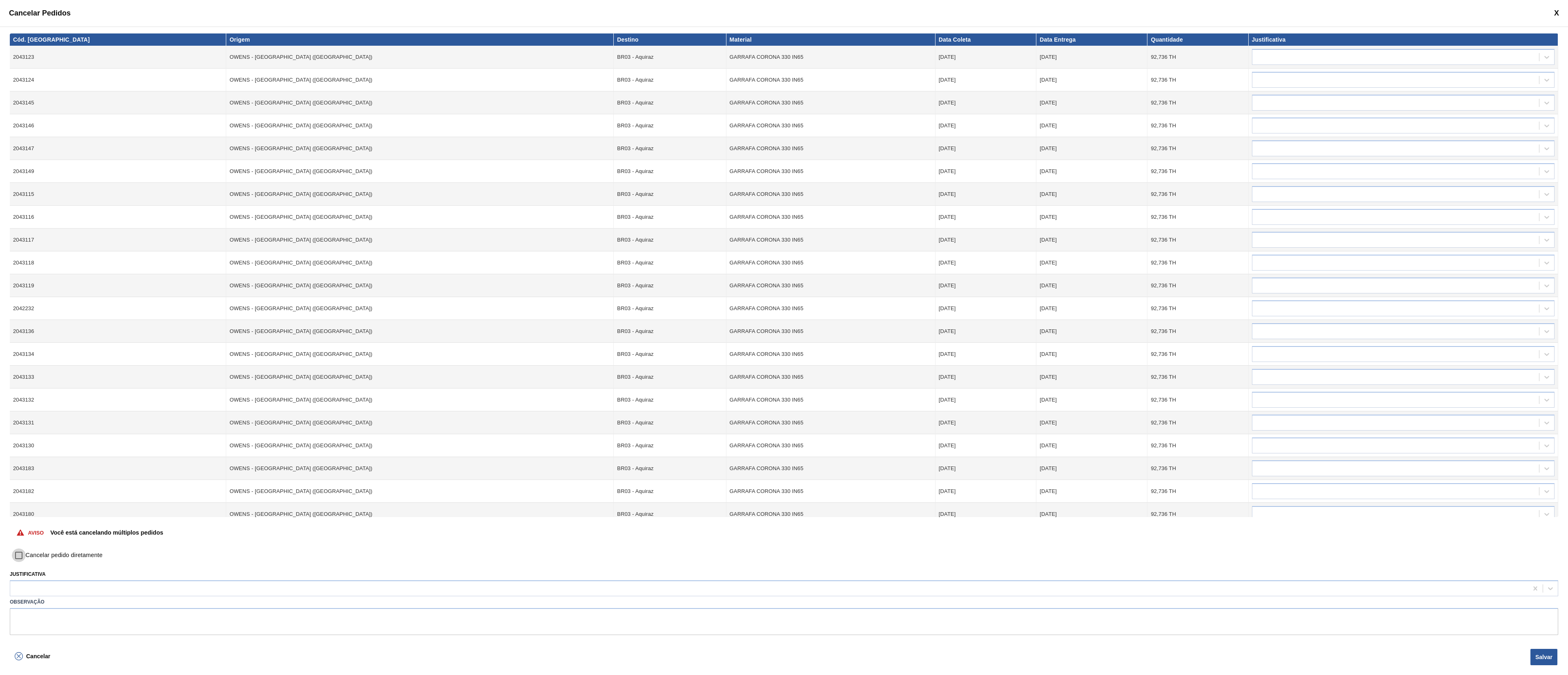
click at [18, 338] on input "Cancelar pedido diretamente" at bounding box center [19, 555] width 14 height 14
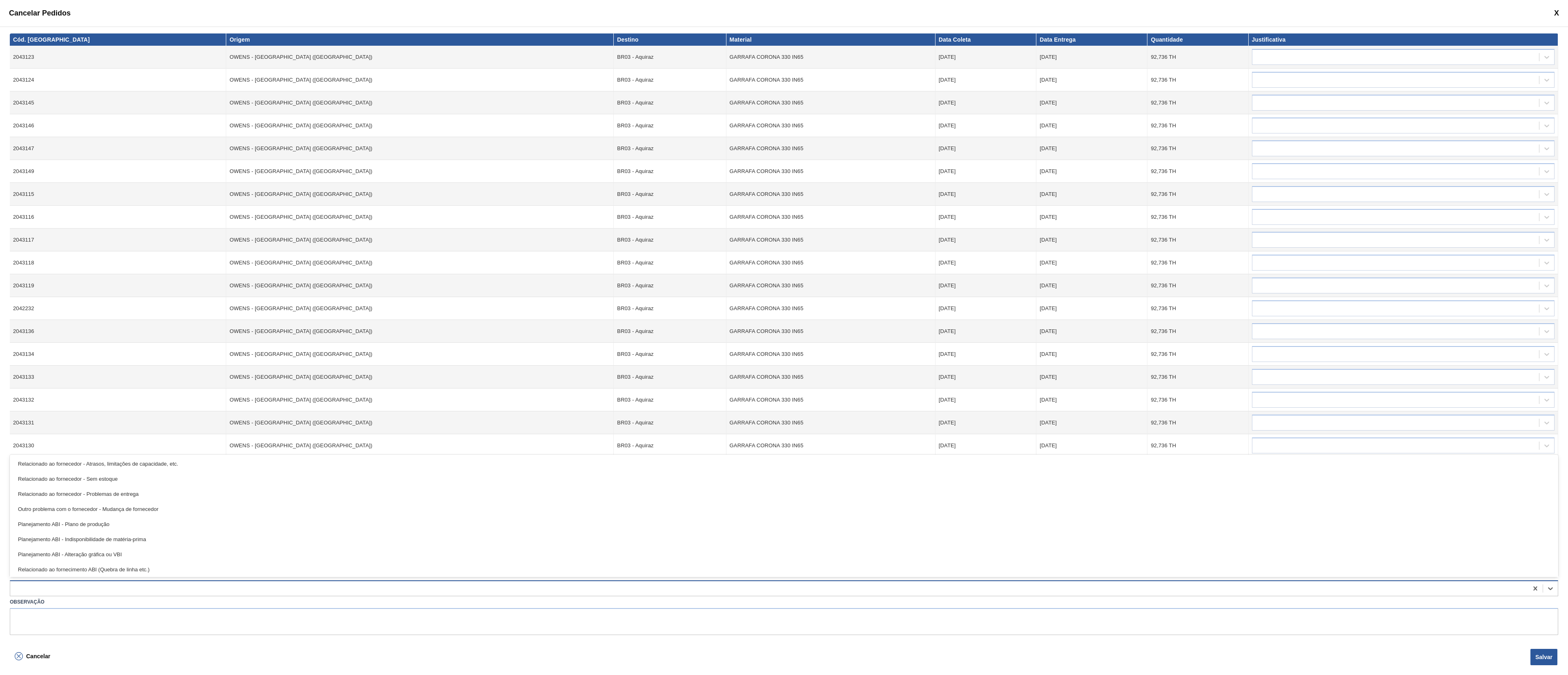
click at [130, 338] on div at bounding box center [769, 588] width 1518 height 12
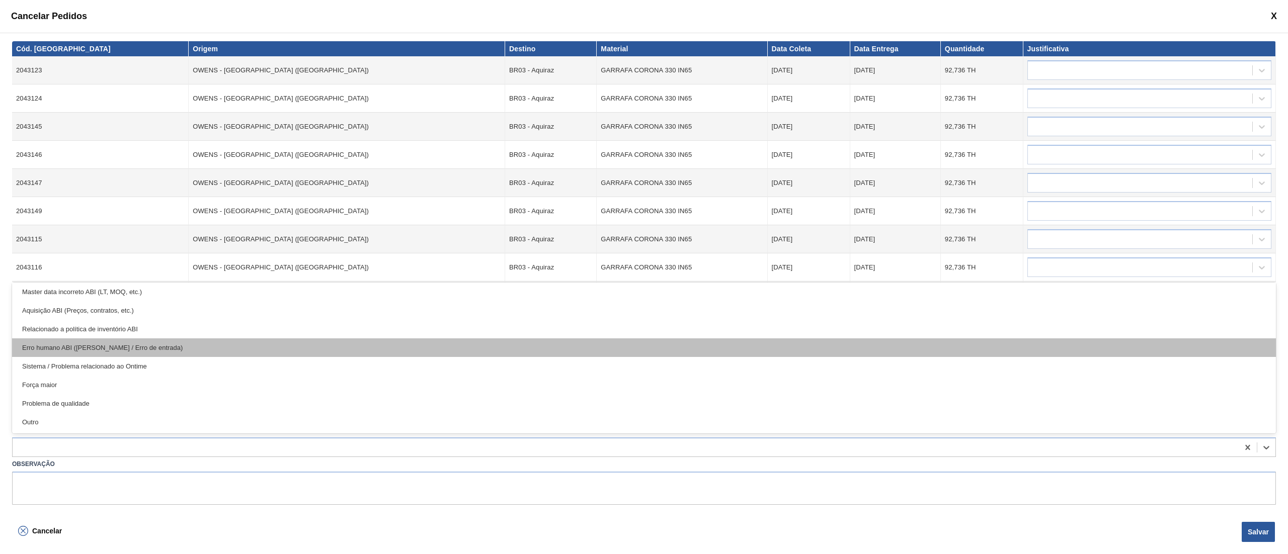
scroll to position [88, 0]
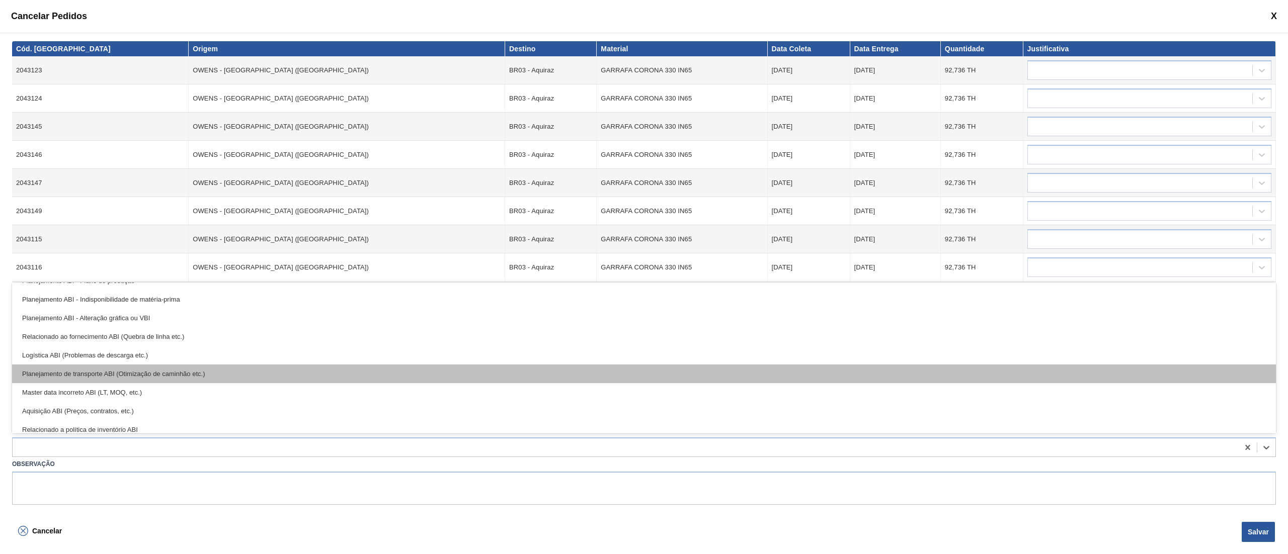
click at [99, 375] on div "Planejamento de transporte ABI (Otimização de caminhão etc.)" at bounding box center [644, 374] width 1264 height 19
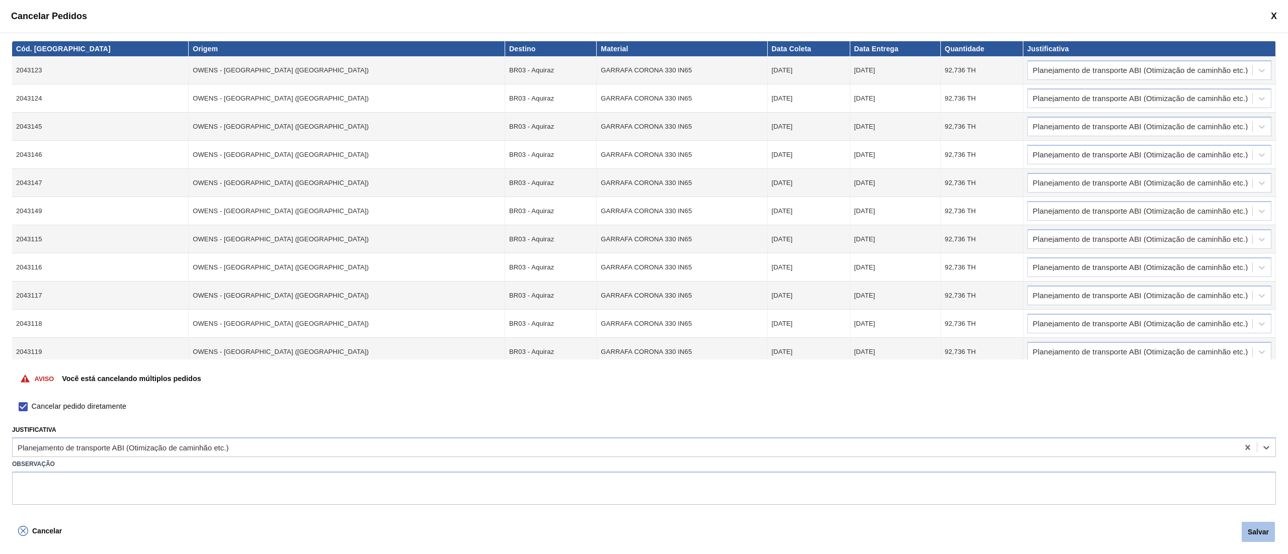
click at [965, 416] on button "Salvar" at bounding box center [1258, 532] width 33 height 20
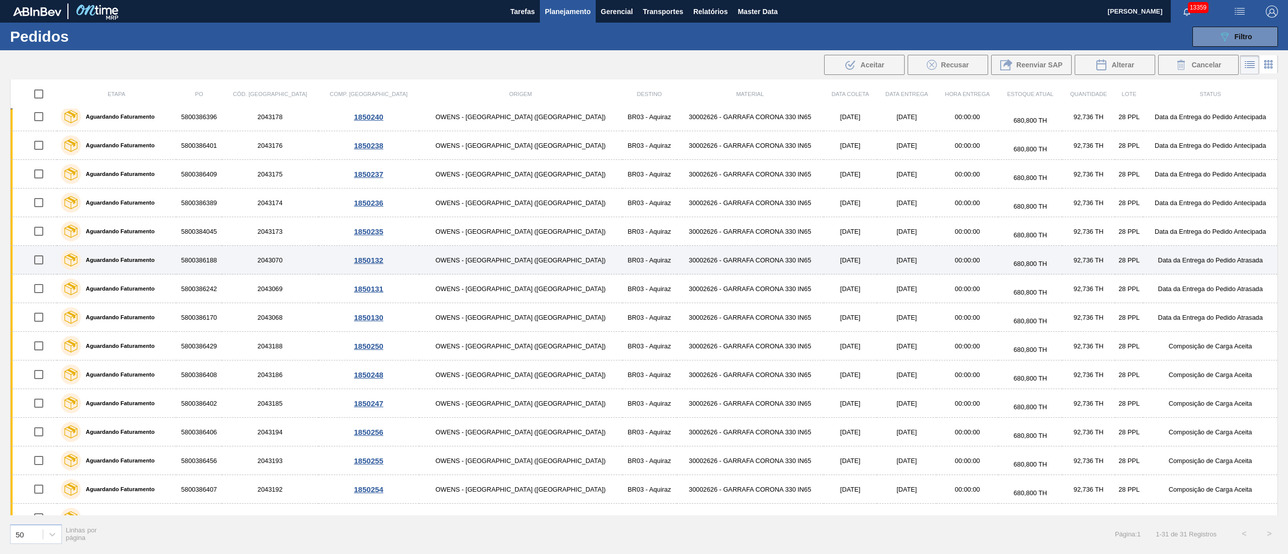
scroll to position [488, 0]
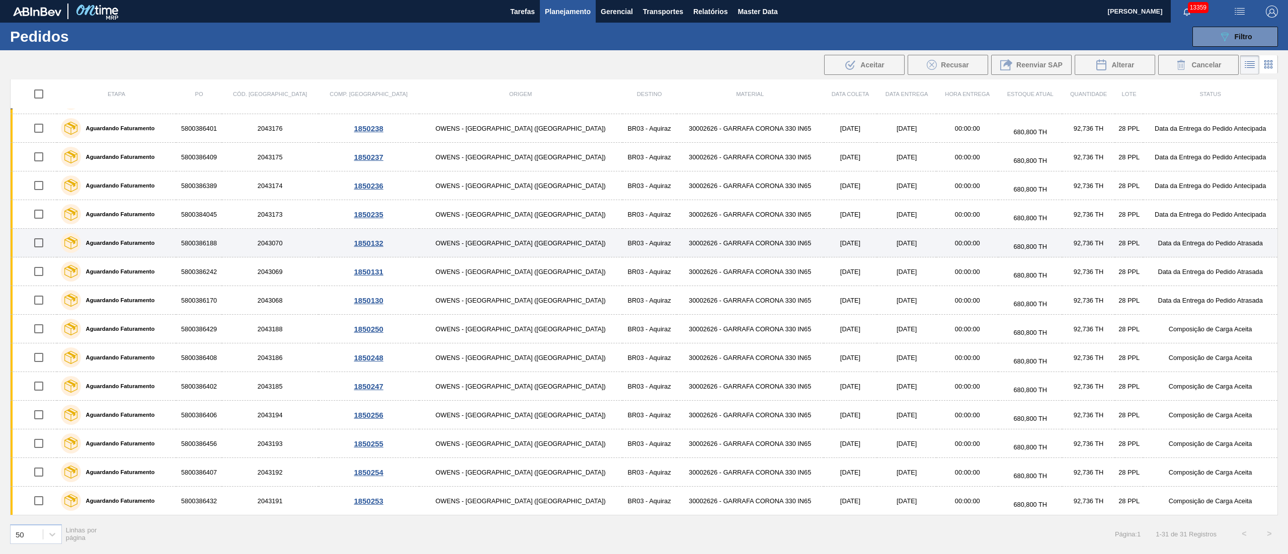
click at [46, 244] on input "checkbox" at bounding box center [38, 242] width 21 height 21
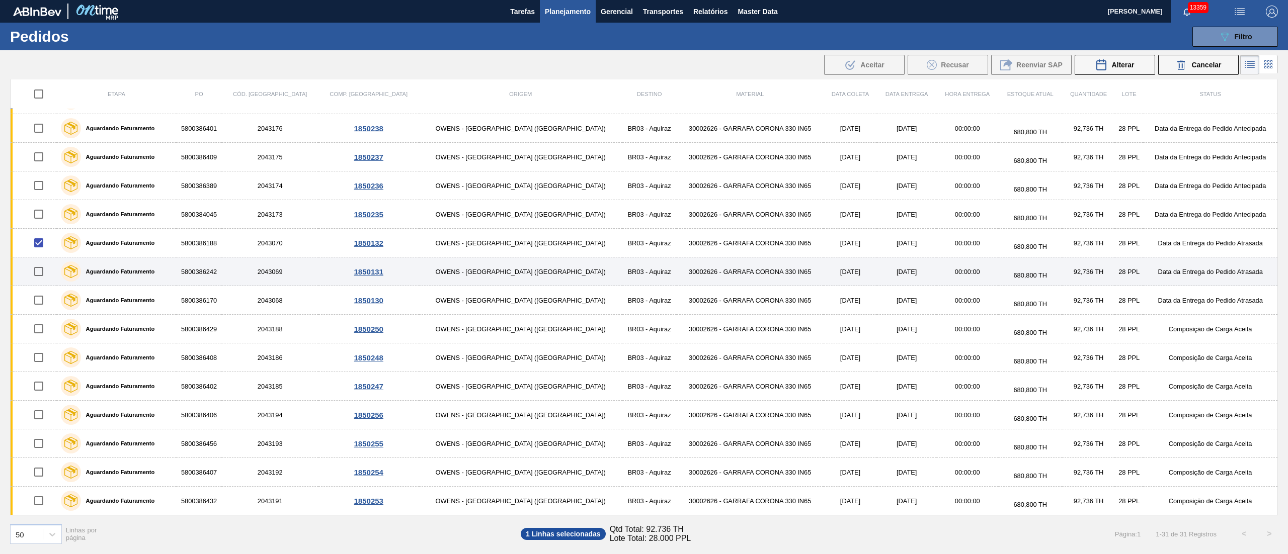
click at [46, 271] on input "checkbox" at bounding box center [38, 271] width 21 height 21
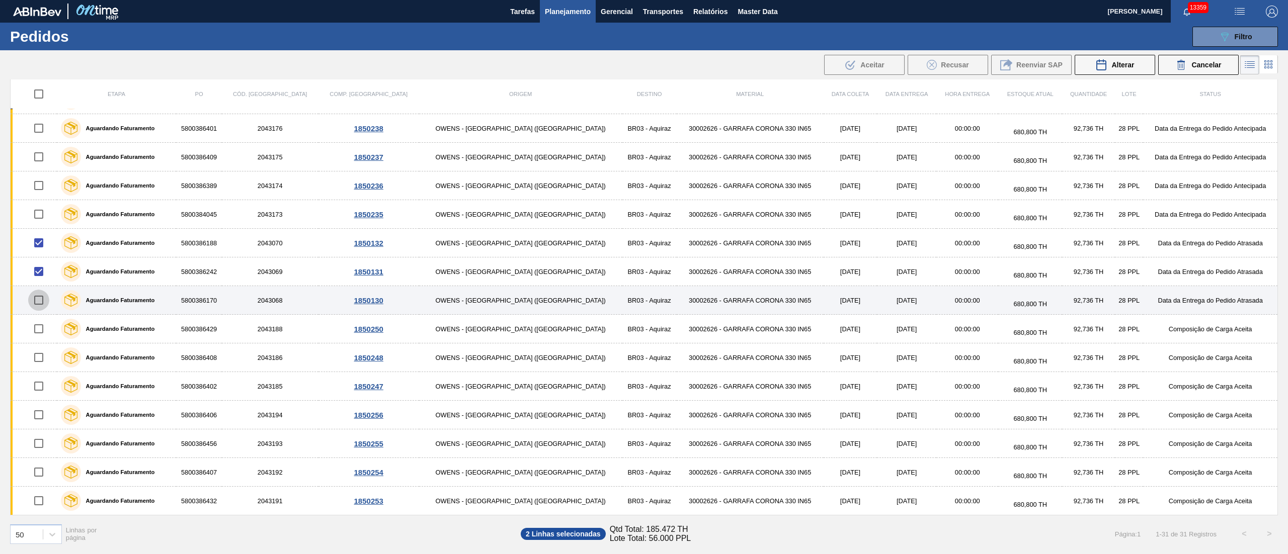
click at [44, 299] on input "checkbox" at bounding box center [38, 300] width 21 height 21
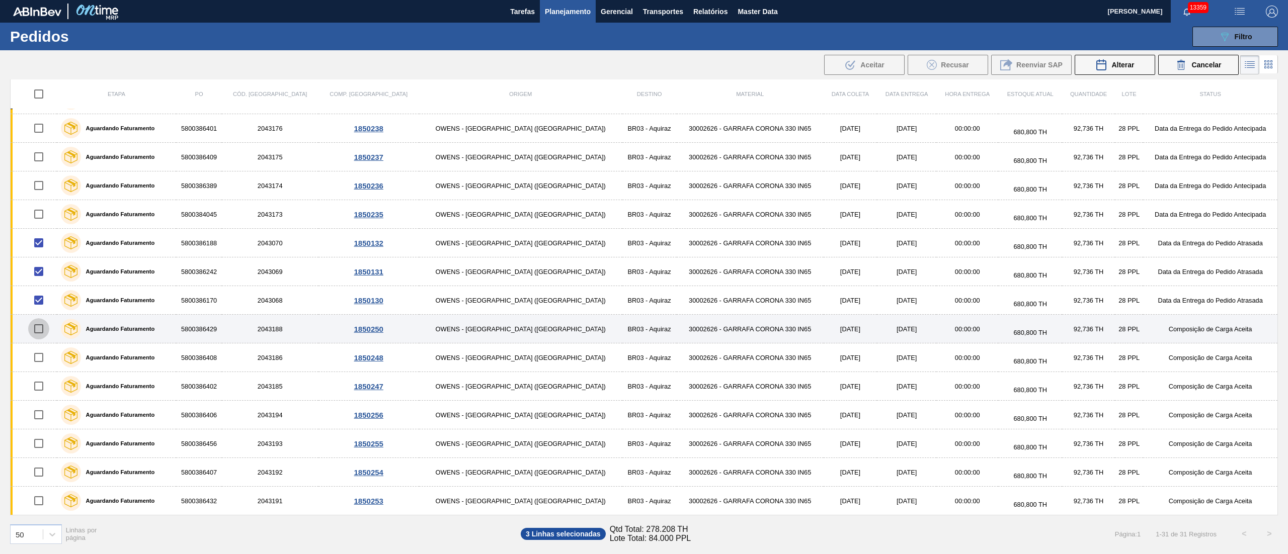
click at [44, 330] on input "checkbox" at bounding box center [38, 328] width 21 height 21
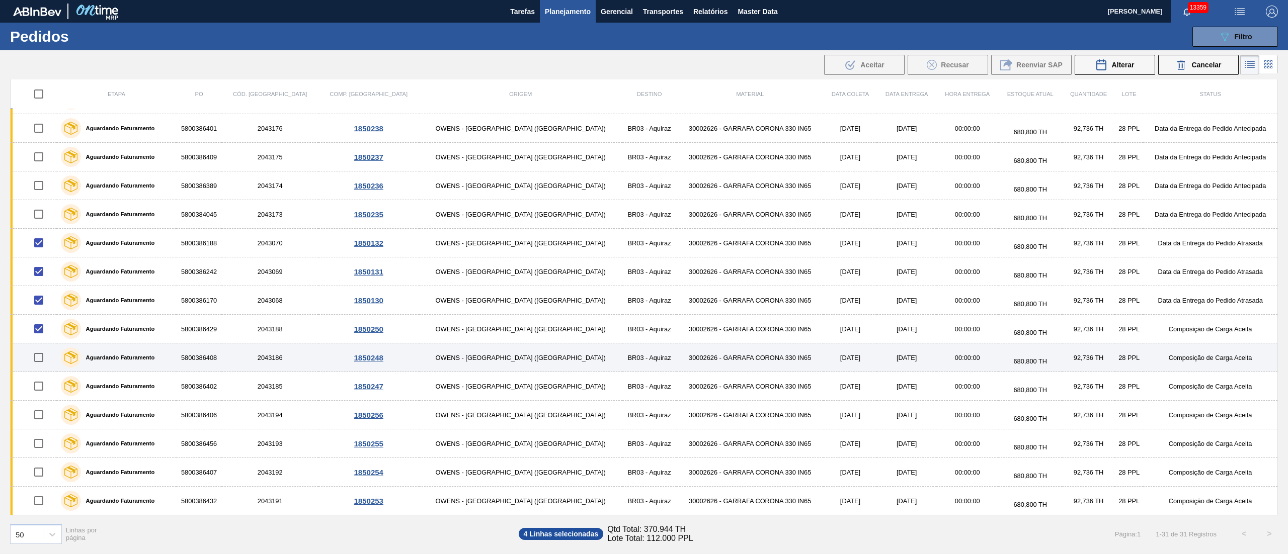
click at [44, 353] on input "checkbox" at bounding box center [38, 357] width 21 height 21
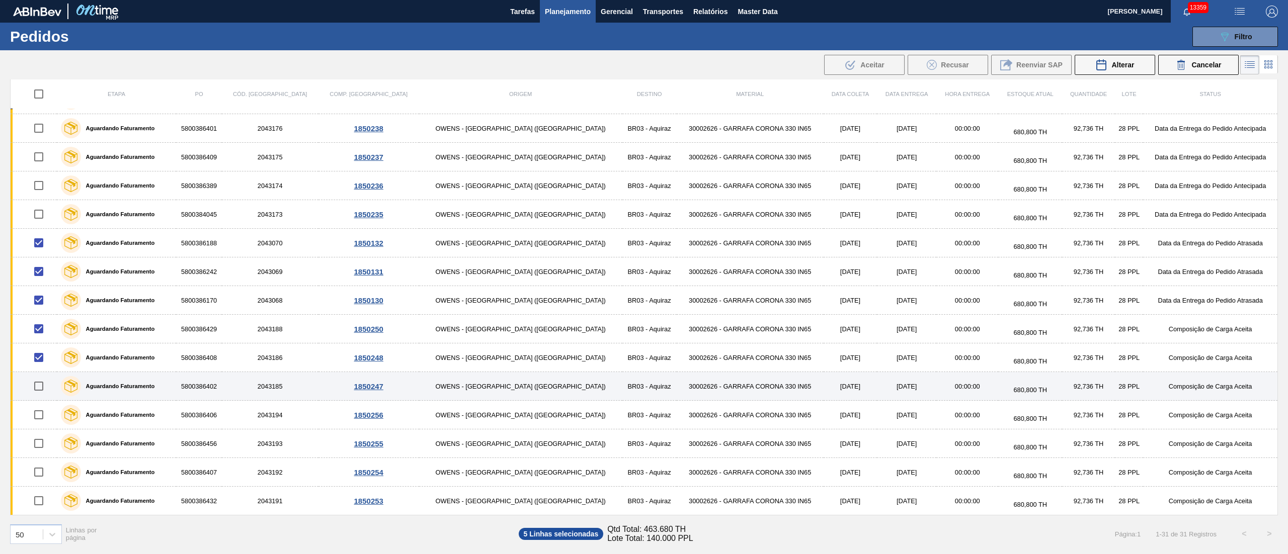
click at [44, 387] on input "checkbox" at bounding box center [38, 386] width 21 height 21
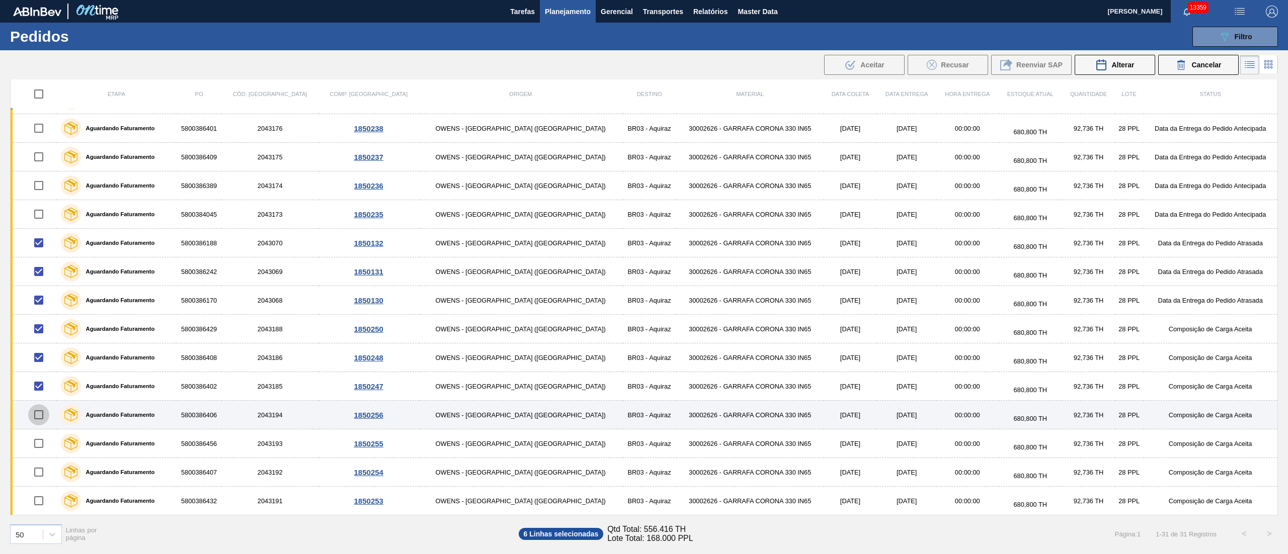
click at [41, 416] on input "checkbox" at bounding box center [38, 415] width 21 height 21
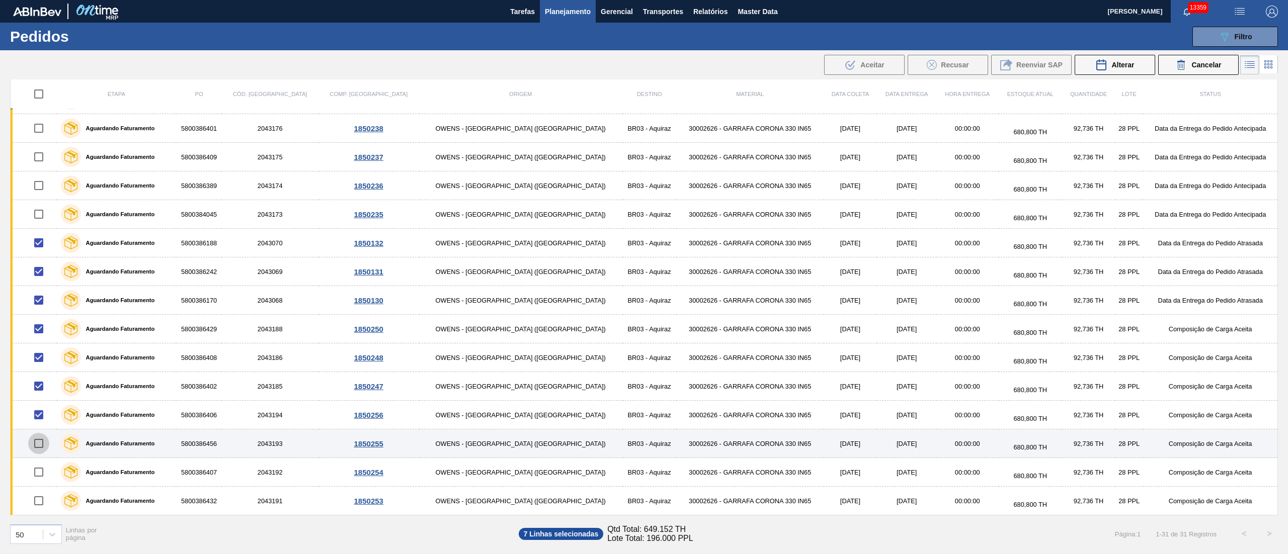
click at [45, 416] on input "checkbox" at bounding box center [38, 443] width 21 height 21
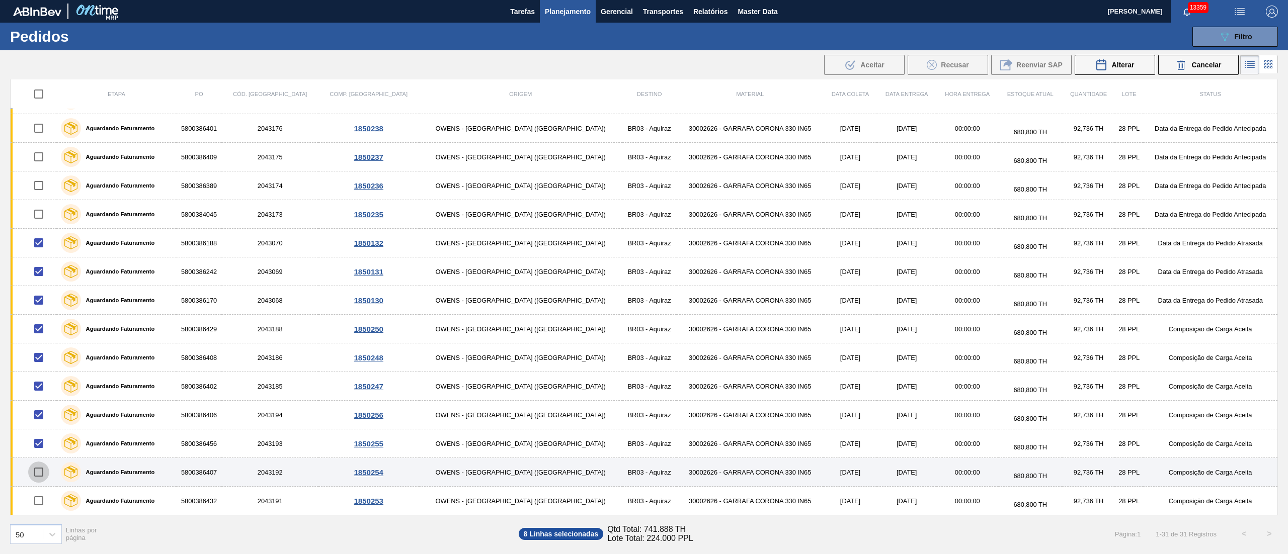
click at [43, 416] on input "checkbox" at bounding box center [38, 472] width 21 height 21
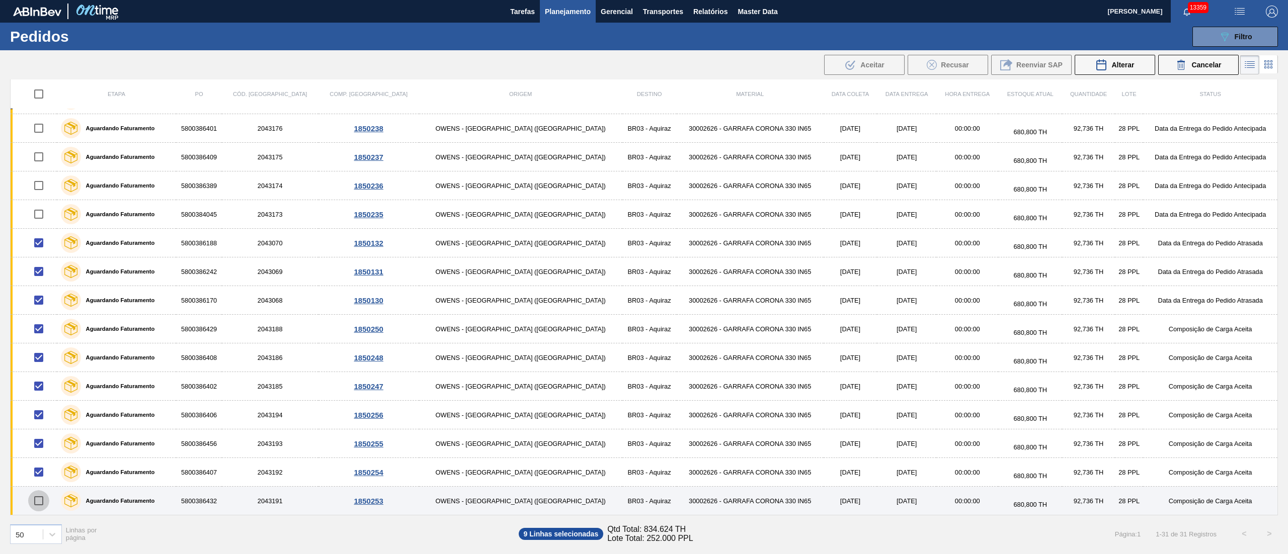
click at [43, 416] on input "checkbox" at bounding box center [38, 501] width 21 height 21
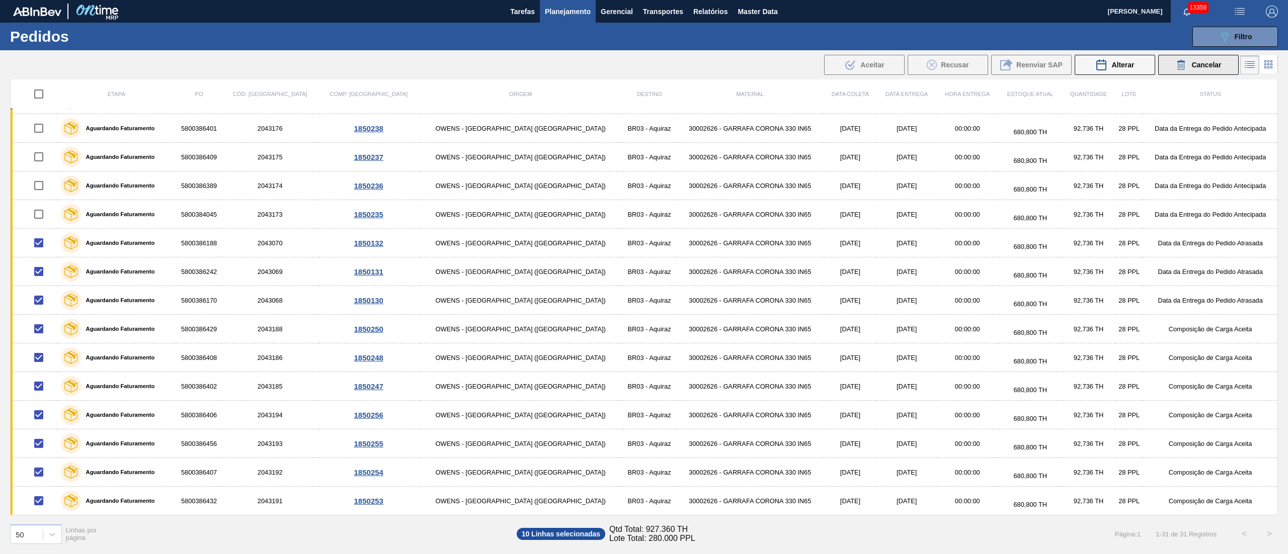
click at [965, 69] on div "Cancelar" at bounding box center [1198, 65] width 46 height 12
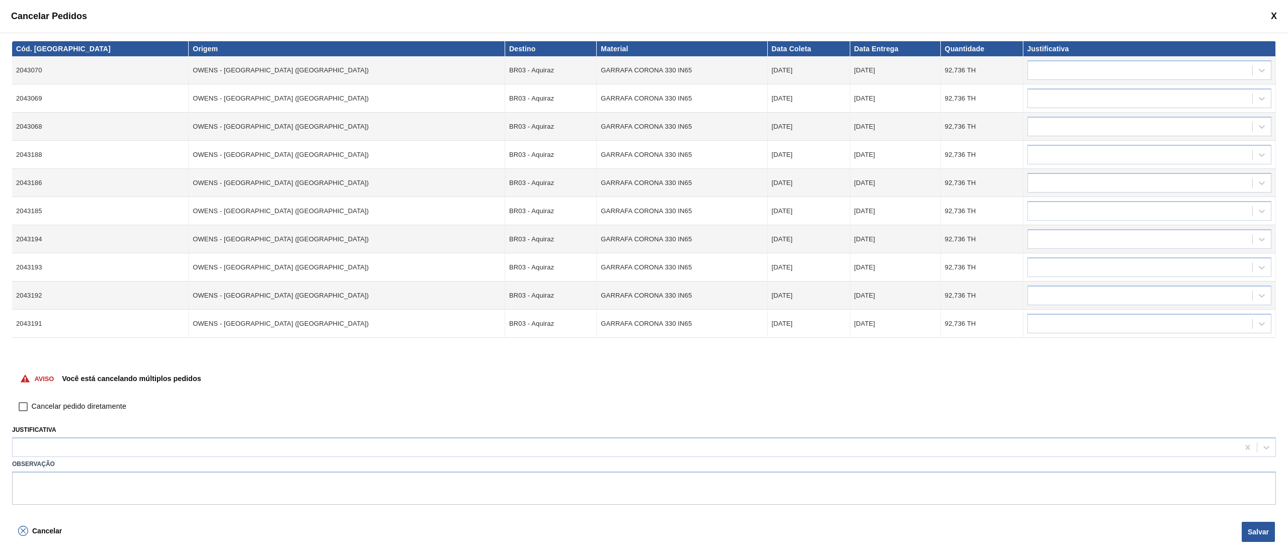
click at [20, 411] on input "Cancelar pedido diretamente" at bounding box center [23, 406] width 17 height 17
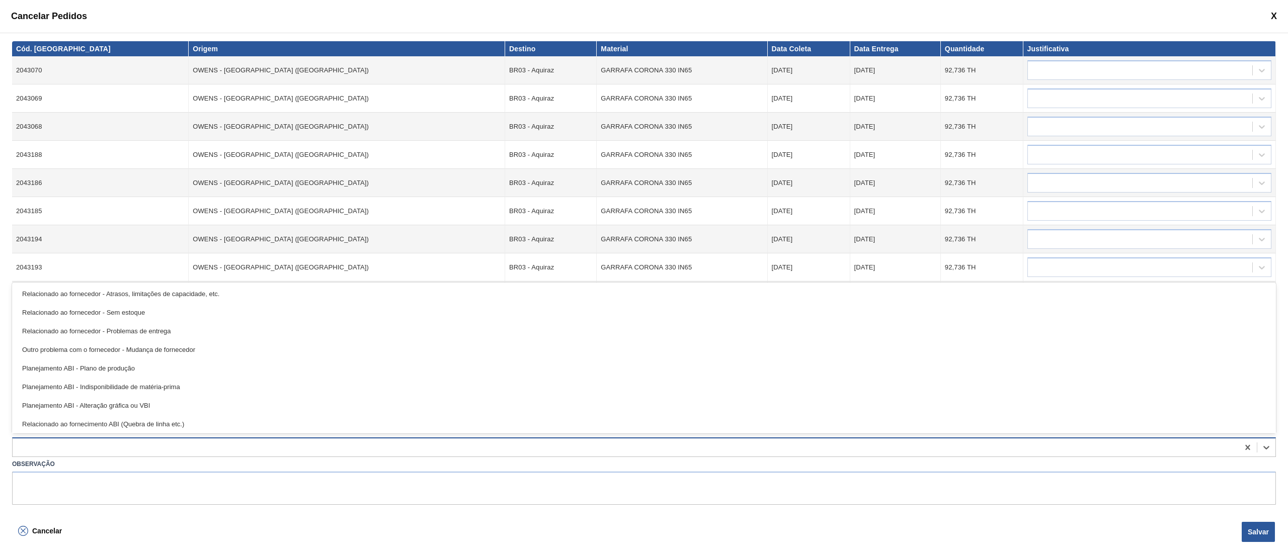
click at [37, 416] on div at bounding box center [626, 448] width 1226 height 15
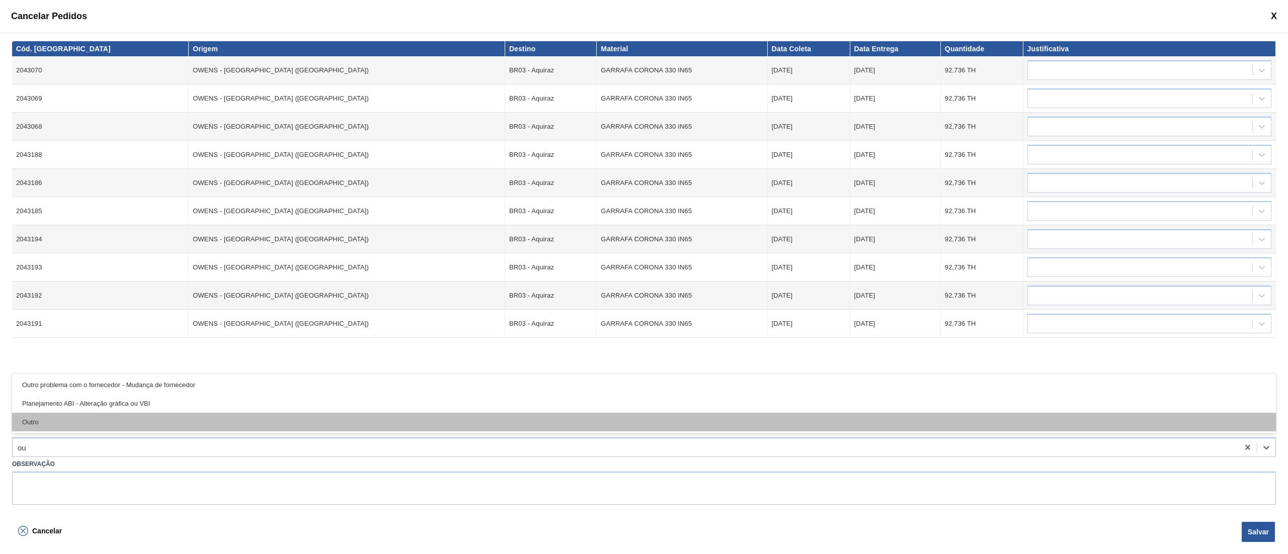
click at [61, 416] on div "Outro" at bounding box center [644, 422] width 1264 height 19
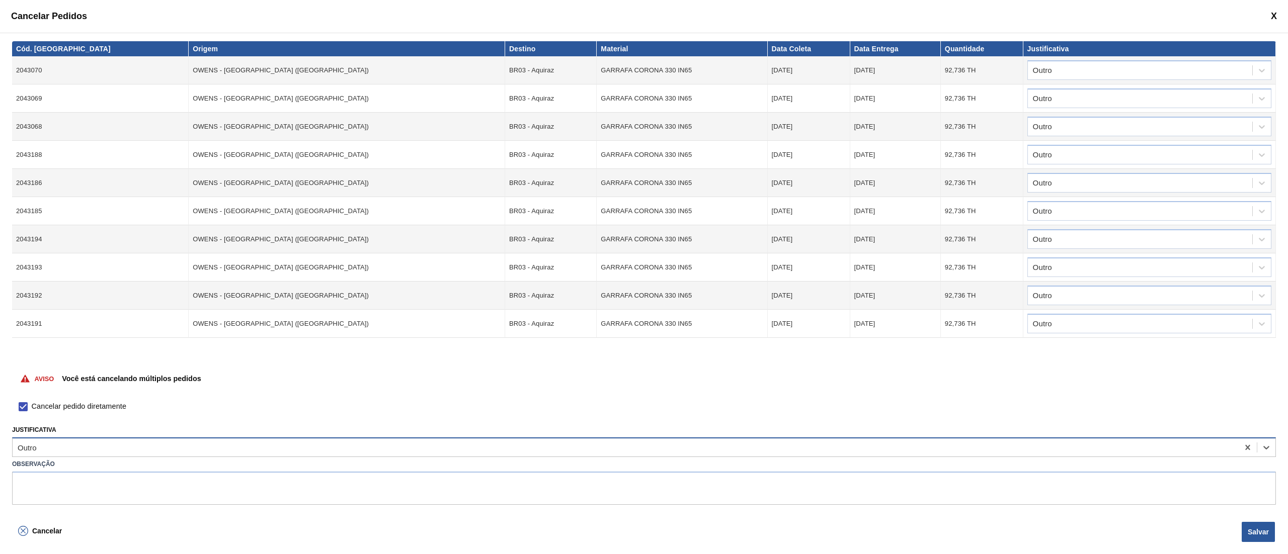
click at [66, 416] on div "Outro" at bounding box center [626, 448] width 1226 height 15
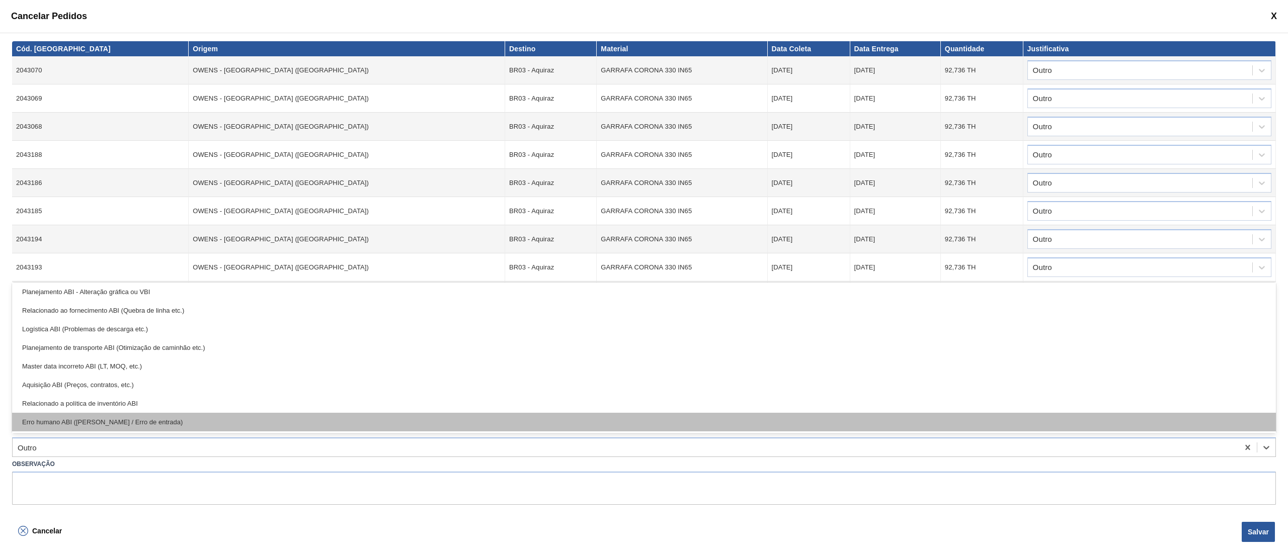
scroll to position [88, 0]
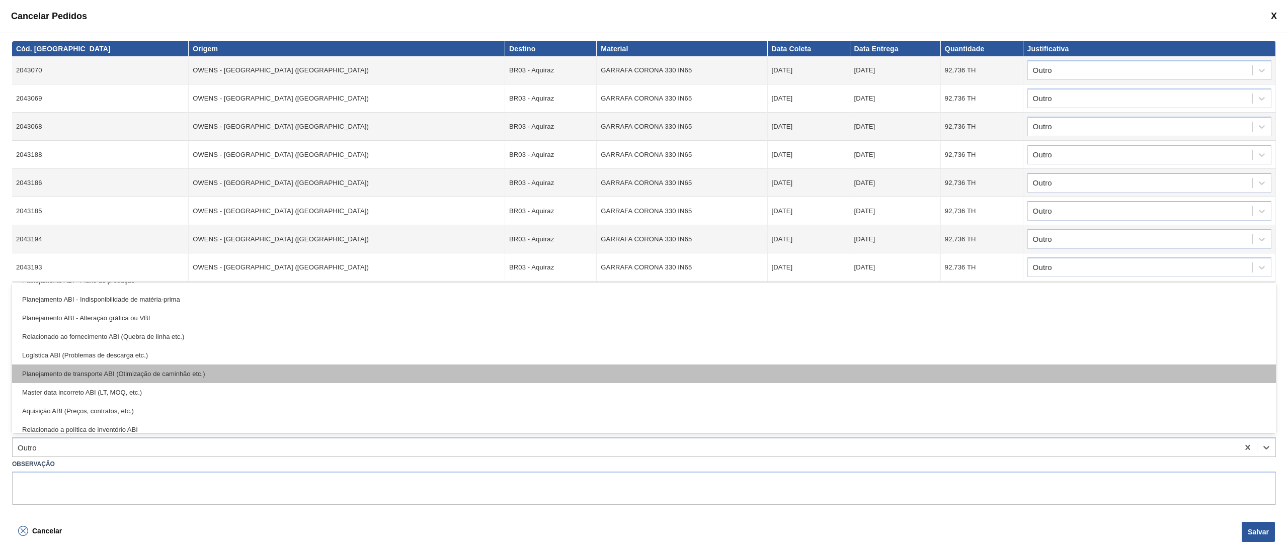
click at [144, 370] on div "Planejamento de transporte ABI (Otimização de caminhão etc.)" at bounding box center [644, 374] width 1264 height 19
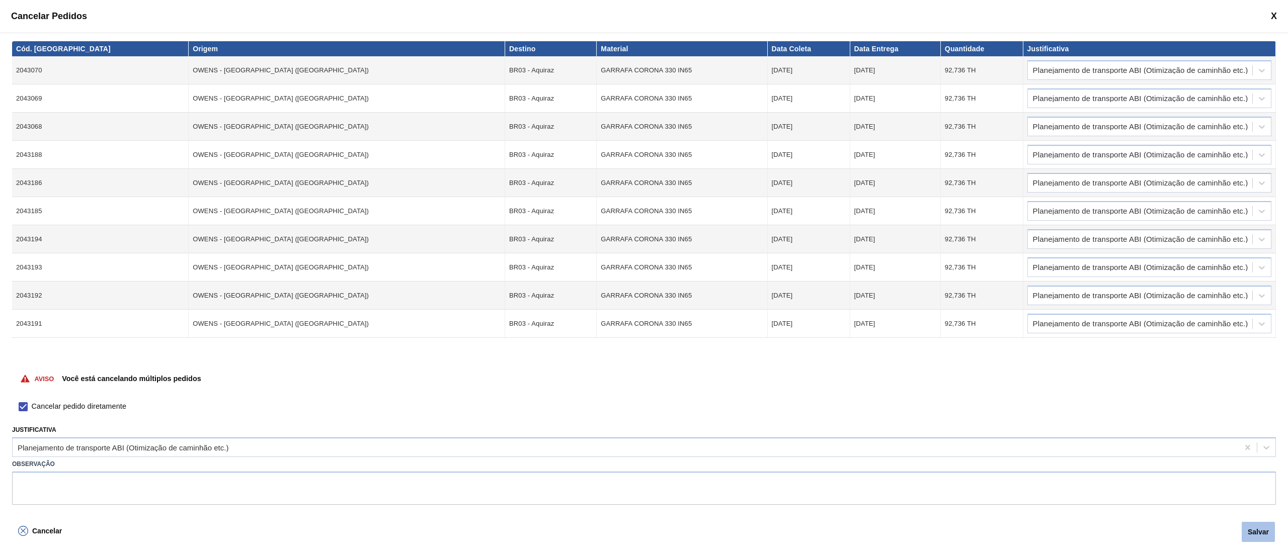
click at [965, 416] on button "Salvar" at bounding box center [1258, 532] width 33 height 20
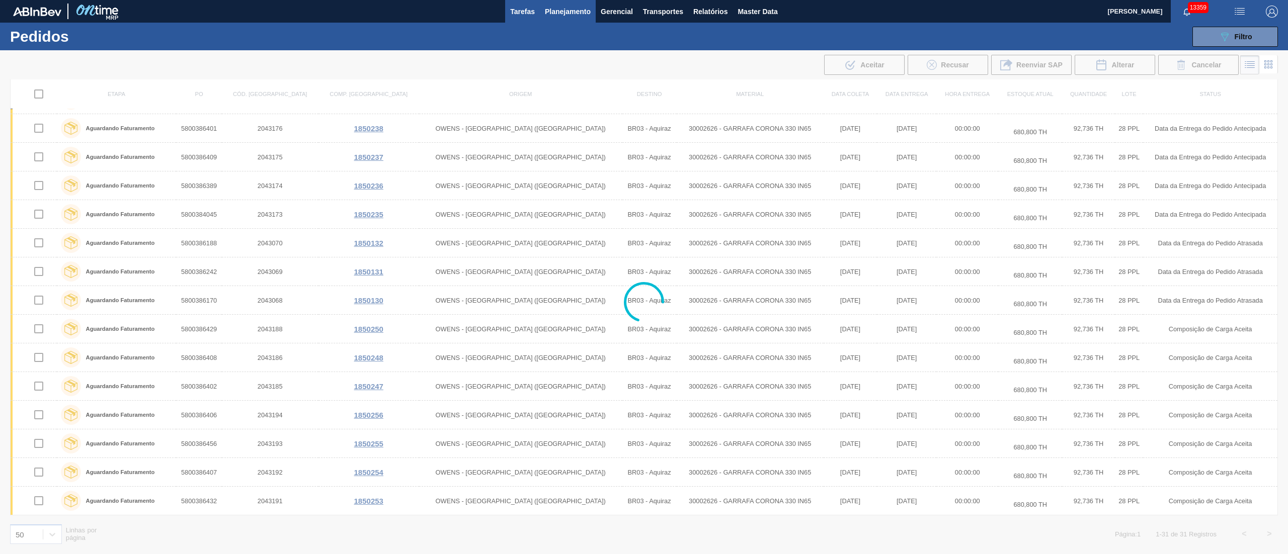
scroll to position [200, 0]
